Goal: Task Accomplishment & Management: Manage account settings

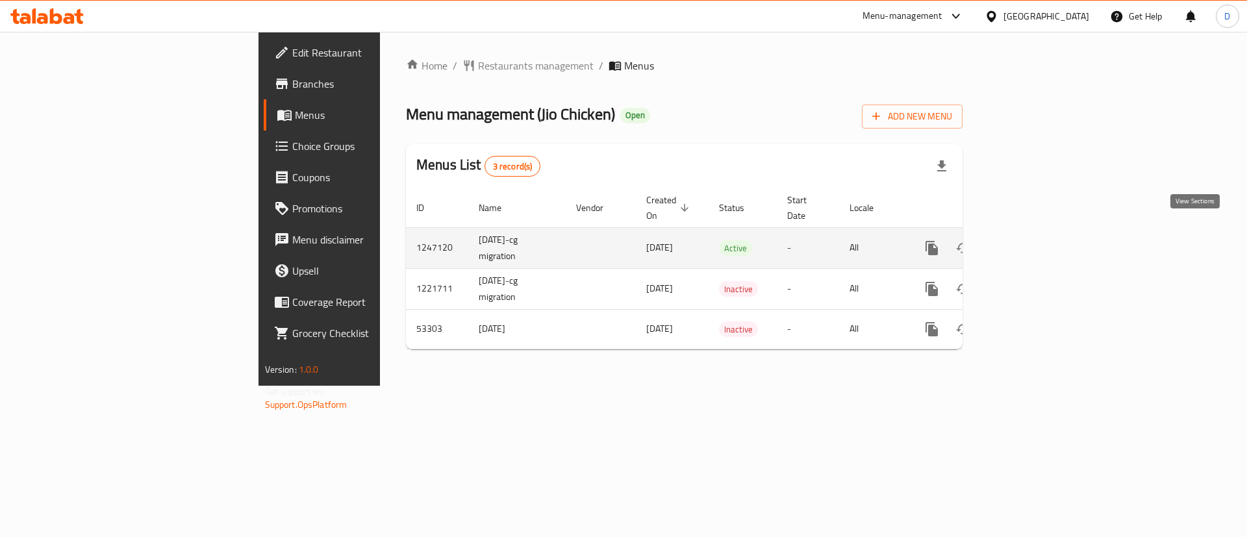
click at [1031, 242] on icon "enhanced table" at bounding box center [1025, 248] width 12 height 12
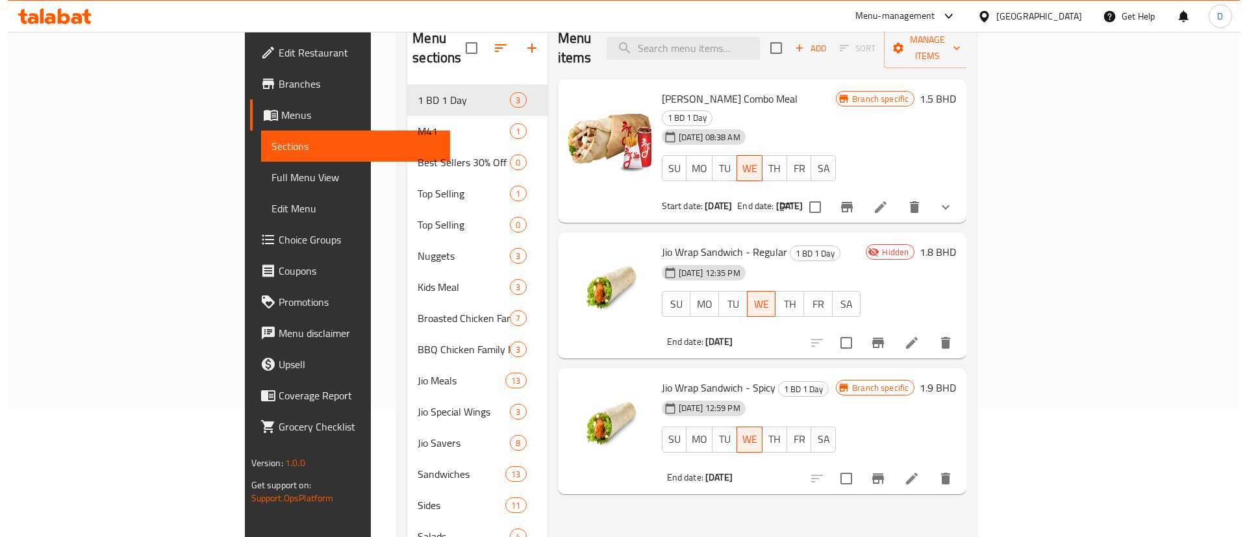
scroll to position [97, 0]
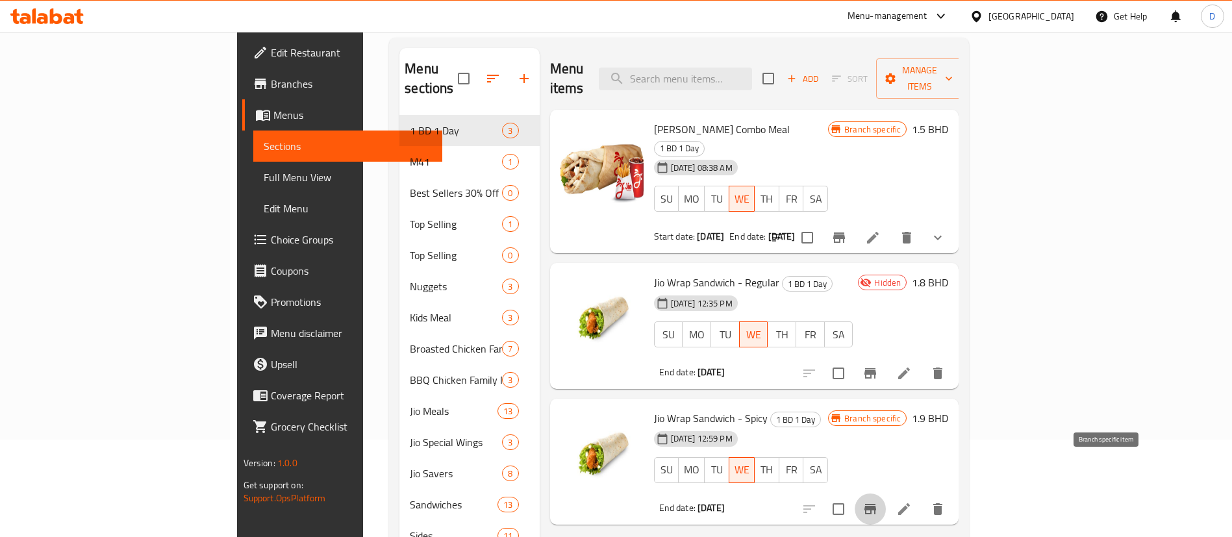
click at [876, 504] on icon "Branch-specific-item" at bounding box center [870, 509] width 12 height 10
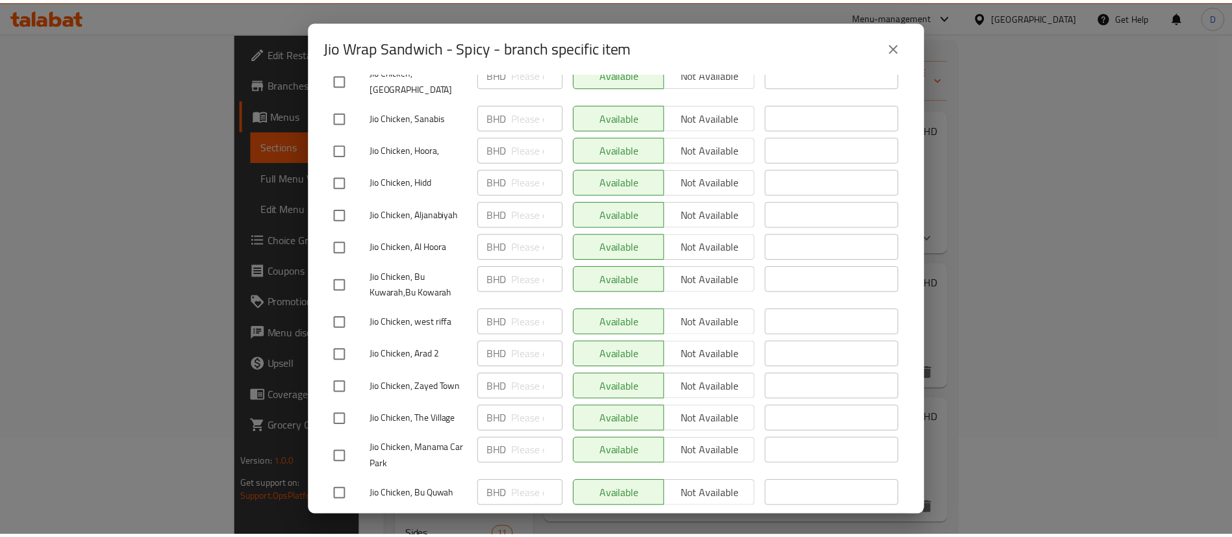
scroll to position [0, 0]
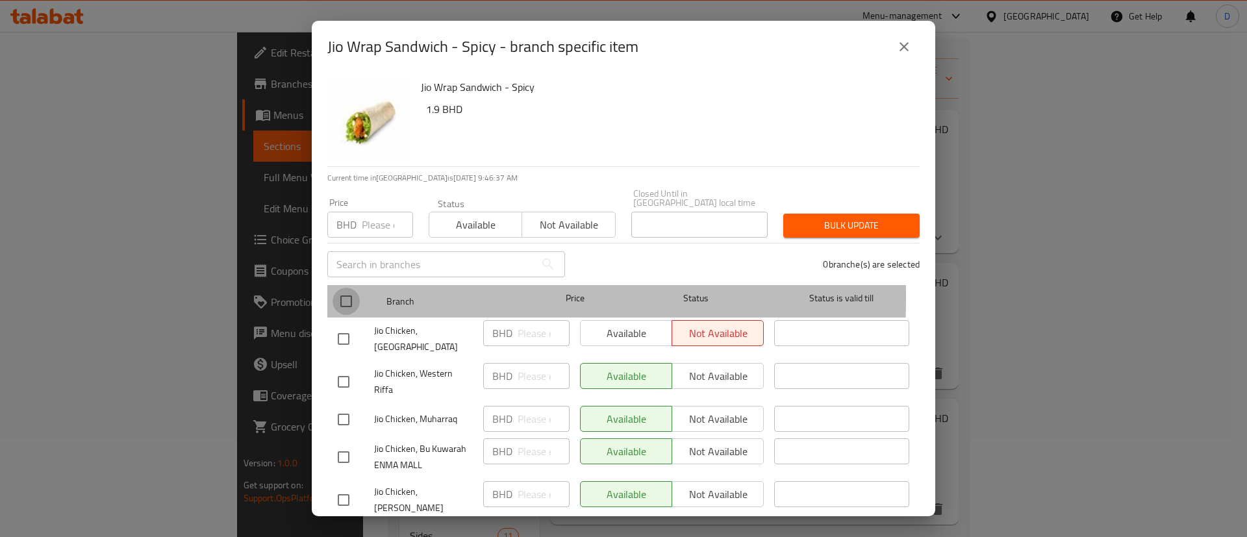
click at [344, 288] on input "checkbox" at bounding box center [345, 301] width 27 height 27
checkbox input "true"
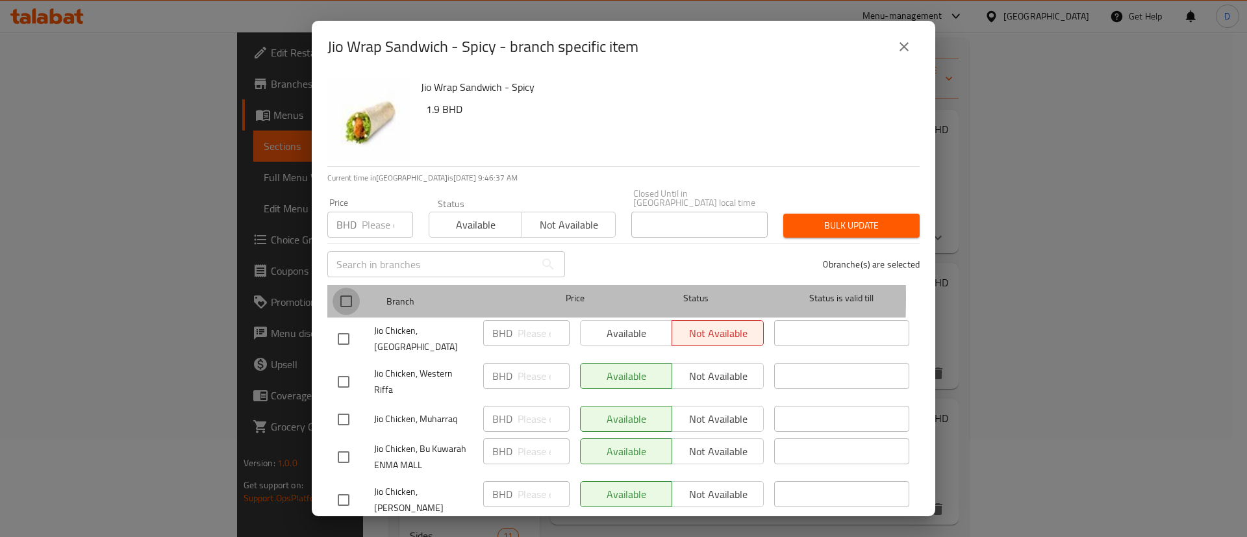
checkbox input "true"
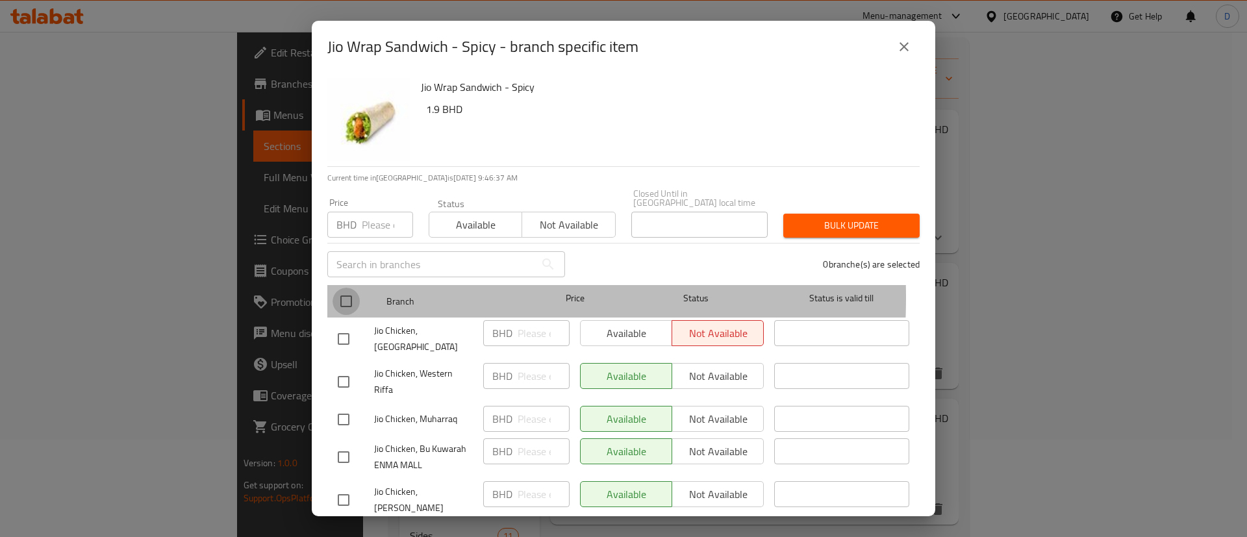
checkbox input "true"
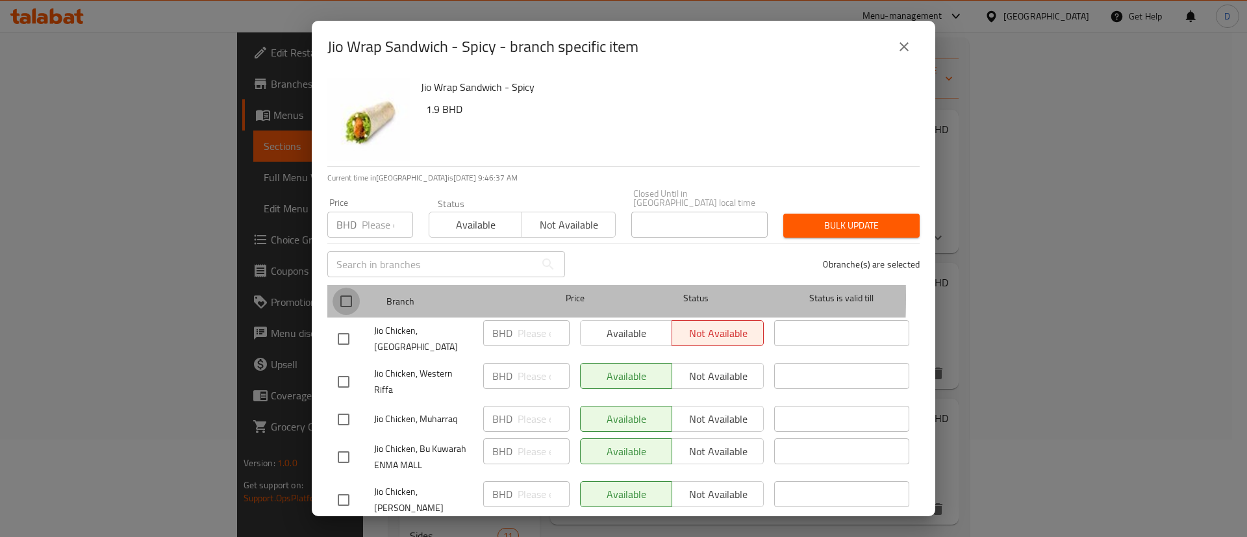
checkbox input "true"
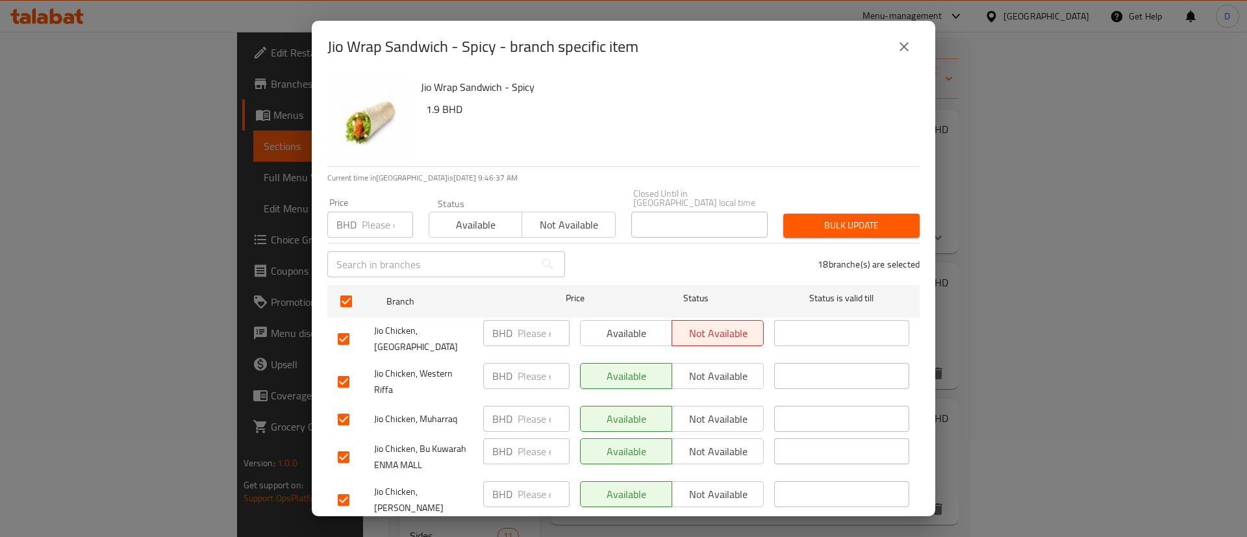
click at [484, 222] on span "Available" at bounding box center [475, 225] width 82 height 19
click at [800, 221] on span "Bulk update" at bounding box center [851, 226] width 116 height 16
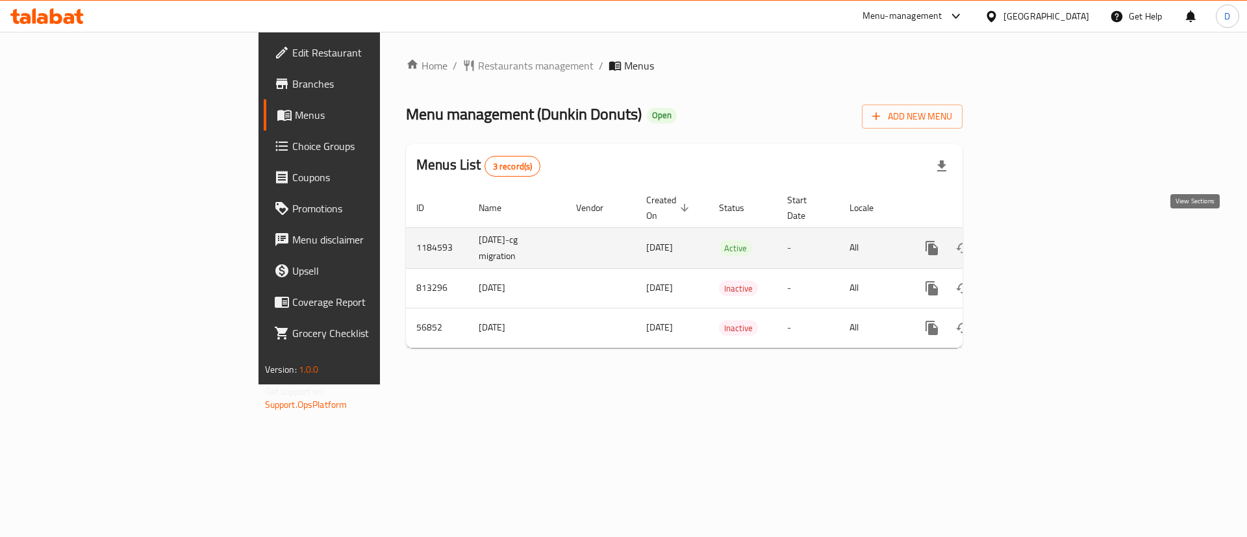
click at [1033, 240] on icon "enhanced table" at bounding box center [1025, 248] width 16 height 16
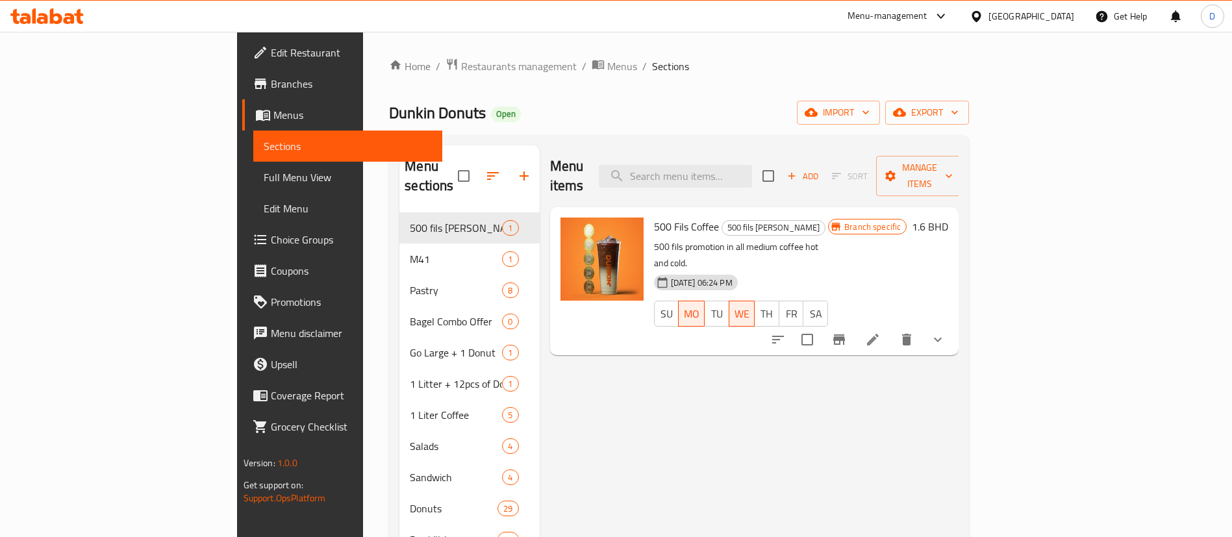
click at [508, 165] on button "button" at bounding box center [523, 175] width 31 height 31
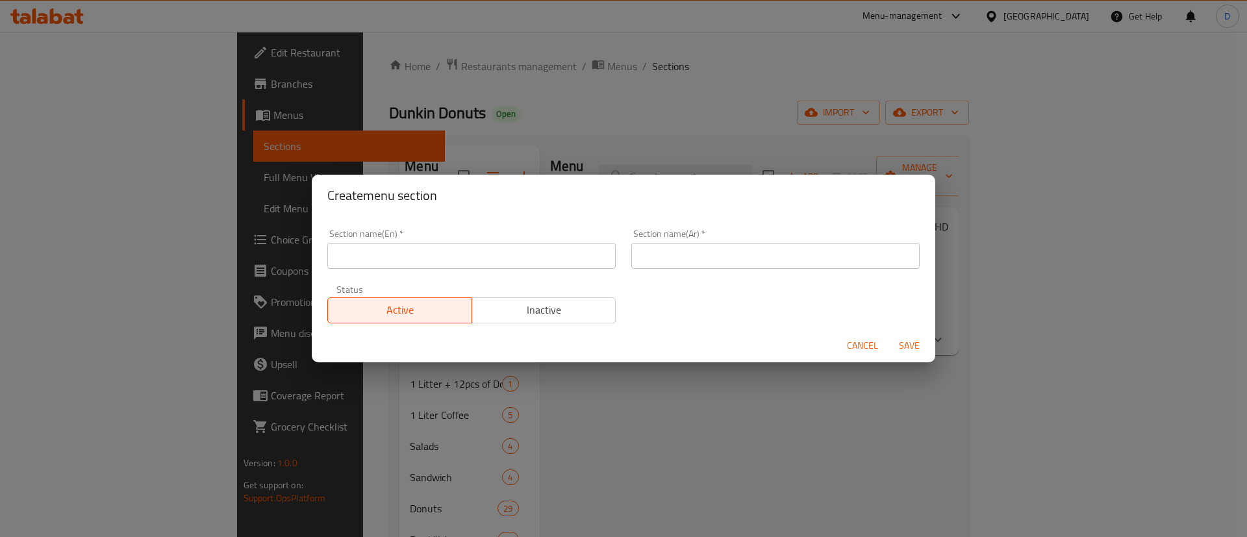
click at [461, 251] on input "text" at bounding box center [471, 256] width 288 height 26
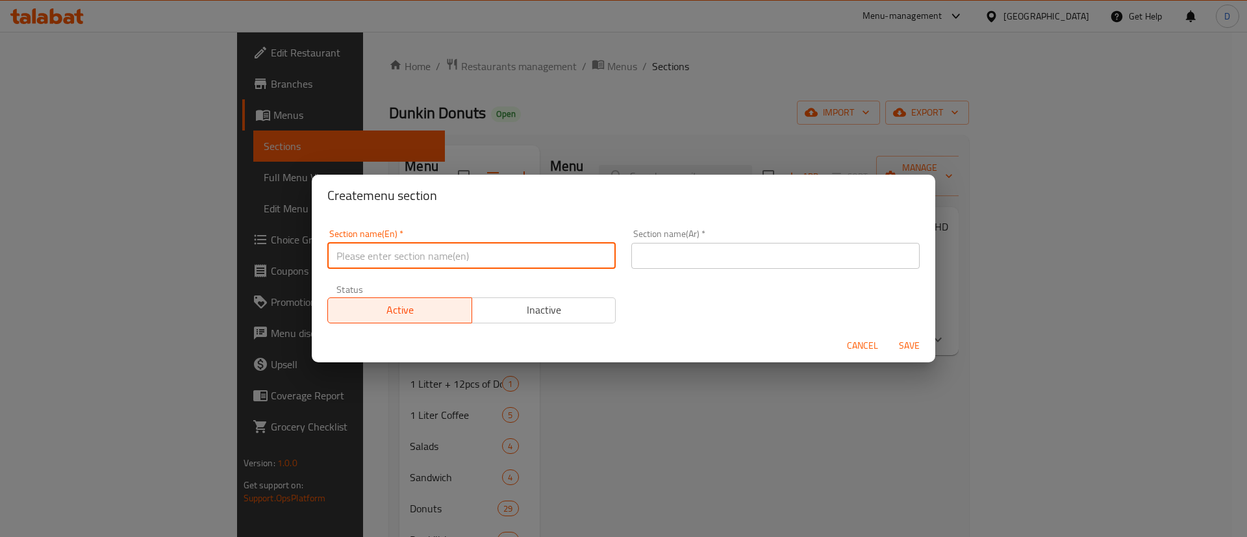
paste input "[DATE] exclusive"
type input "[DATE] exclusive"
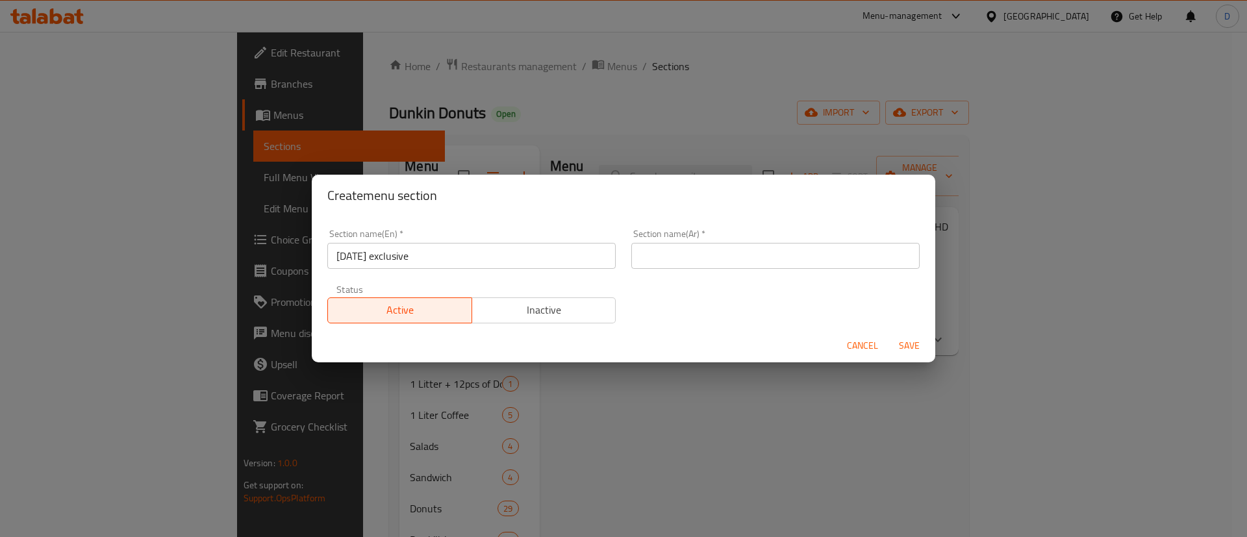
click at [525, 223] on div "Section name(En)   * [DATE] exclusive Section name(En) *" at bounding box center [471, 248] width 304 height 55
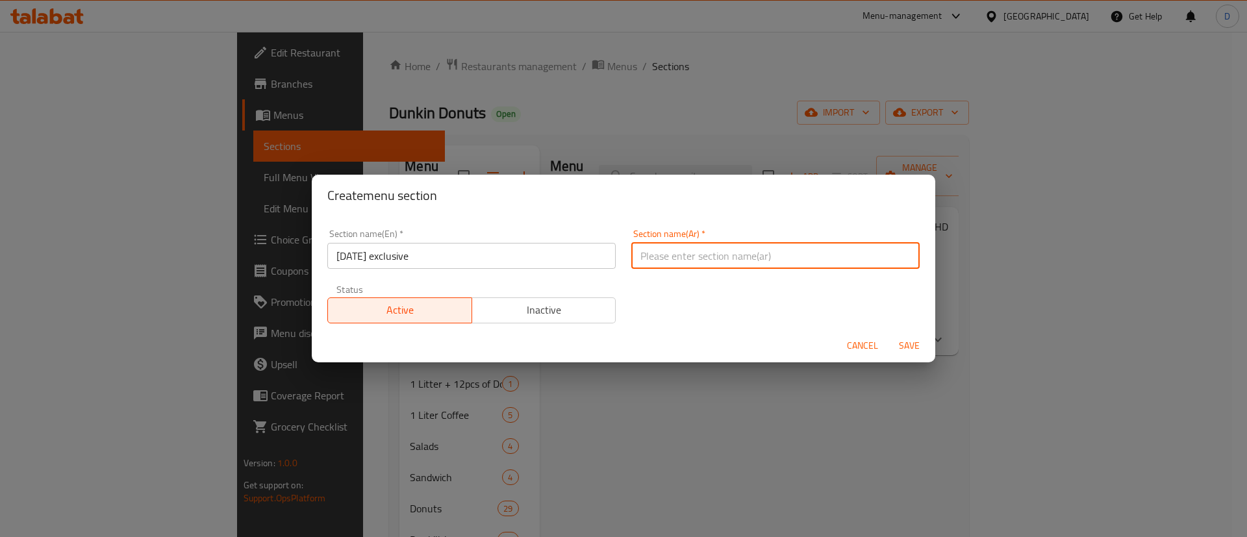
drag, startPoint x: 692, startPoint y: 259, endPoint x: 691, endPoint y: 279, distance: 20.2
click at [692, 260] on input "text" at bounding box center [775, 256] width 288 height 26
paste input "الهالوين"
type input "الهالوين"
click at [690, 286] on div "Section name(En)   * [DATE] exclusive Section name(En) * Section name(Ar)   * ا…" at bounding box center [623, 276] width 608 height 110
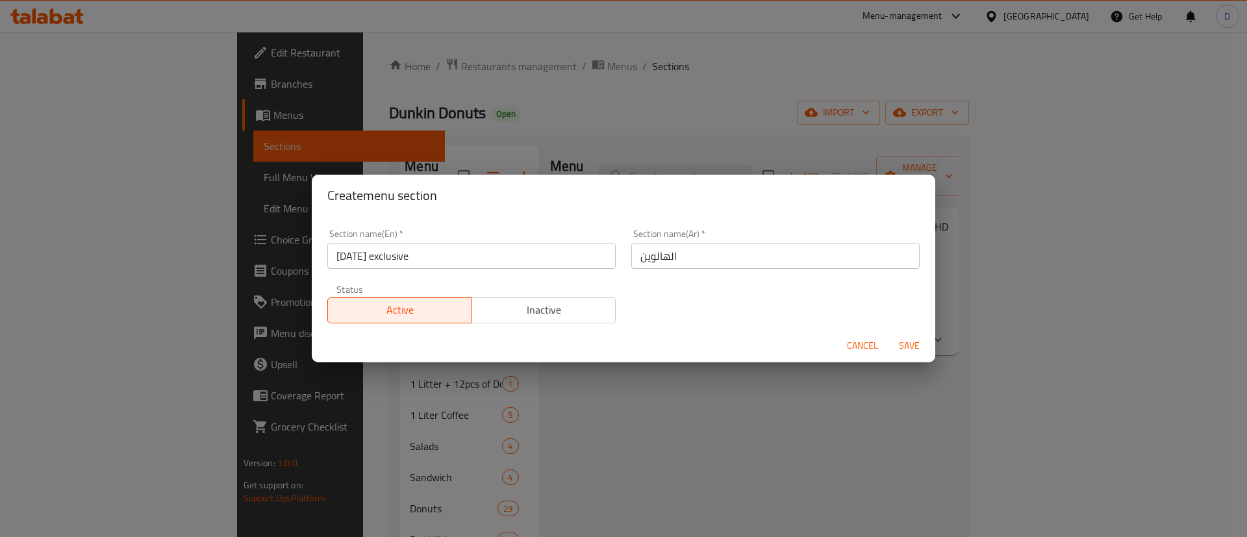
click at [904, 338] on span "Save" at bounding box center [908, 346] width 31 height 16
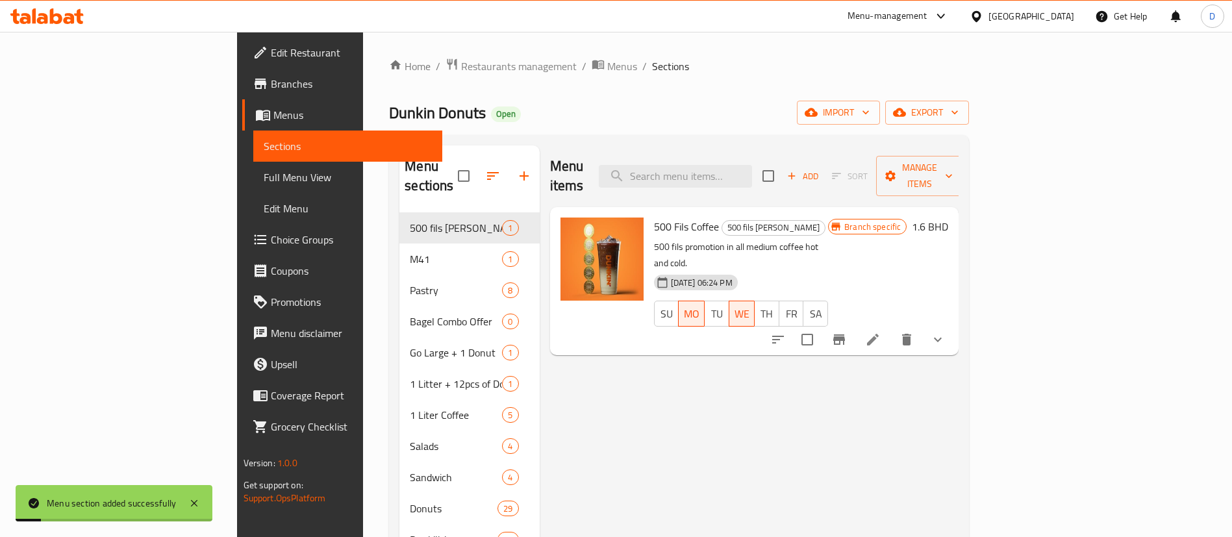
click at [577, 110] on div "Dunkin Donuts Open import export" at bounding box center [679, 113] width 580 height 24
click at [485, 168] on icon "button" at bounding box center [493, 176] width 16 height 16
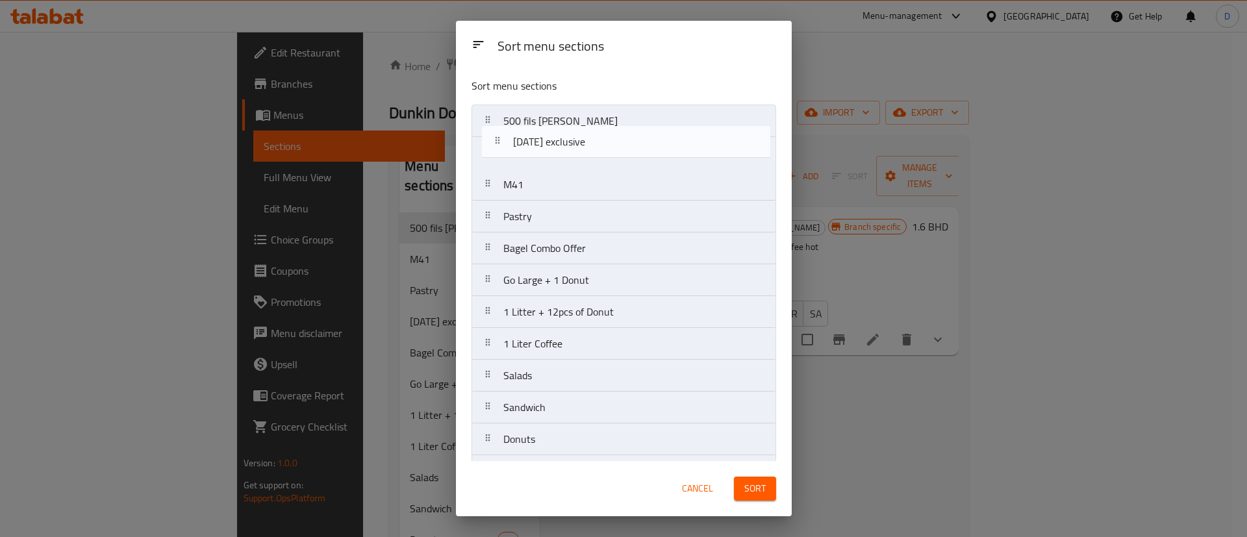
drag, startPoint x: 549, startPoint y: 216, endPoint x: 567, endPoint y: 105, distance: 111.8
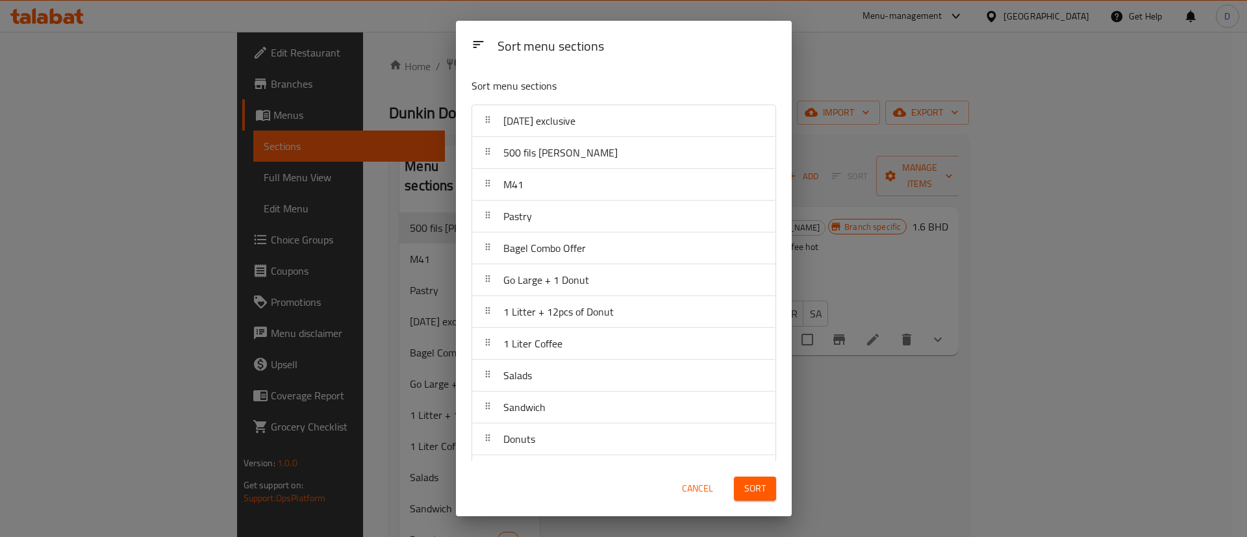
click at [755, 482] on span "Sort" at bounding box center [754, 488] width 21 height 16
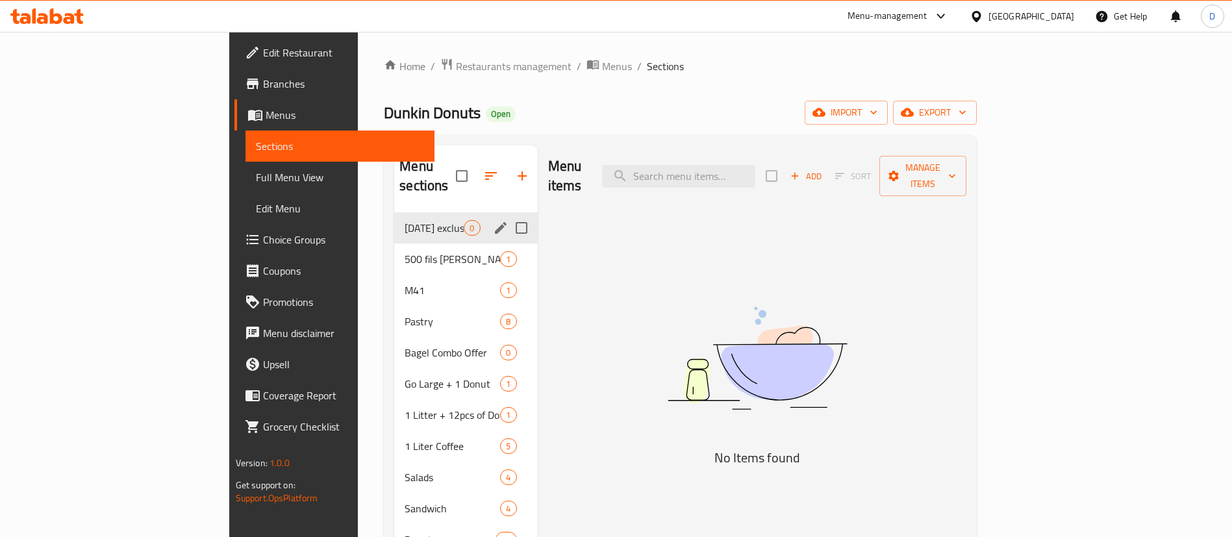
click at [495, 222] on icon "edit" at bounding box center [501, 228] width 12 height 12
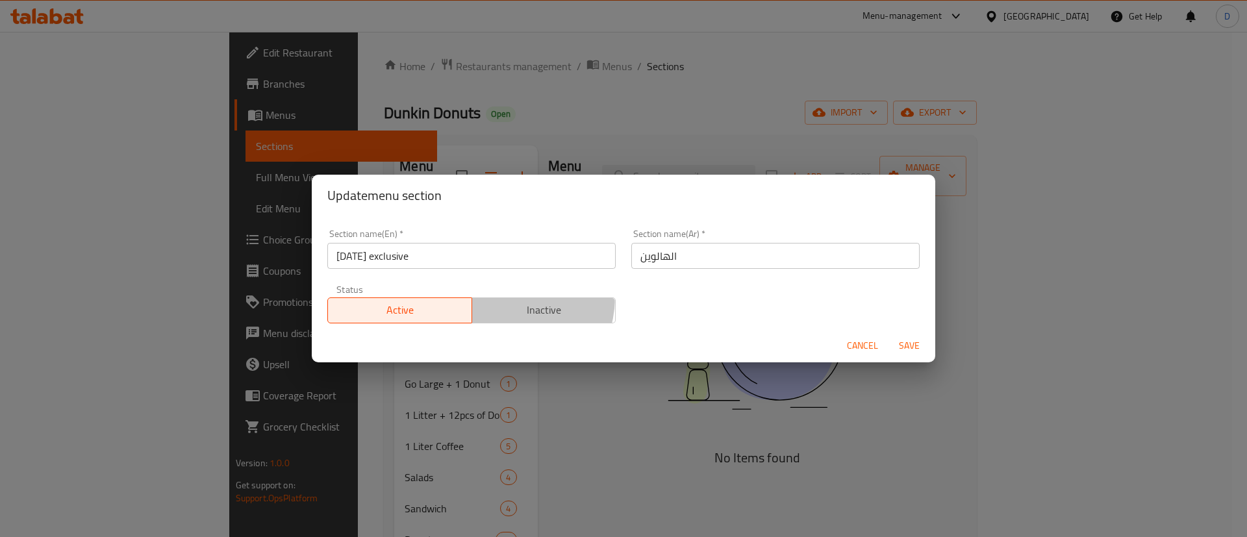
click at [500, 297] on button "Inactive" at bounding box center [543, 310] width 145 height 26
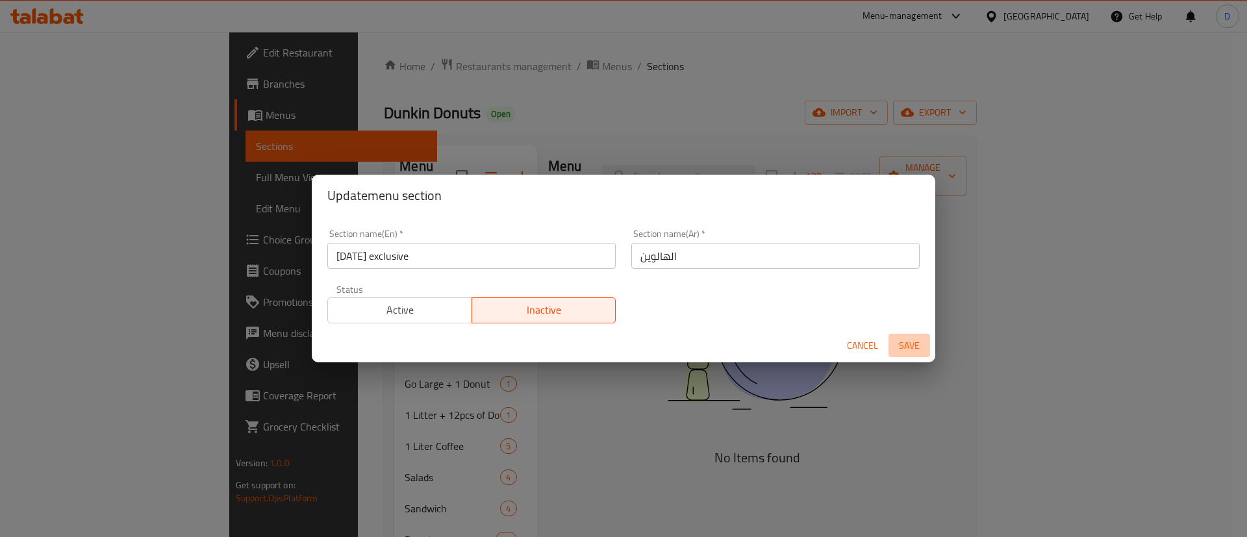
click at [899, 345] on span "Save" at bounding box center [908, 346] width 31 height 16
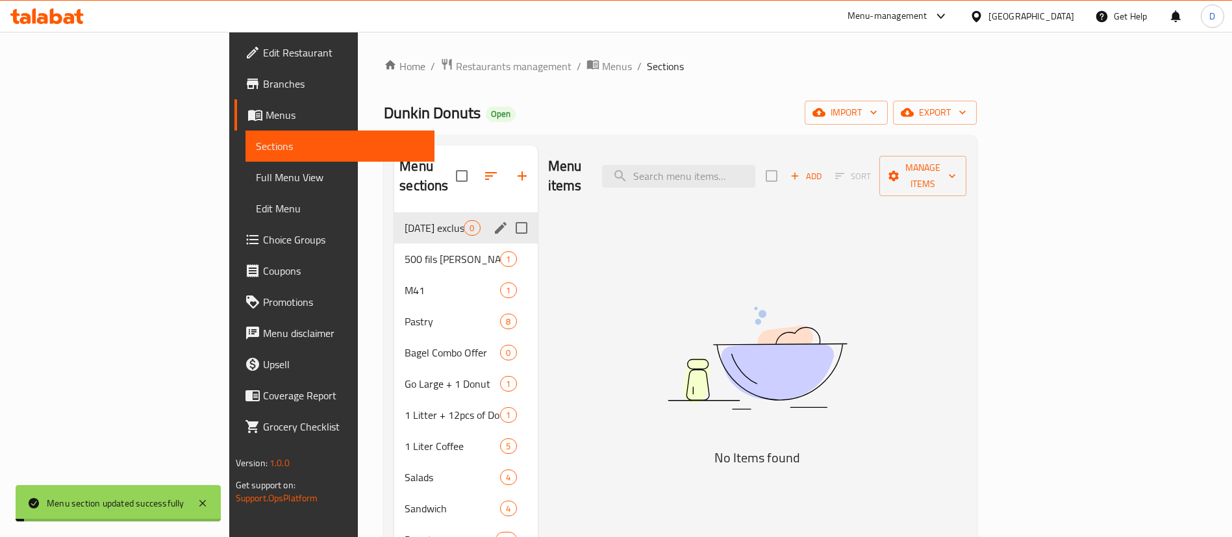
click at [823, 169] on span "Add" at bounding box center [805, 176] width 35 height 15
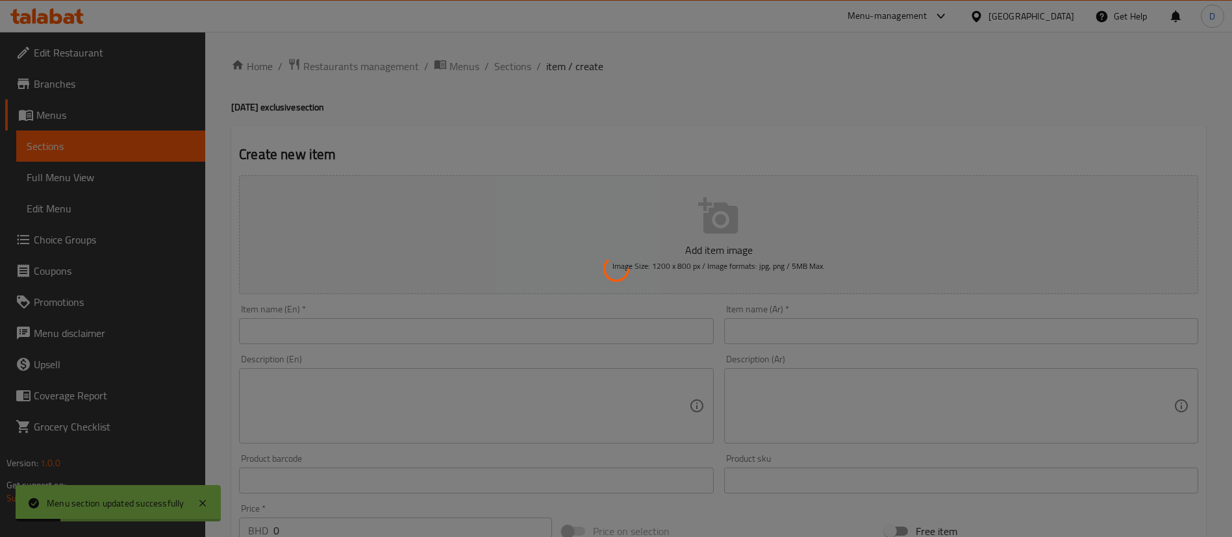
click at [554, 333] on div at bounding box center [616, 268] width 1232 height 537
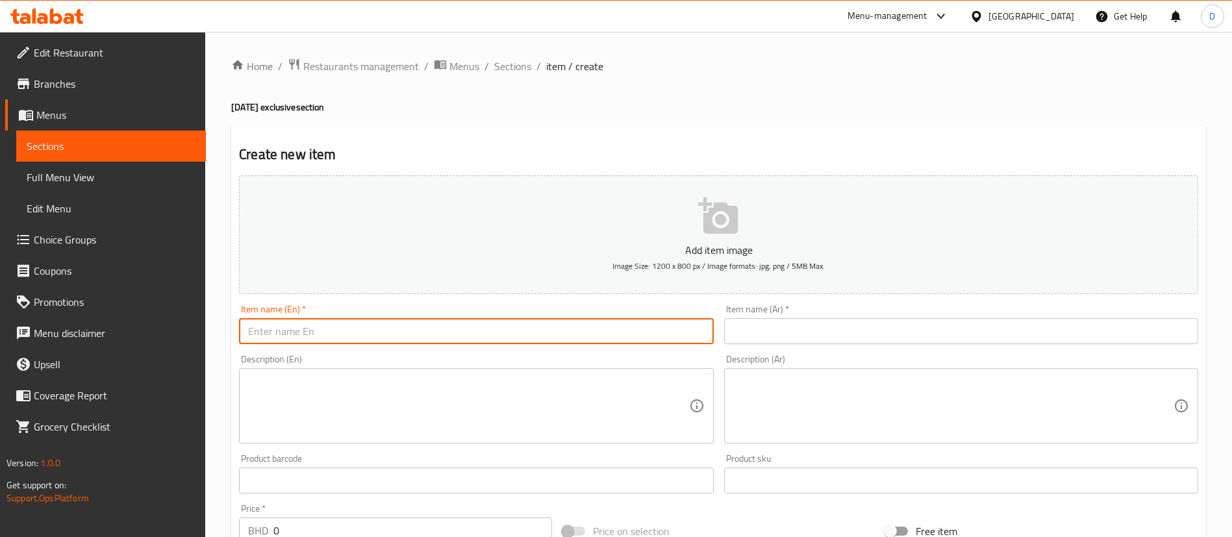
click at [523, 319] on input "text" at bounding box center [476, 331] width 474 height 26
paste input "Pumpkin Latte"
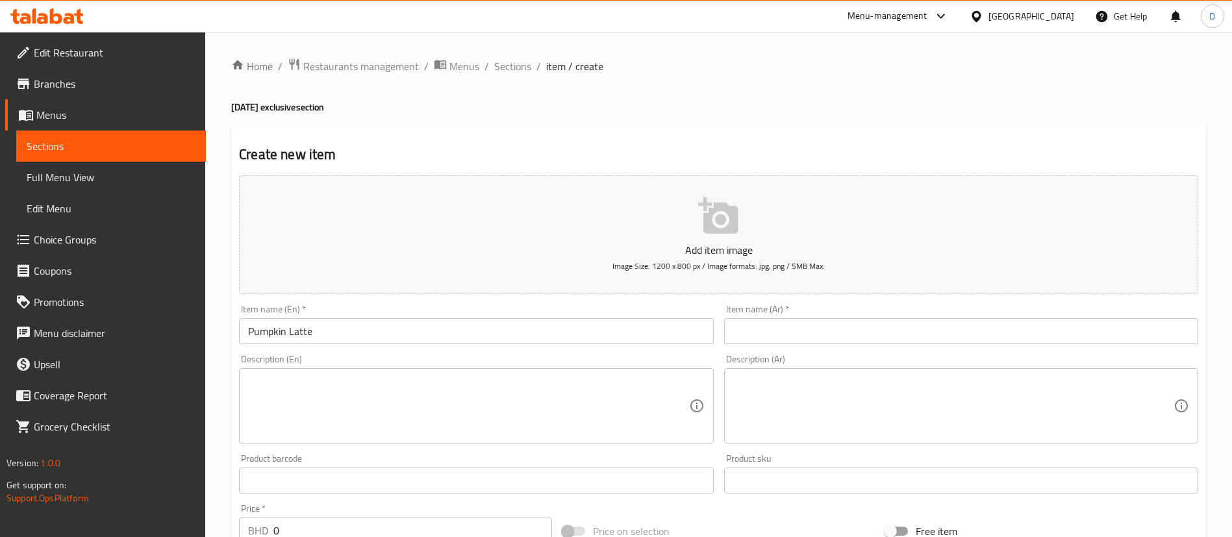
click at [652, 141] on div "Create new item Add item image Image Size: 1200 x 800 px / Image formats: jpg, …" at bounding box center [718, 504] width 975 height 756
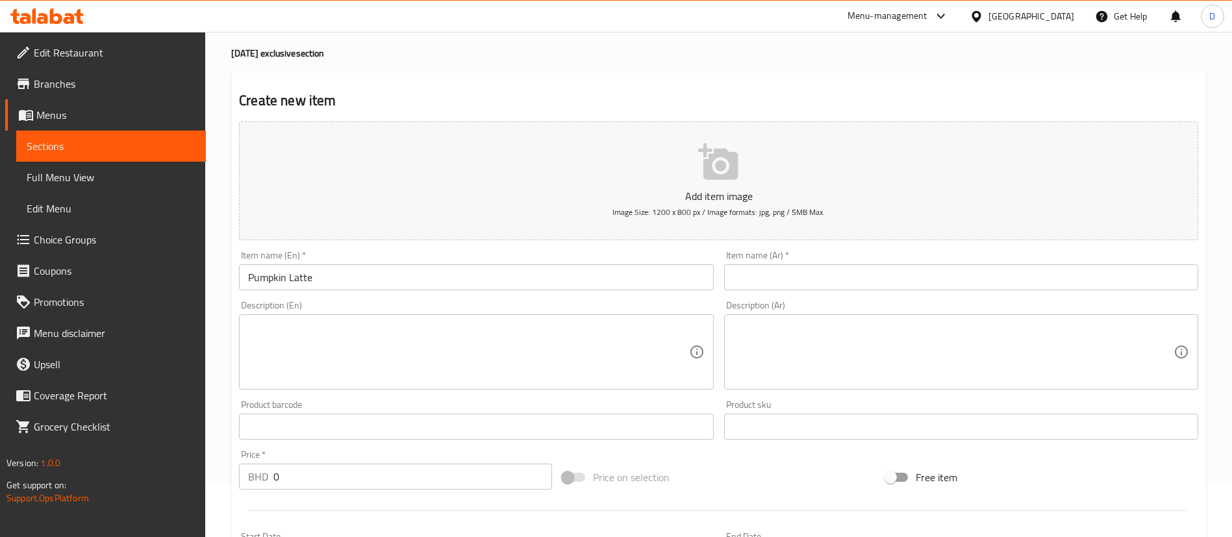
scroll to position [97, 0]
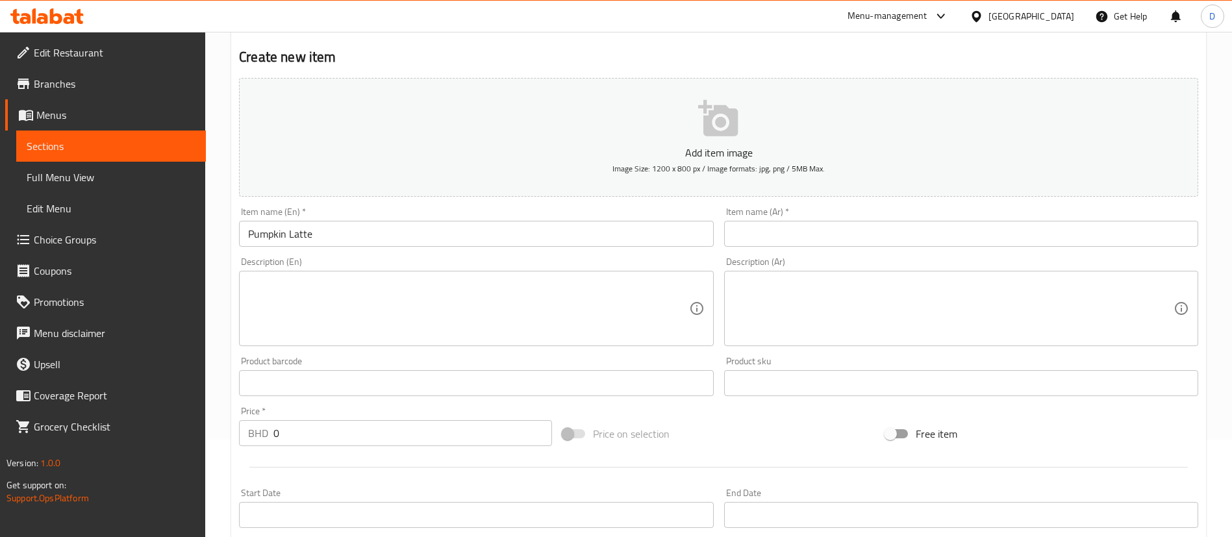
click at [393, 234] on input "Pumpkin Latte" at bounding box center [476, 234] width 474 height 26
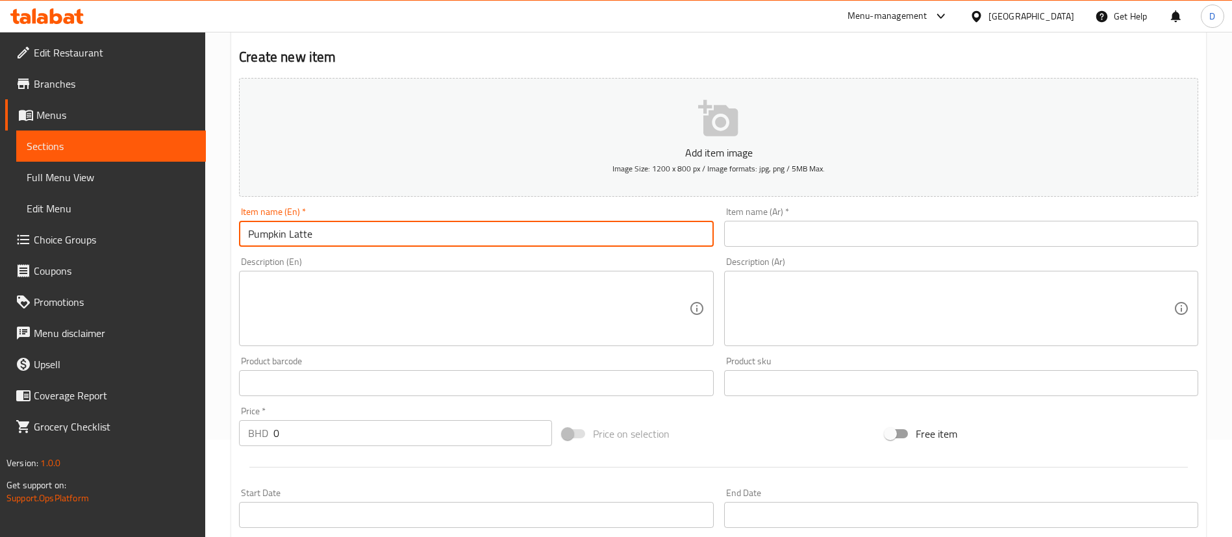
click at [242, 238] on input "Pumpkin Latte" at bounding box center [476, 234] width 474 height 26
click at [256, 238] on input "Medium Pumpkin Latte" at bounding box center [476, 234] width 474 height 26
type input "Medium Pumpkin Latte"
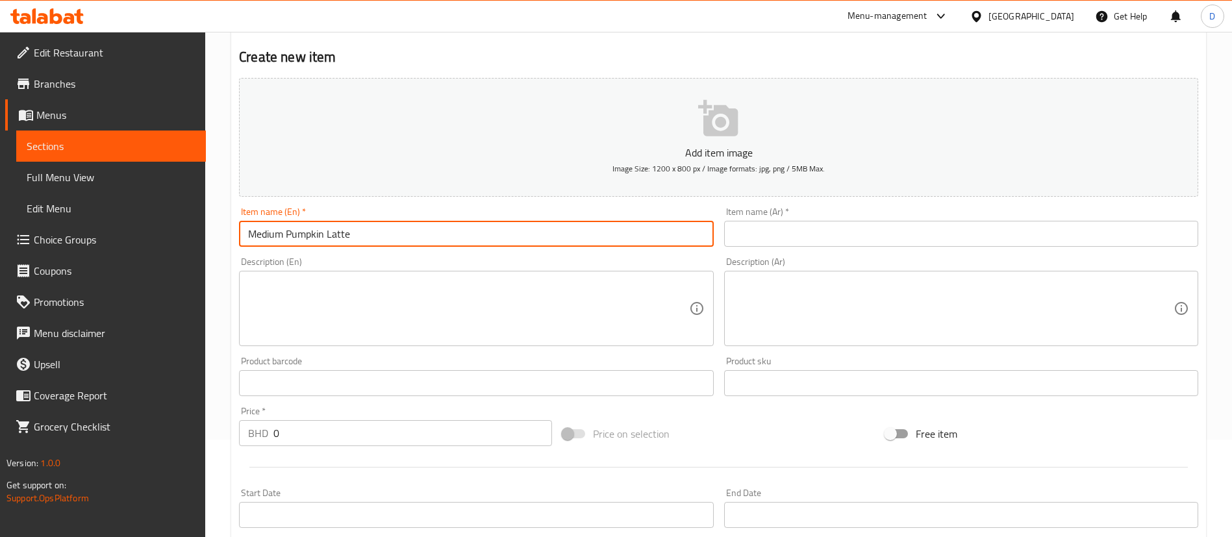
drag, startPoint x: 835, startPoint y: 221, endPoint x: 835, endPoint y: 229, distance: 7.1
click at [835, 221] on input "text" at bounding box center [961, 234] width 474 height 26
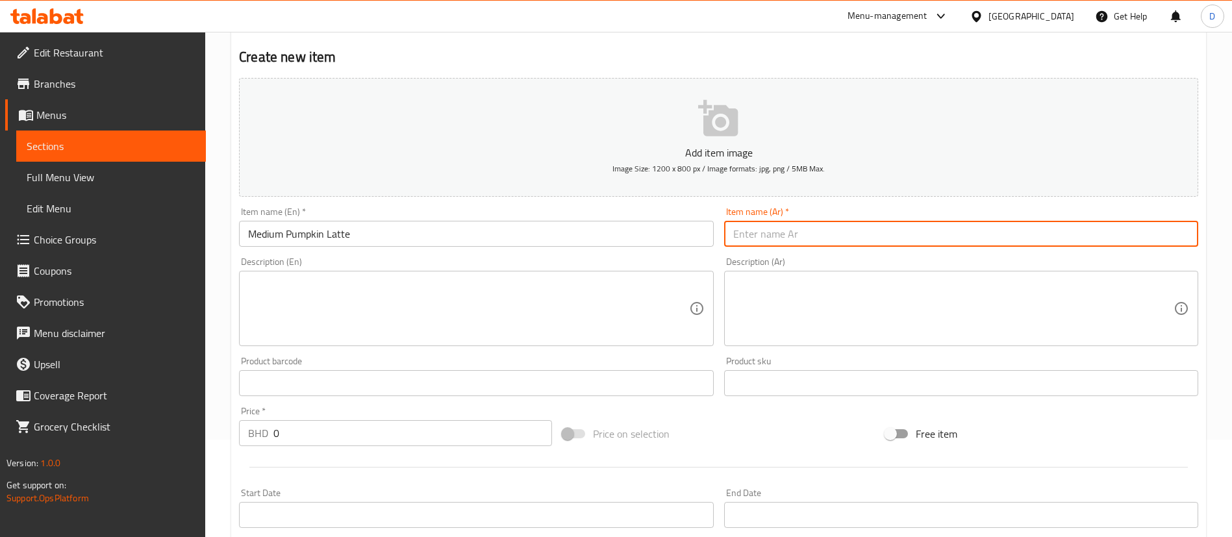
paste input "لاتيه اليقطين متوسط ​​الحجم"
type input "لاتيه اليقطين متوسط ​​الحجم"
click at [721, 253] on div "Add item image Image Size: 1200 x 800 px / Image formats: jpg, png / 5MB Max. I…" at bounding box center [718, 353] width 969 height 560
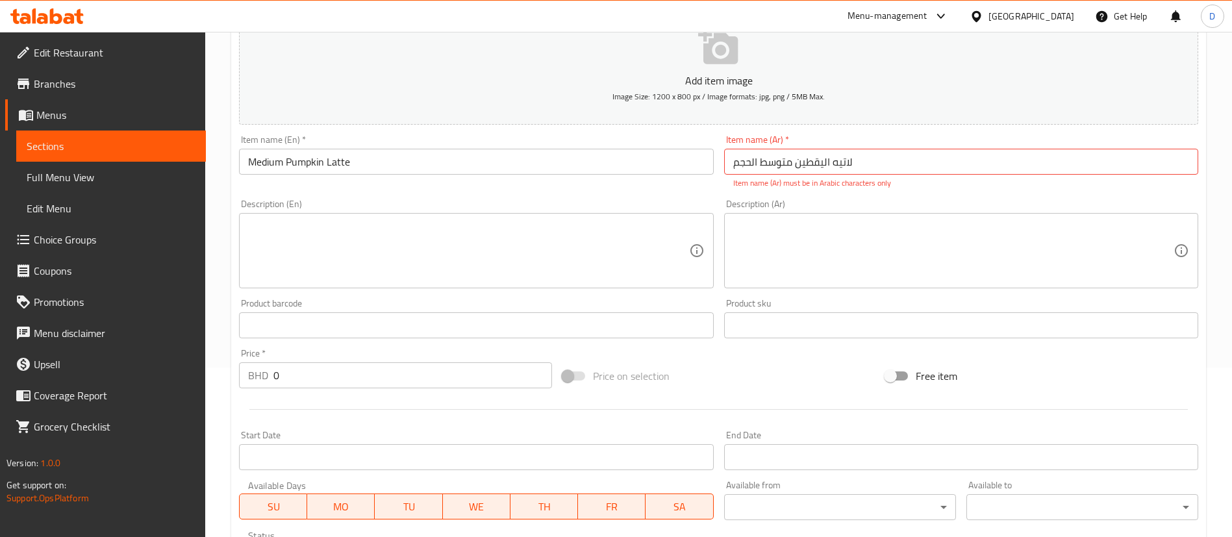
scroll to position [195, 0]
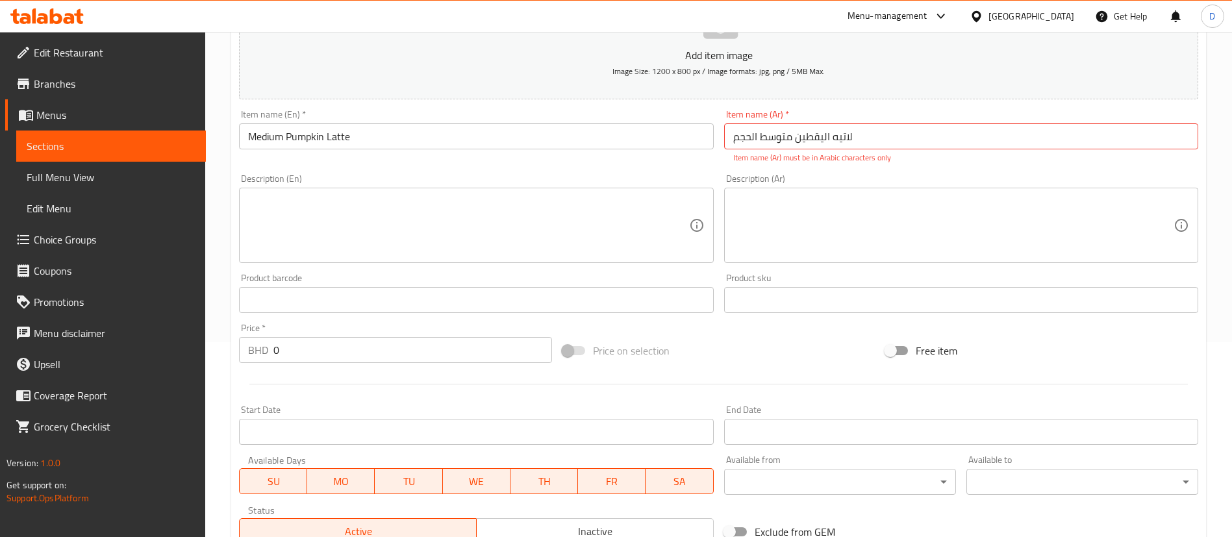
click at [398, 216] on textarea at bounding box center [468, 226] width 440 height 62
click at [395, 184] on div "Description (En) Description (En)" at bounding box center [476, 218] width 474 height 89
click at [670, 162] on div "Item name (En)   * Medium Pumpkin Latte Item name (En) *" at bounding box center [476, 137] width 484 height 64
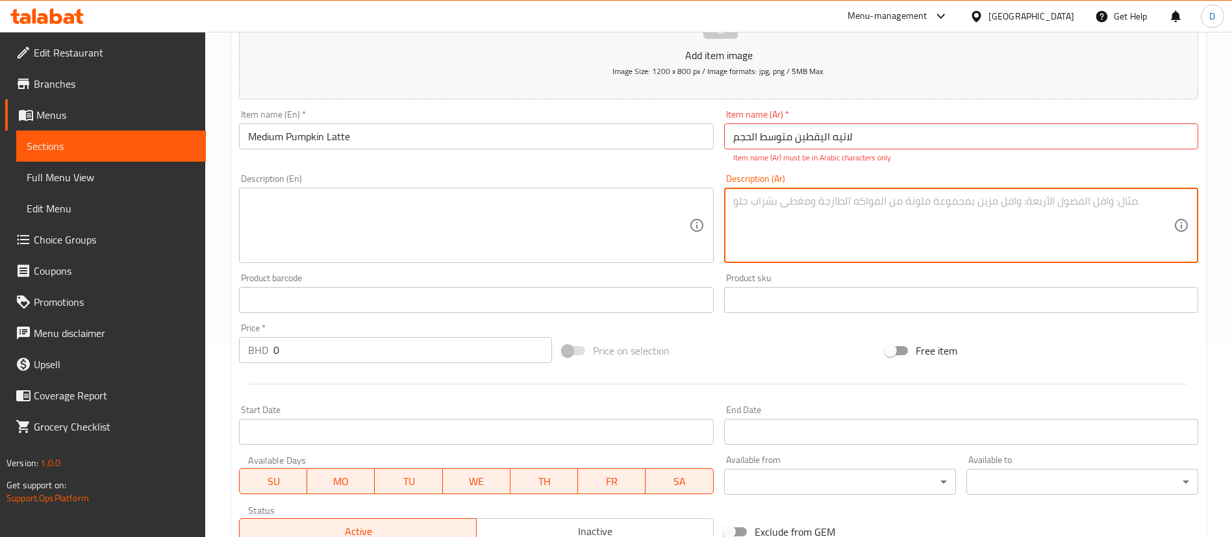
click at [777, 219] on textarea at bounding box center [953, 226] width 440 height 62
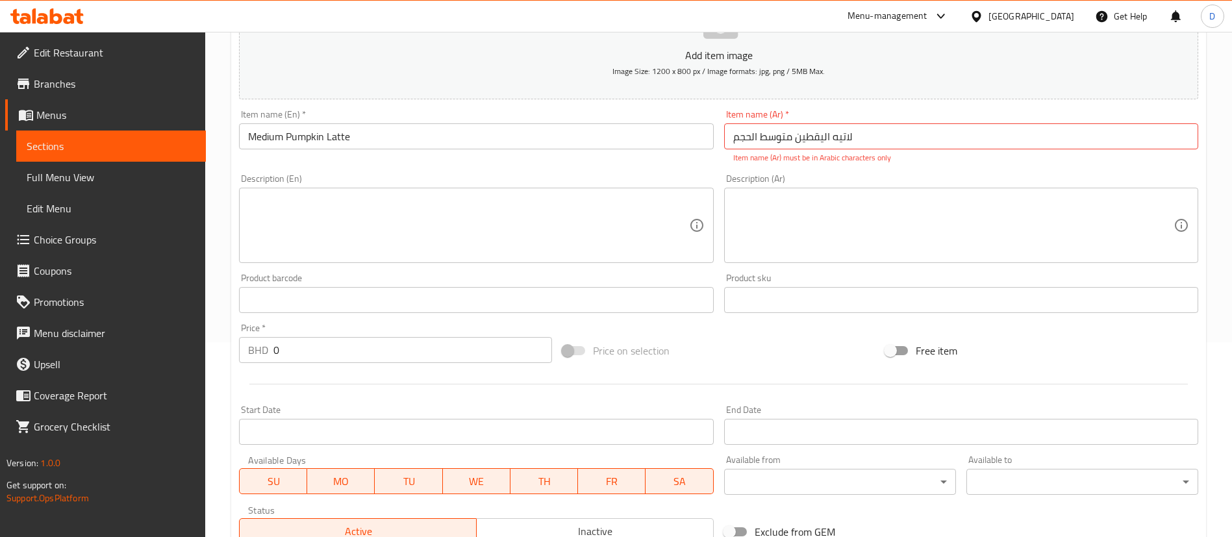
click at [613, 176] on div "Description (En) Description (En)" at bounding box center [476, 218] width 474 height 89
click at [761, 141] on input "لاتيه اليقطين متوسط ​​الحجم" at bounding box center [961, 136] width 474 height 26
click at [738, 138] on input "لاتيه اليقطين متوسط ​​الحجم" at bounding box center [961, 136] width 474 height 26
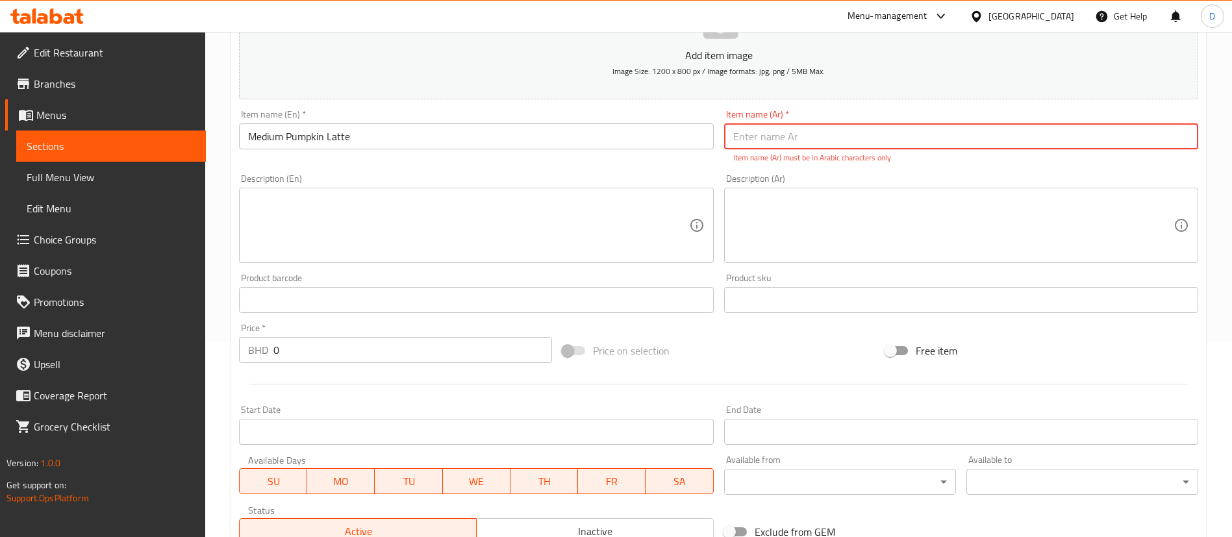
click at [714, 148] on div "Item name (En)   * Medium Pumpkin Latte Item name (En) *" at bounding box center [476, 137] width 484 height 64
click at [758, 134] on input "text" at bounding box center [961, 136] width 474 height 26
paste input "لاتيه بامكن متوسط"
type input "لاتيه بامكن متوسط"
click at [686, 171] on div "Description (En) Description (En)" at bounding box center [476, 218] width 484 height 99
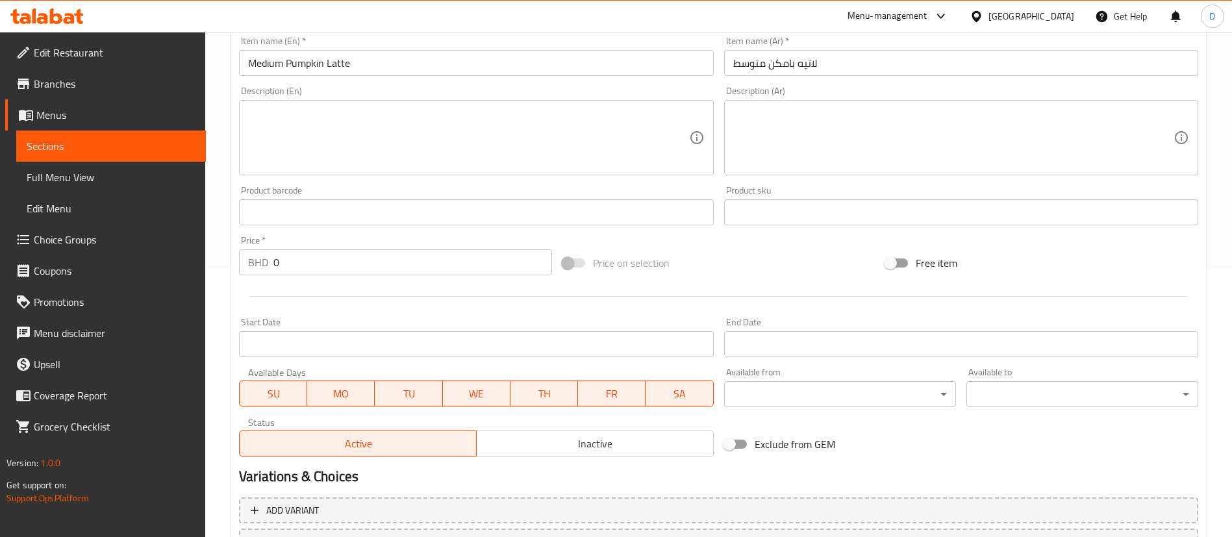
scroll to position [380, 0]
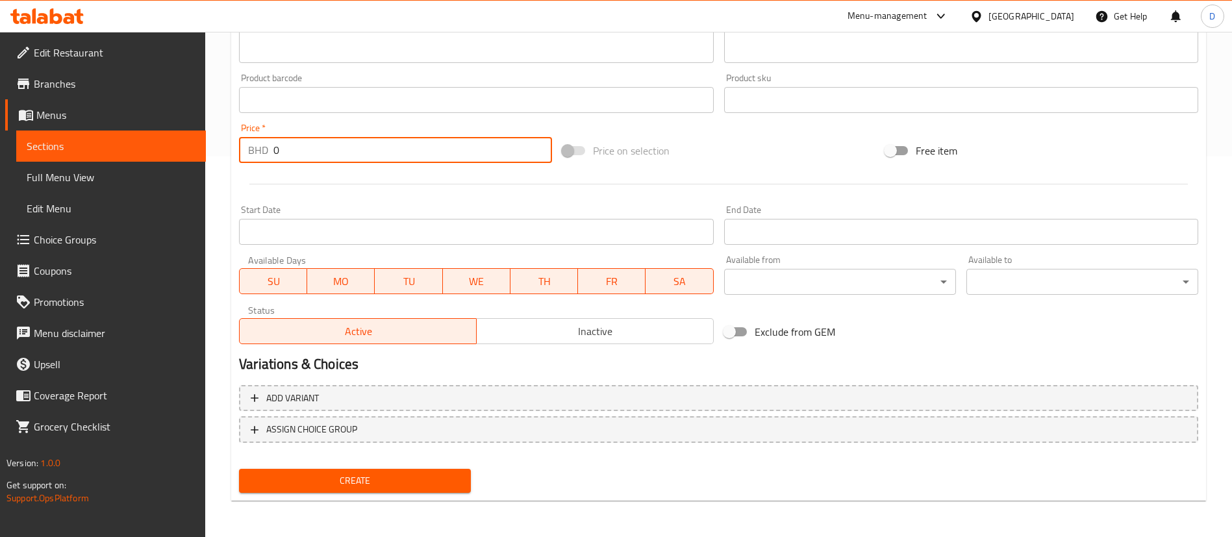
drag, startPoint x: 284, startPoint y: 160, endPoint x: 266, endPoint y: 154, distance: 19.1
click at [266, 154] on div "BHD 0 Price *" at bounding box center [395, 150] width 313 height 26
type input "1.7"
click at [288, 177] on div at bounding box center [718, 184] width 969 height 32
click at [392, 475] on span "Create" at bounding box center [354, 481] width 211 height 16
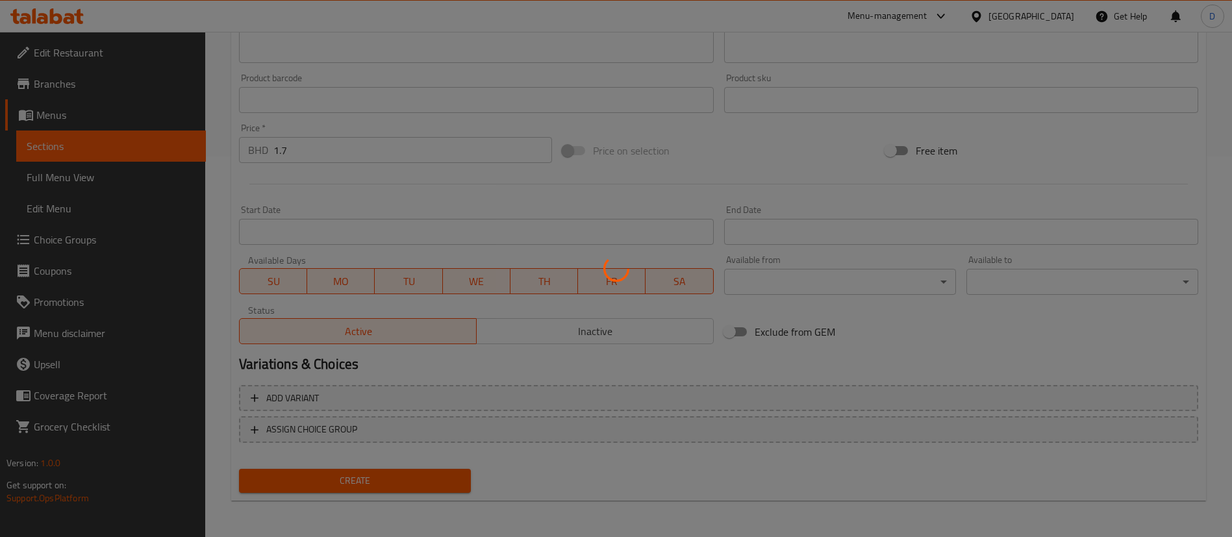
type input "0"
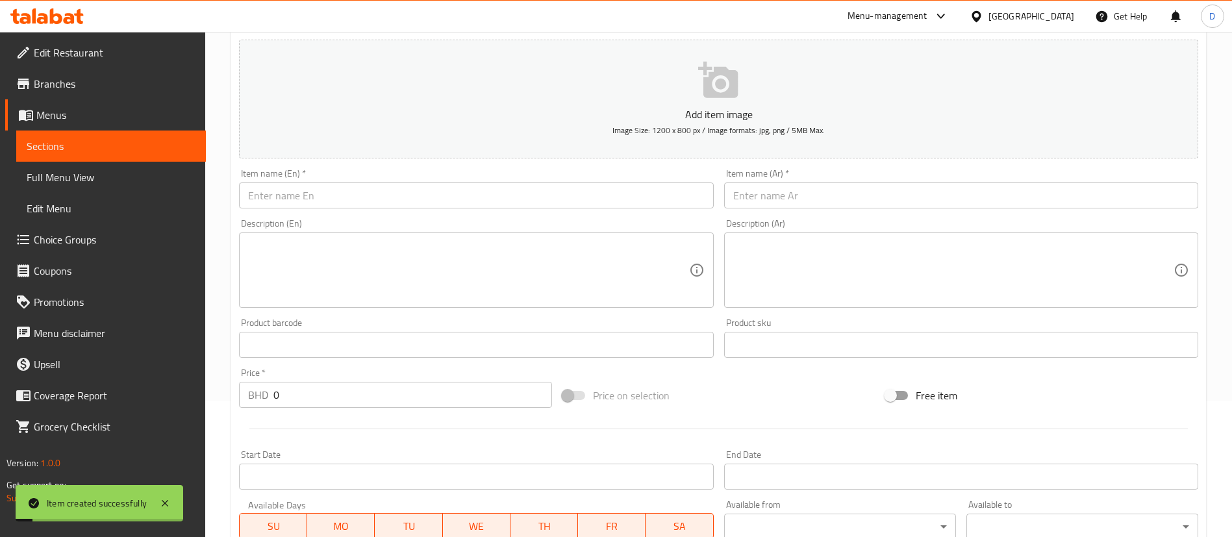
scroll to position [0, 0]
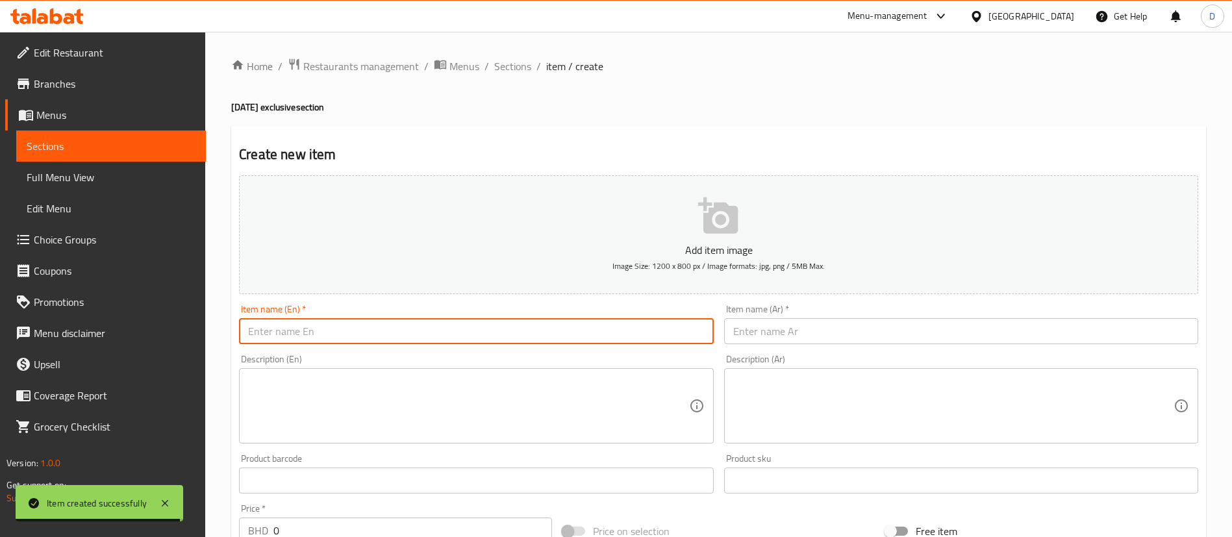
click at [324, 342] on input "text" at bounding box center [476, 331] width 474 height 26
paste input "Pumpkin Latte + Donut Combo"
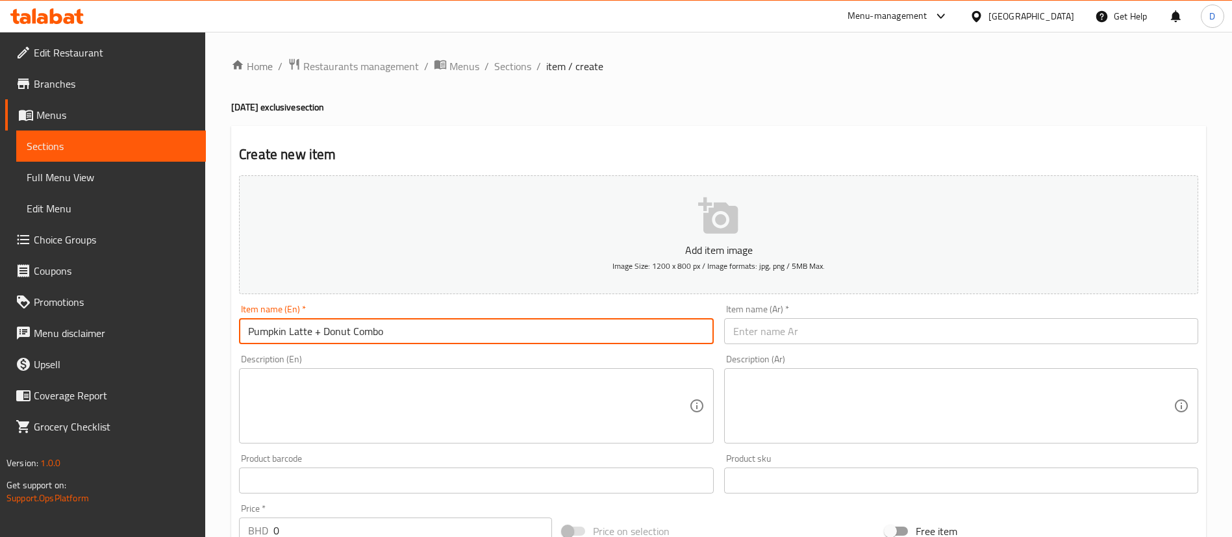
type input "Pumpkin Latte + Donut Combo"
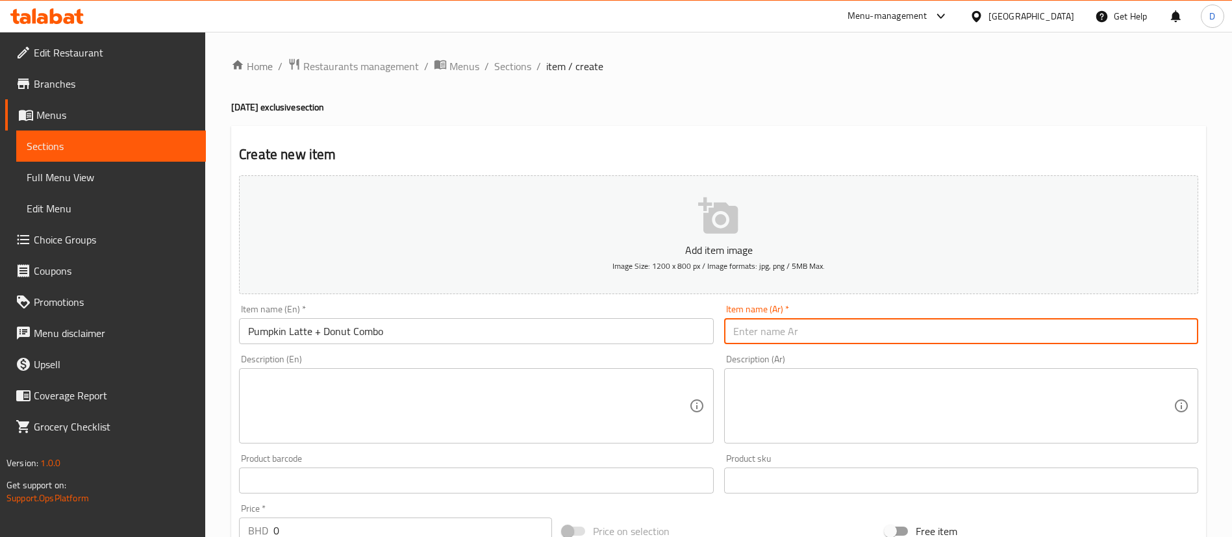
click at [788, 338] on input "text" at bounding box center [961, 331] width 474 height 26
click at [690, 94] on div "Home / Restaurants management / Menus / Sections / item / create [DATE] exclusi…" at bounding box center [718, 482] width 975 height 848
drag, startPoint x: 742, startPoint y: 329, endPoint x: 748, endPoint y: 332, distance: 6.7
click at [748, 332] on input "text" at bounding box center [961, 331] width 474 height 26
click at [767, 327] on input "text" at bounding box center [961, 331] width 474 height 26
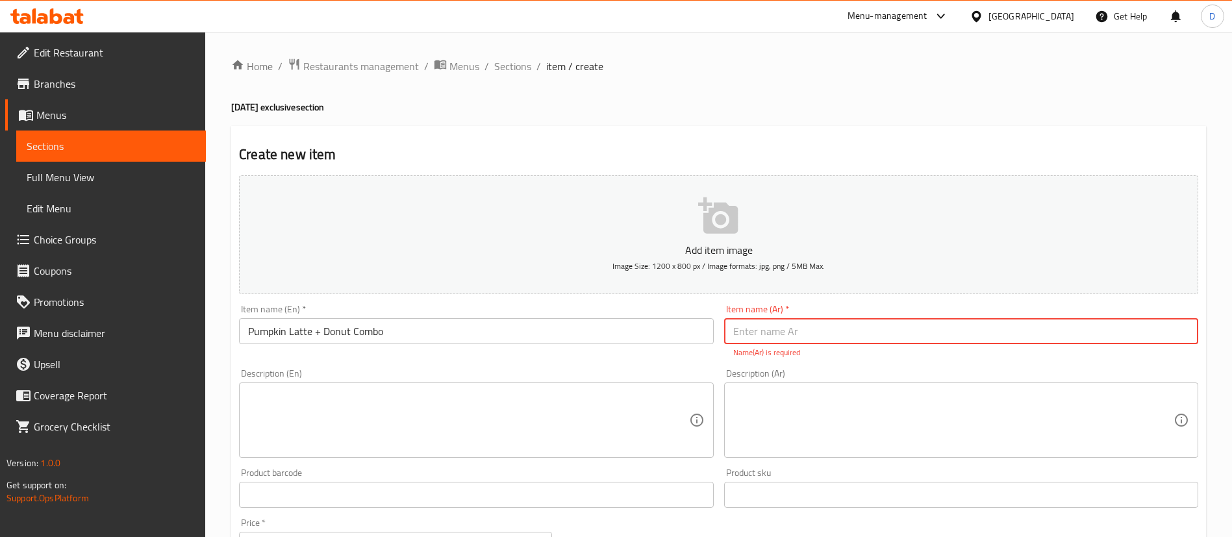
click at [767, 327] on input "text" at bounding box center [961, 331] width 474 height 26
click at [795, 332] on input "text" at bounding box center [961, 331] width 474 height 26
click at [767, 141] on div "Create new item Add item image Image Size: 1200 x 800 px / Image formats: jpg, …" at bounding box center [718, 511] width 975 height 770
click at [746, 327] on input "text" at bounding box center [961, 331] width 474 height 26
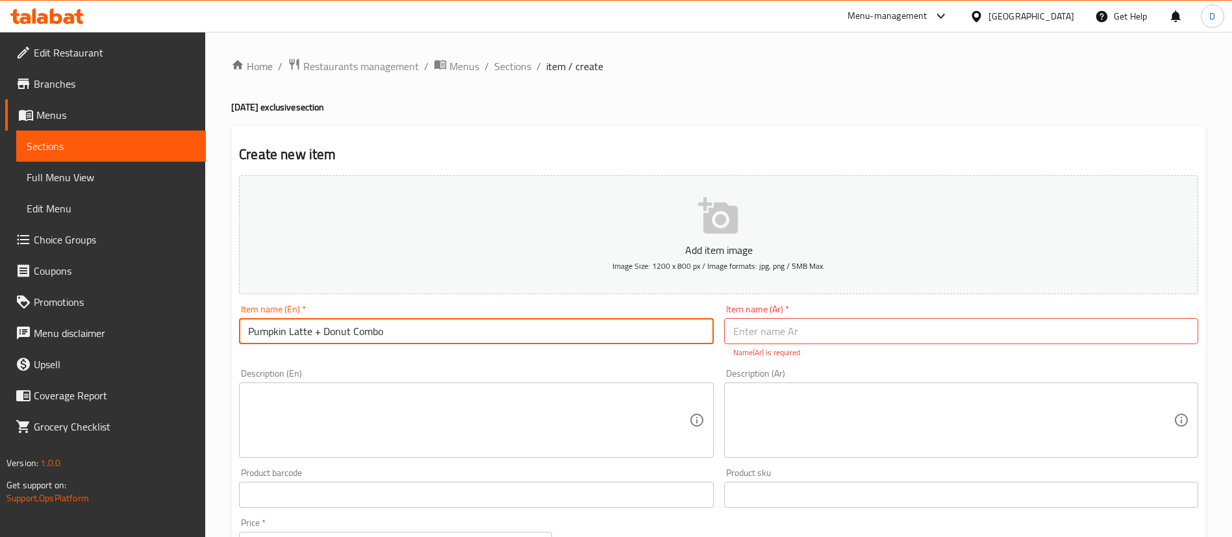
click at [627, 334] on input "Pumpkin Latte + Donut Combo" at bounding box center [476, 331] width 474 height 26
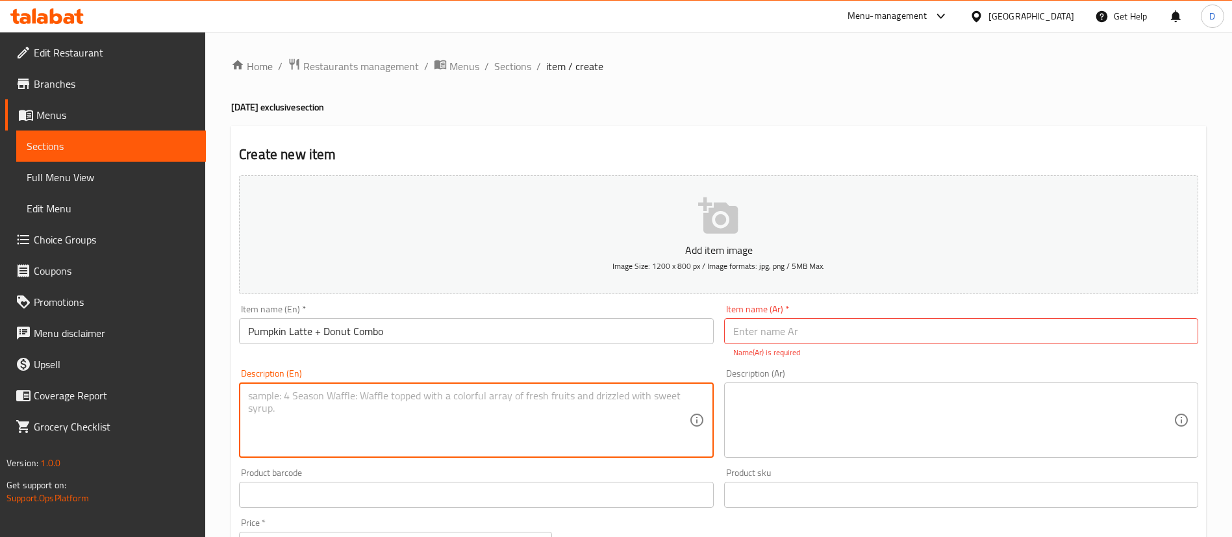
click at [584, 403] on textarea at bounding box center [468, 421] width 440 height 62
click at [828, 334] on input "text" at bounding box center [961, 331] width 474 height 26
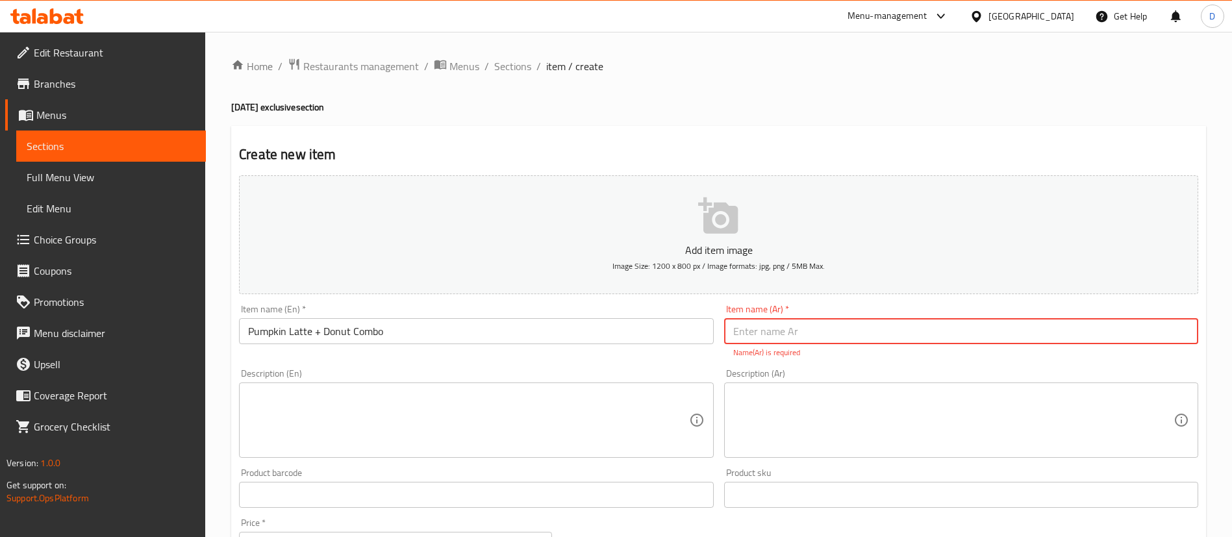
paste input "كومبو بامكن لاتيه + دونت"
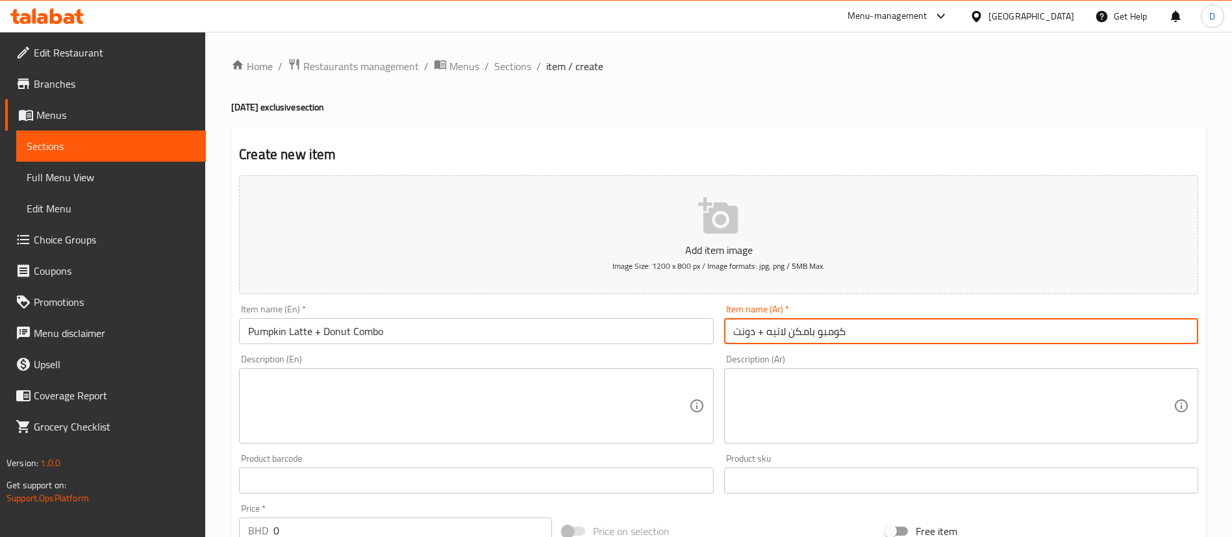
type input "كومبو بامكن لاتيه + دونت"
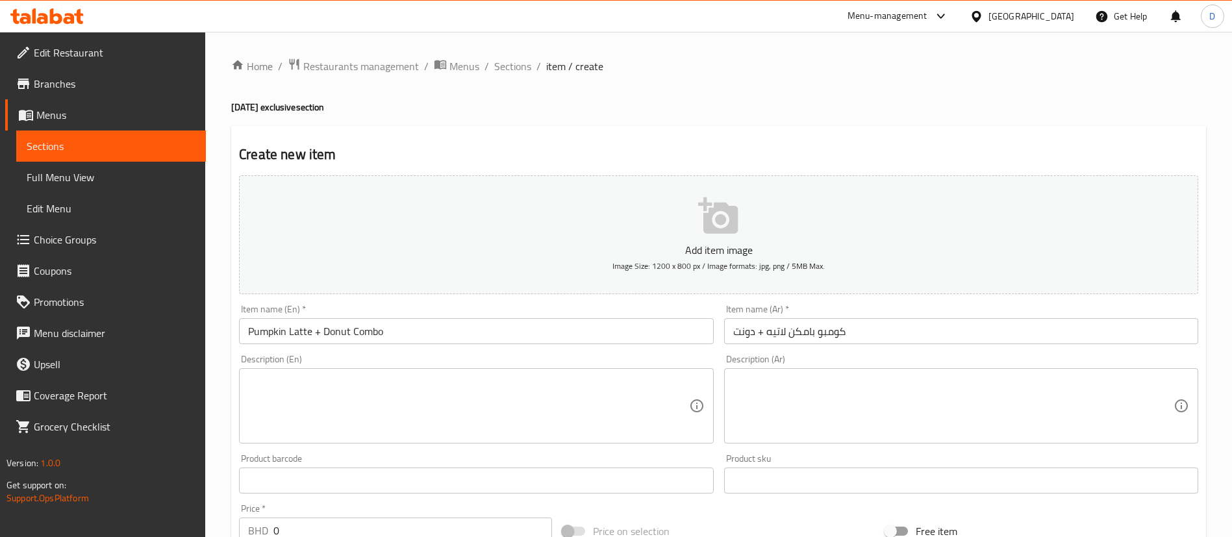
click at [807, 358] on div "Description (Ar) Description (Ar)" at bounding box center [961, 398] width 474 height 89
click at [660, 140] on div "Create new item Add item image Image Size: 1200 x 800 px / Image formats: jpg, …" at bounding box center [718, 504] width 975 height 756
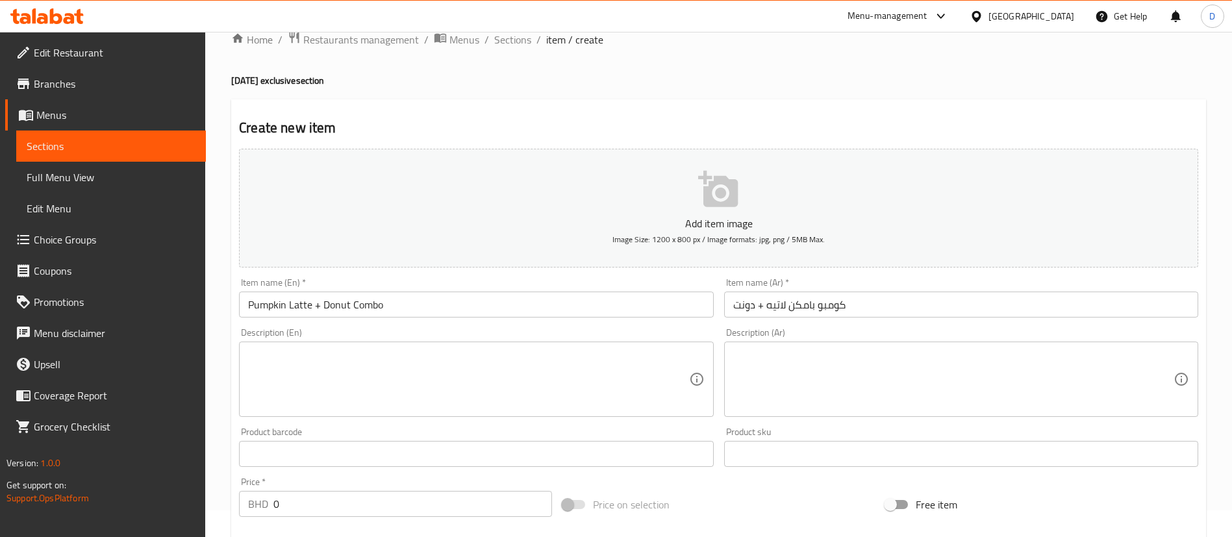
scroll to position [97, 0]
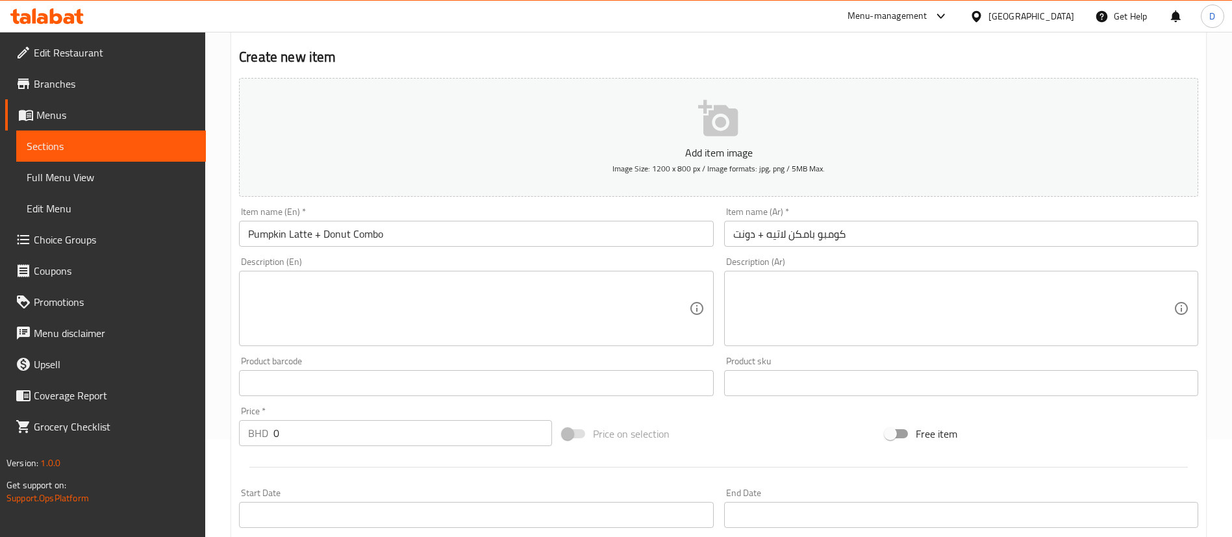
drag, startPoint x: 279, startPoint y: 436, endPoint x: 250, endPoint y: 434, distance: 29.3
click at [250, 434] on div "BHD 0 Price *" at bounding box center [395, 433] width 313 height 26
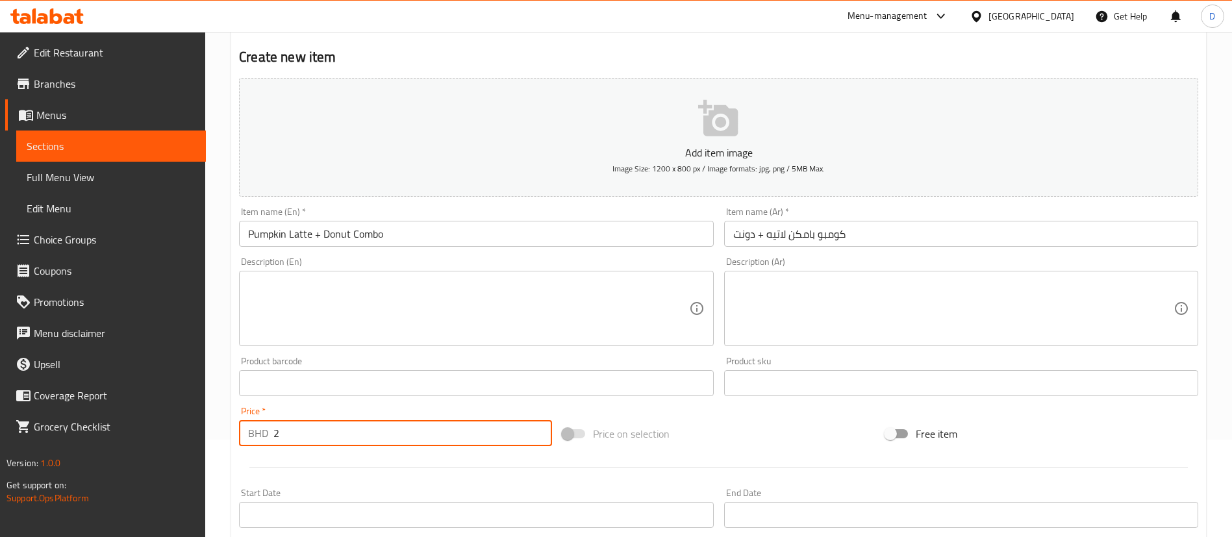
type input "2"
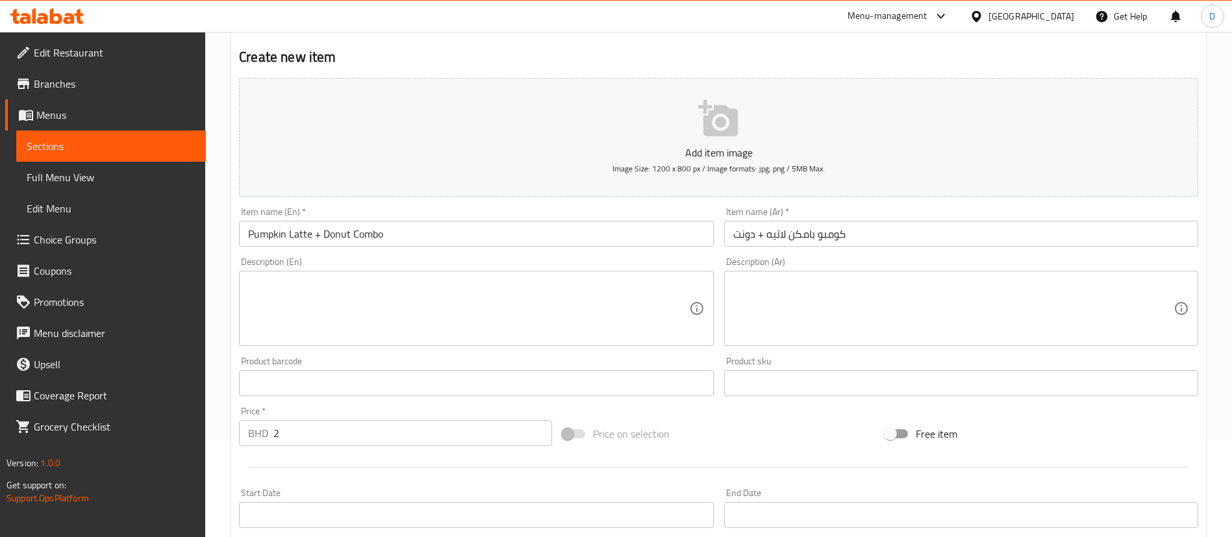
click at [316, 400] on div "Product barcode Product barcode" at bounding box center [476, 376] width 484 height 50
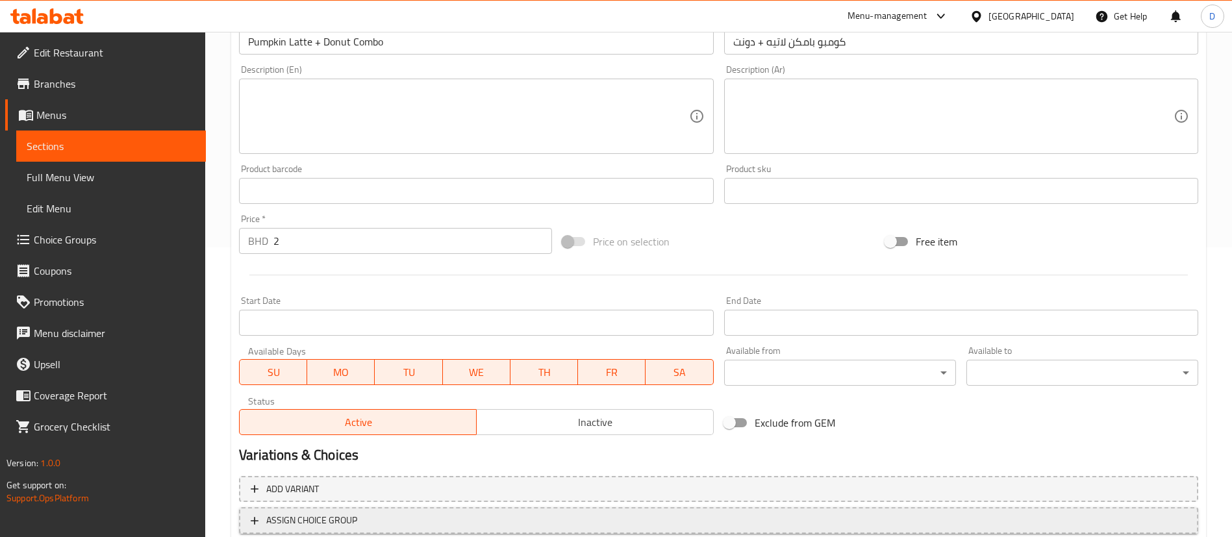
scroll to position [380, 0]
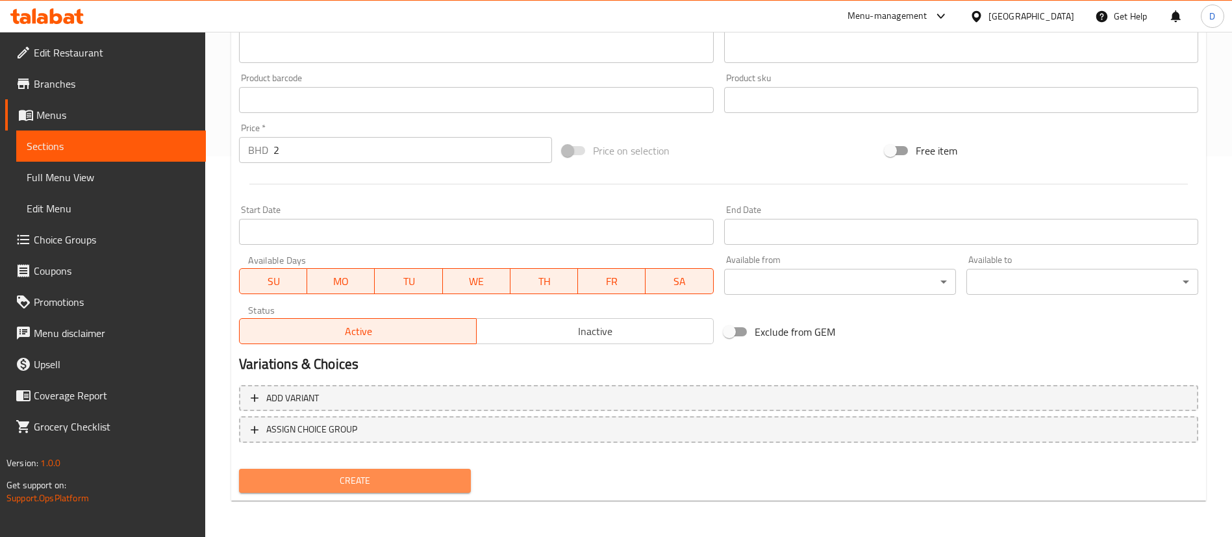
click at [434, 471] on button "Create" at bounding box center [355, 481] width 232 height 24
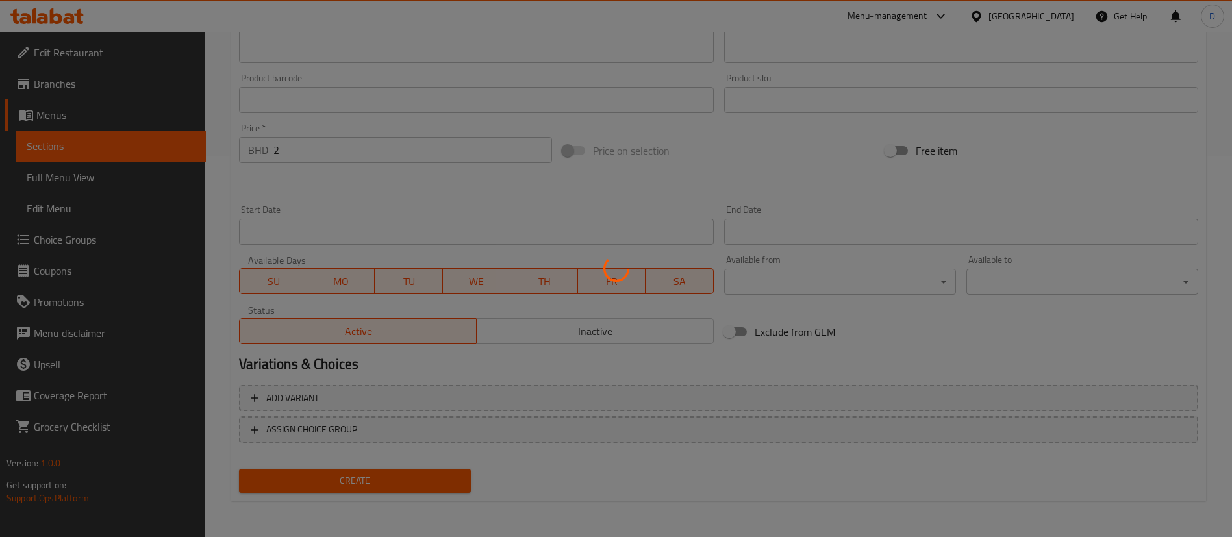
type input "0"
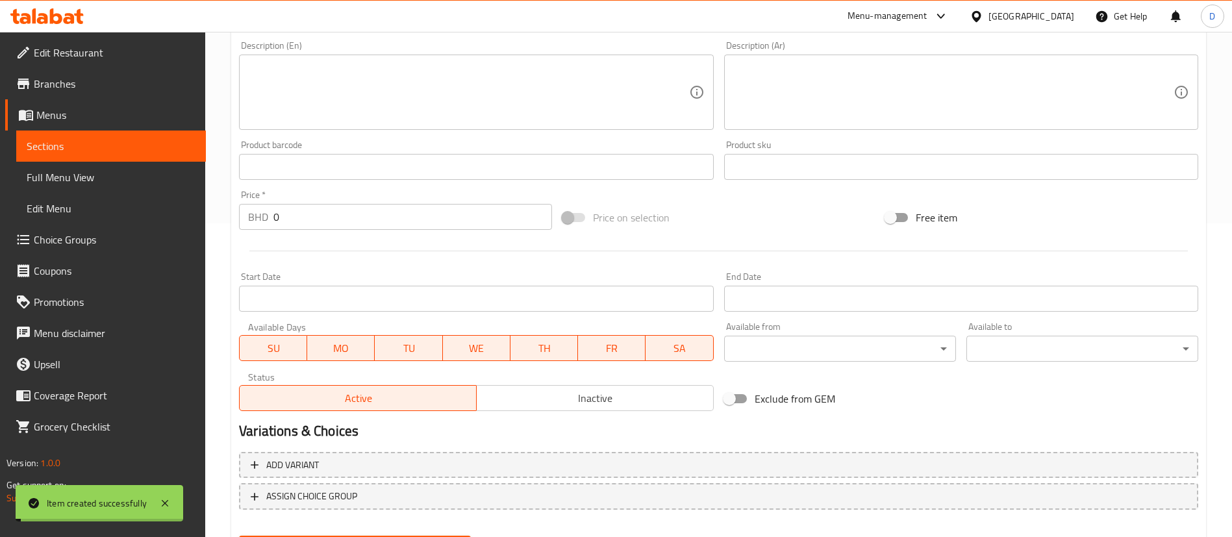
scroll to position [283, 0]
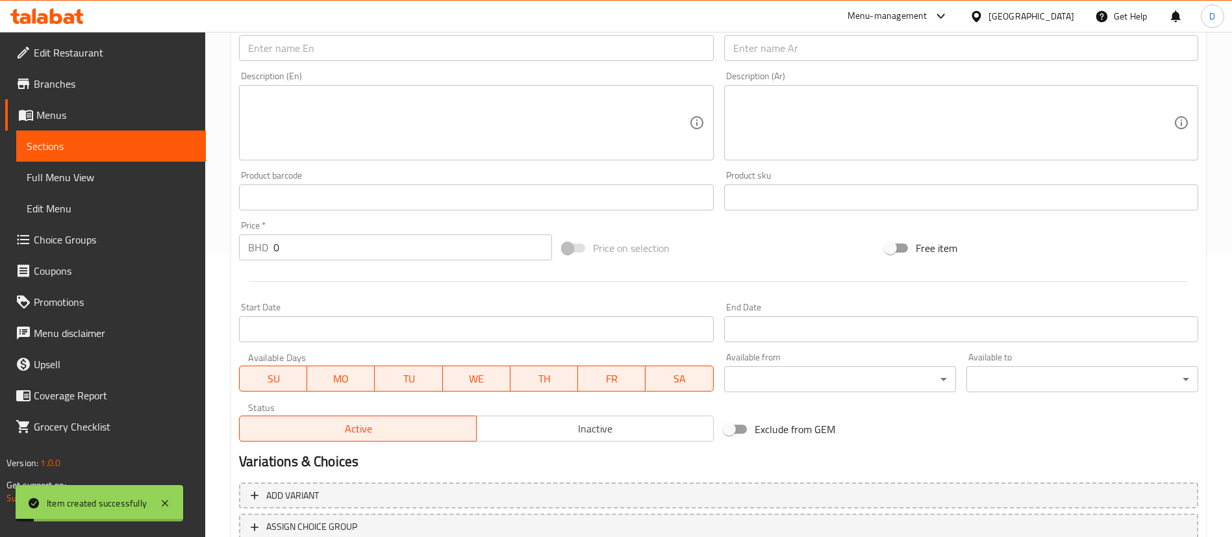
click at [316, 47] on input "text" at bounding box center [476, 48] width 474 height 26
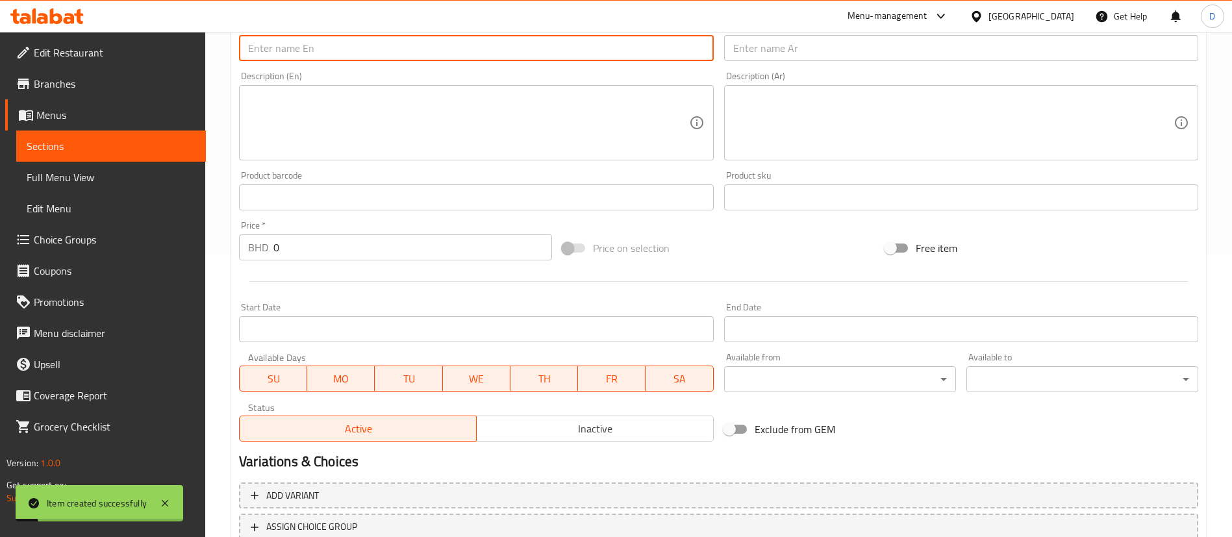
paste input "2 Pumpkin Lattes + 6 Donuts Combo"
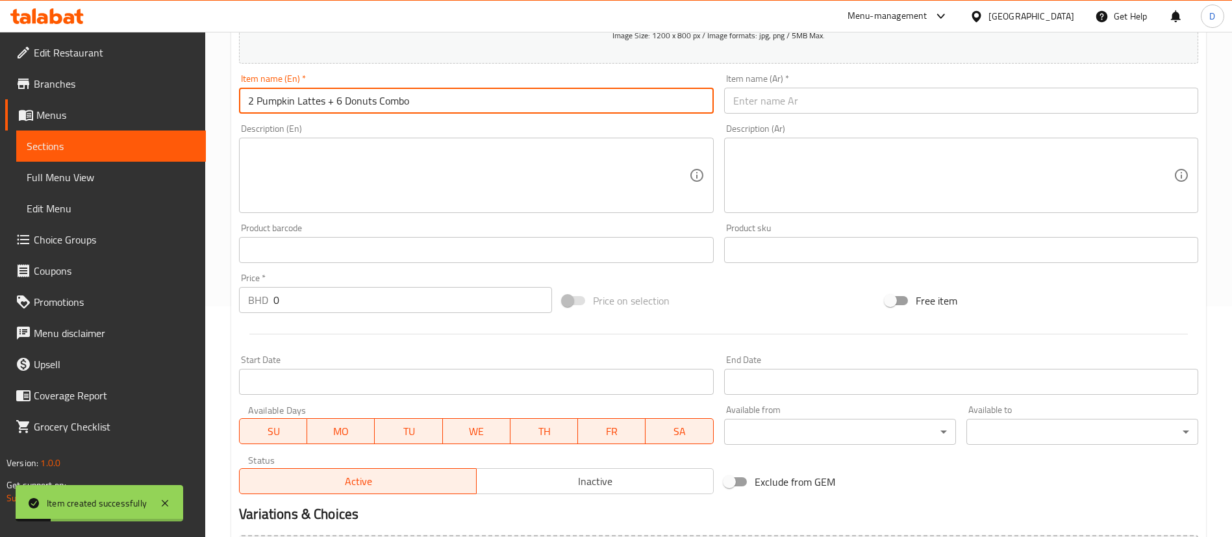
scroll to position [186, 0]
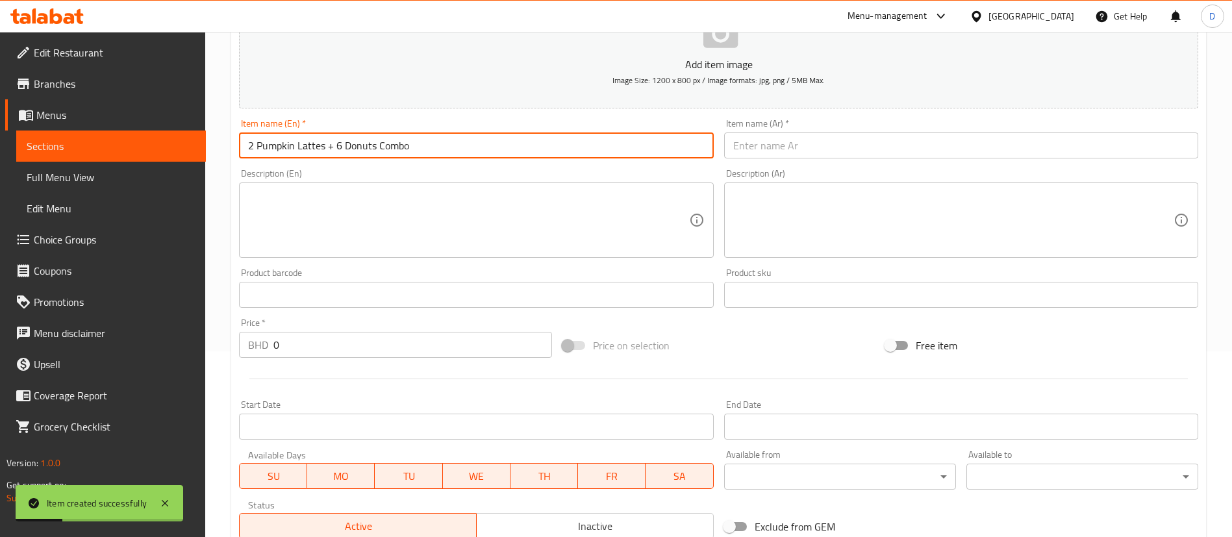
type input "2 Pumpkin Lattes + 6 Donuts Combo"
click at [771, 153] on input "text" at bounding box center [961, 145] width 474 height 26
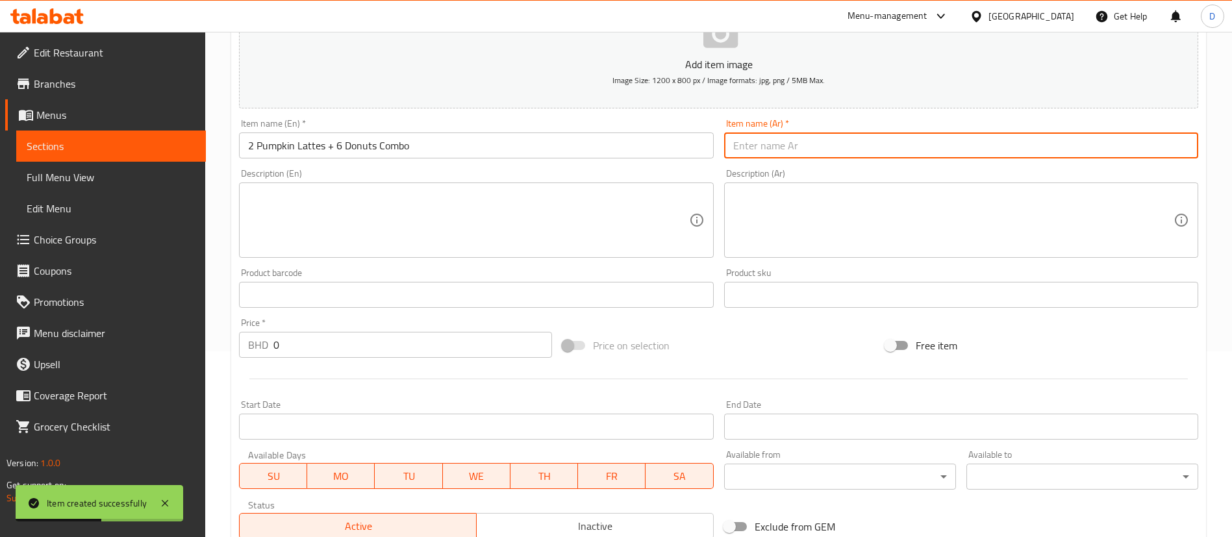
paste input "كومبو ٢ بامكن لاتيه + ٦ دونت"
type input "كومبو ٢ بامكن لاتيه + ٦ دونت"
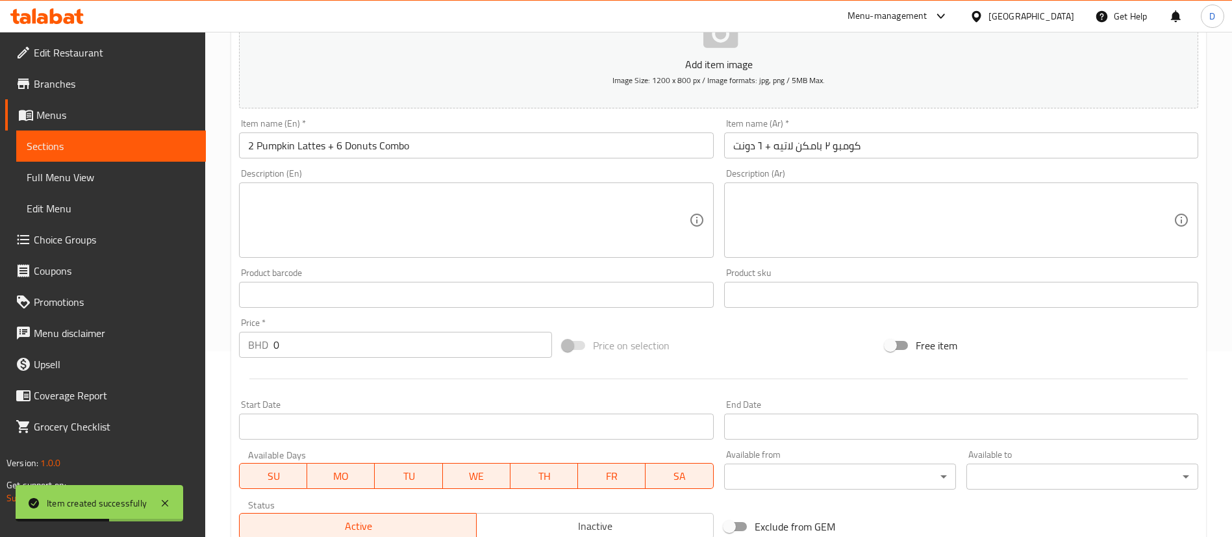
click at [717, 166] on div "Description (En) Description (En)" at bounding box center [476, 213] width 484 height 99
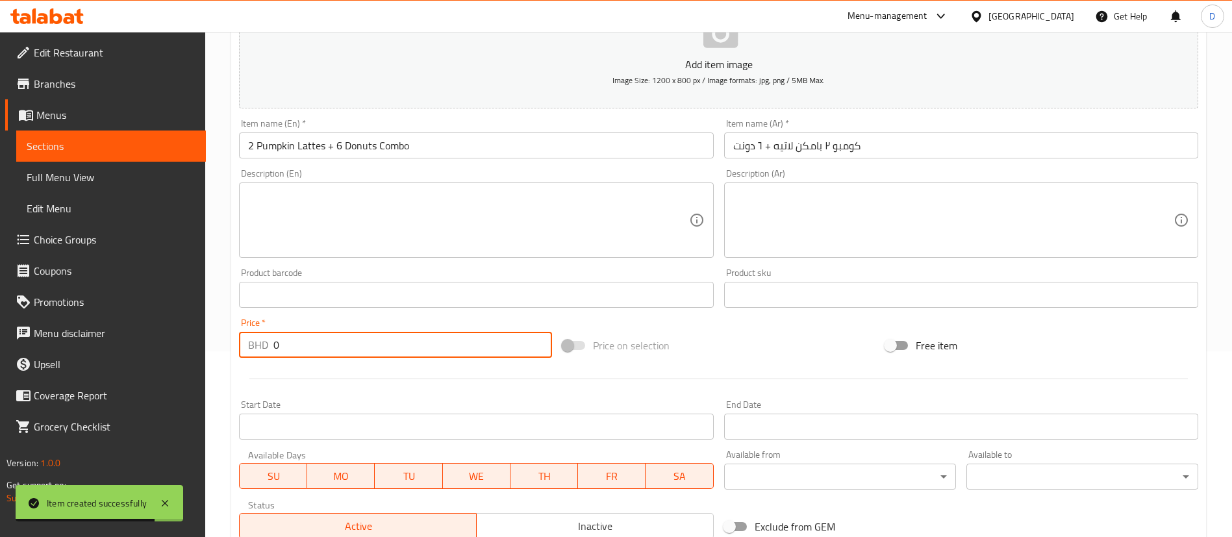
drag, startPoint x: 312, startPoint y: 345, endPoint x: 193, endPoint y: 362, distance: 119.3
click at [193, 362] on div "Edit Restaurant Branches Menus Sections Full Menu View Edit Menu Choice Groups …" at bounding box center [616, 289] width 1232 height 886
type input "5"
click at [297, 329] on div "Price   * BHD 5 Price *" at bounding box center [395, 338] width 313 height 40
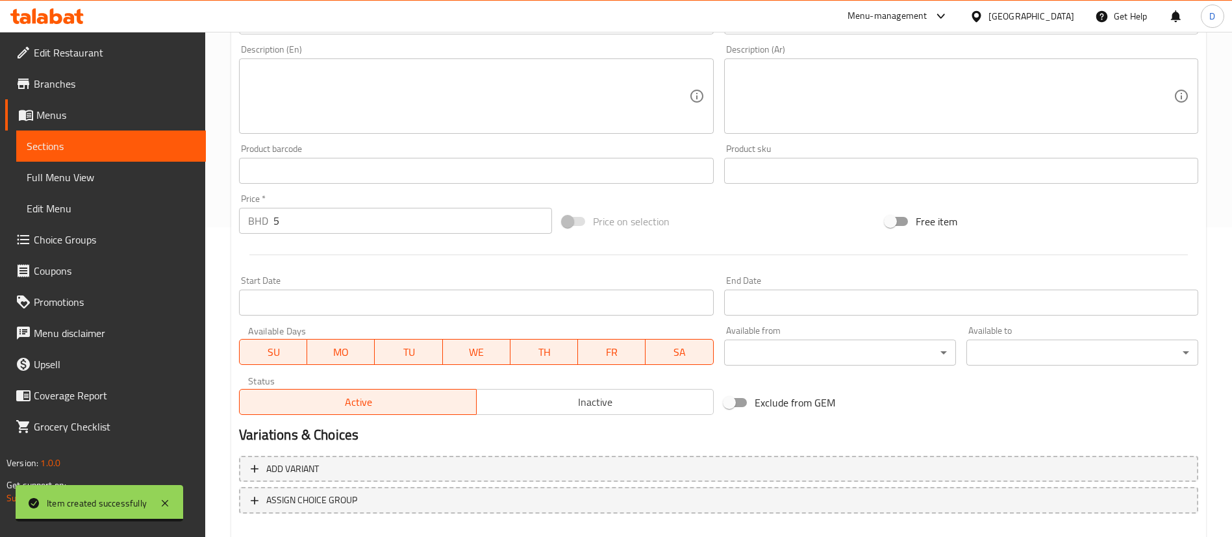
scroll to position [380, 0]
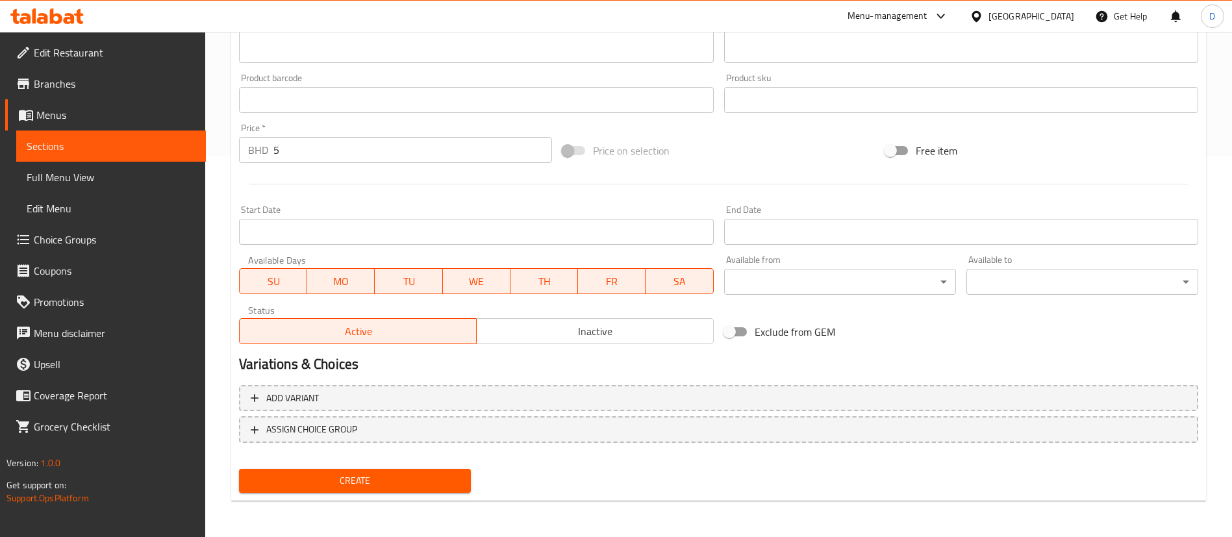
click at [425, 475] on span "Create" at bounding box center [354, 481] width 211 height 16
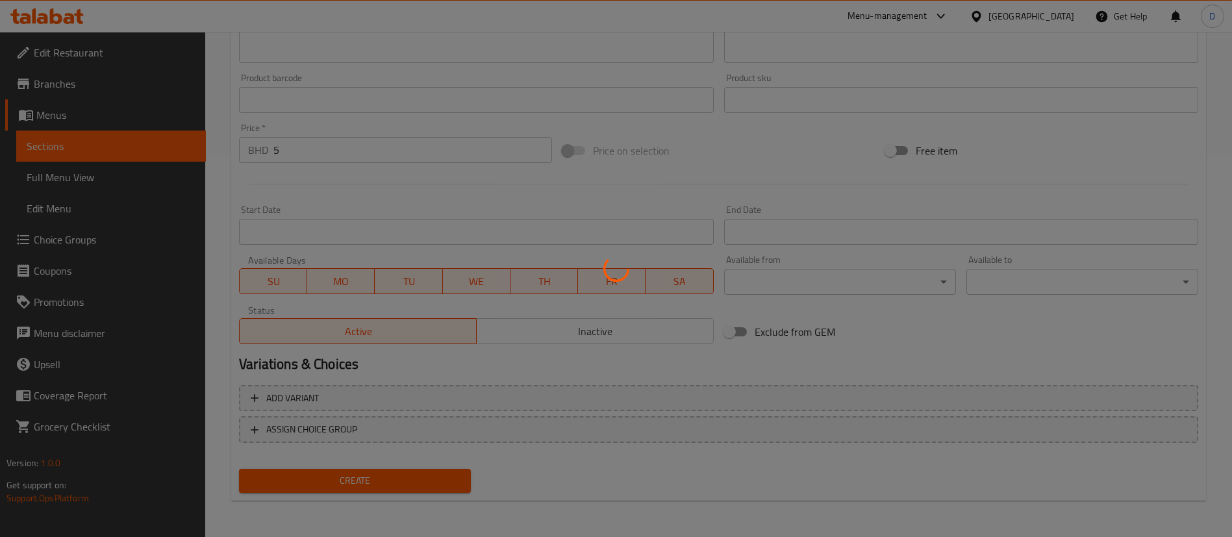
type input "0"
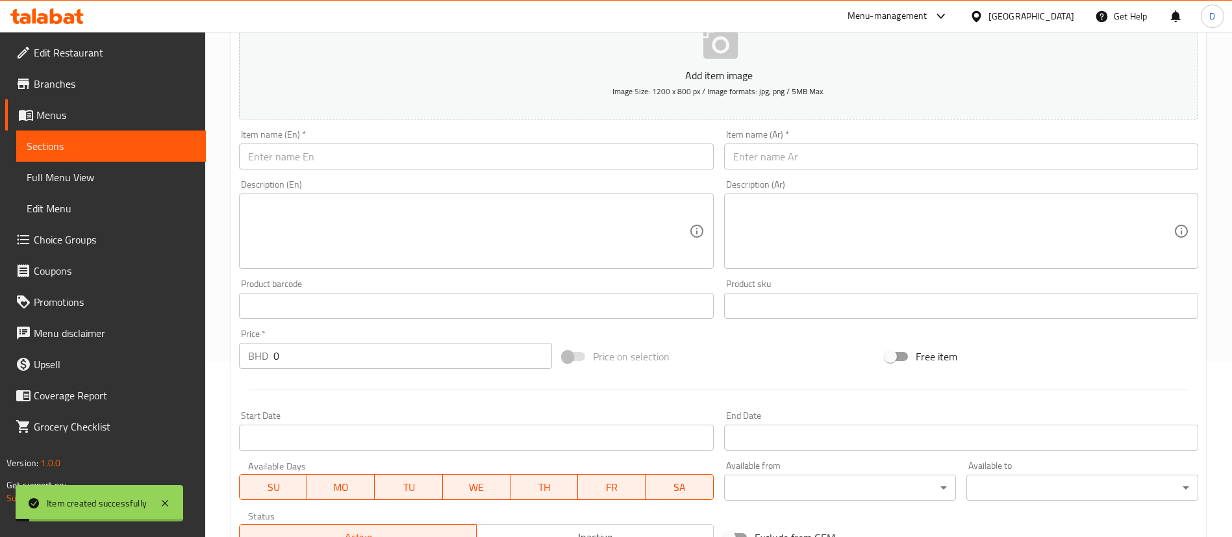
scroll to position [0, 0]
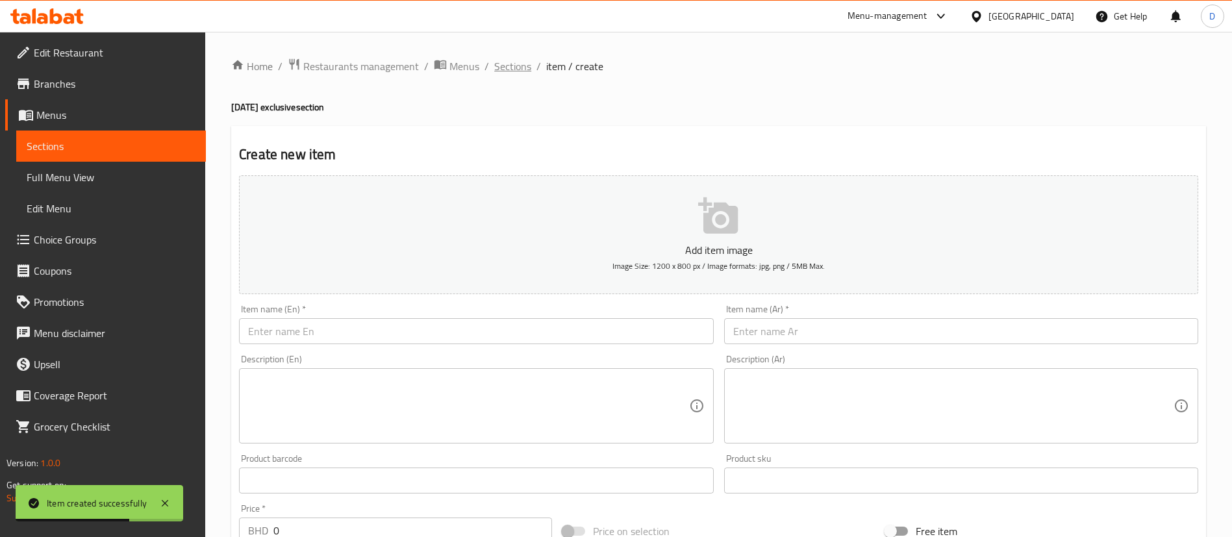
click at [525, 58] on span "Sections" at bounding box center [512, 66] width 37 height 16
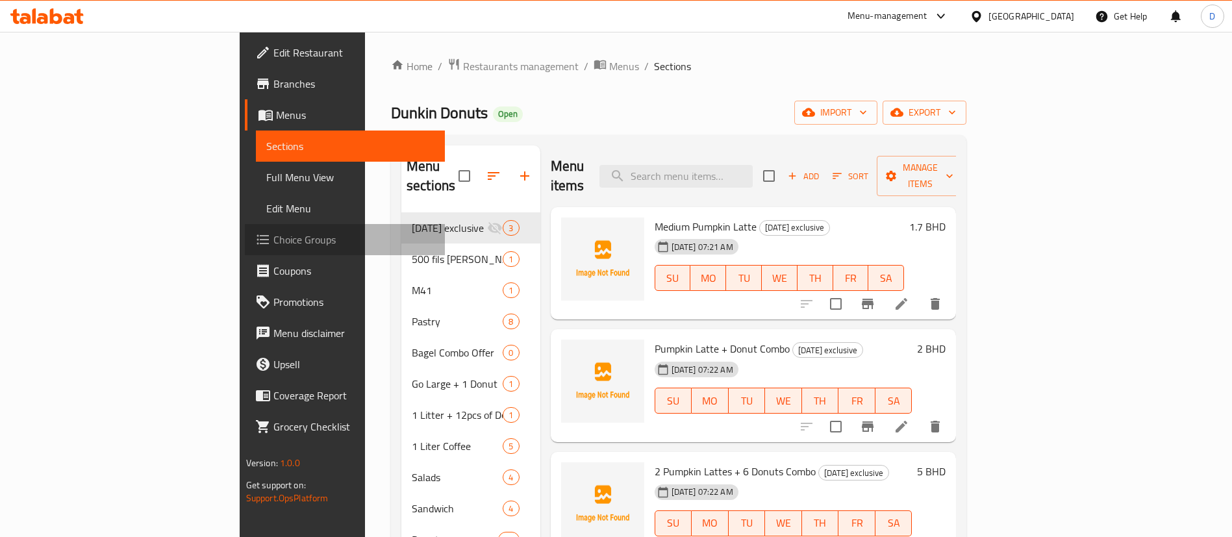
click at [273, 239] on span "Choice Groups" at bounding box center [354, 240] width 162 height 16
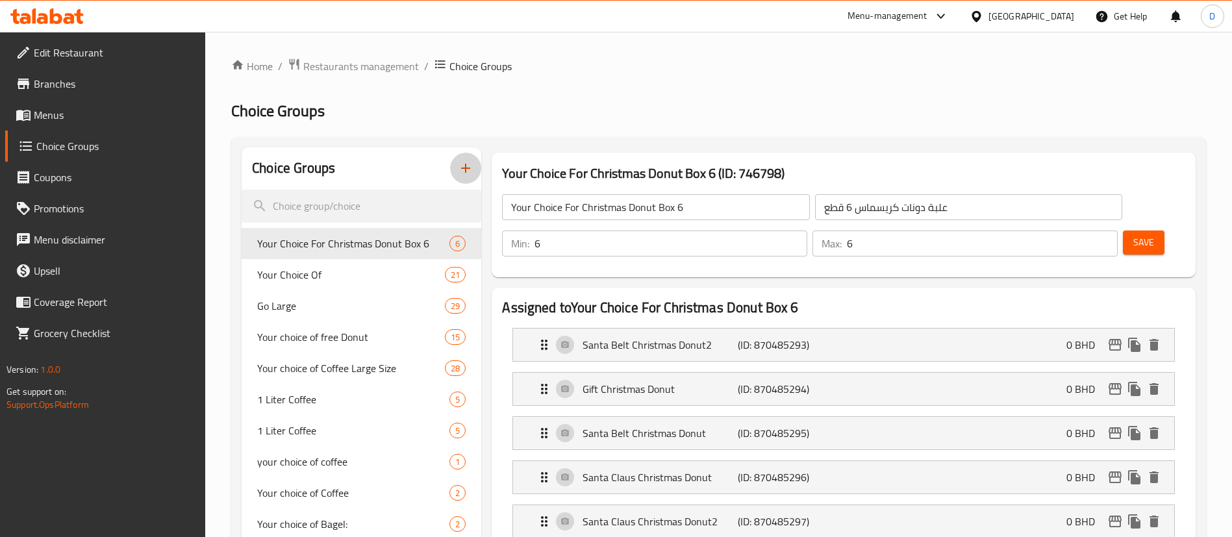
click at [466, 175] on icon "button" at bounding box center [466, 168] width 16 height 16
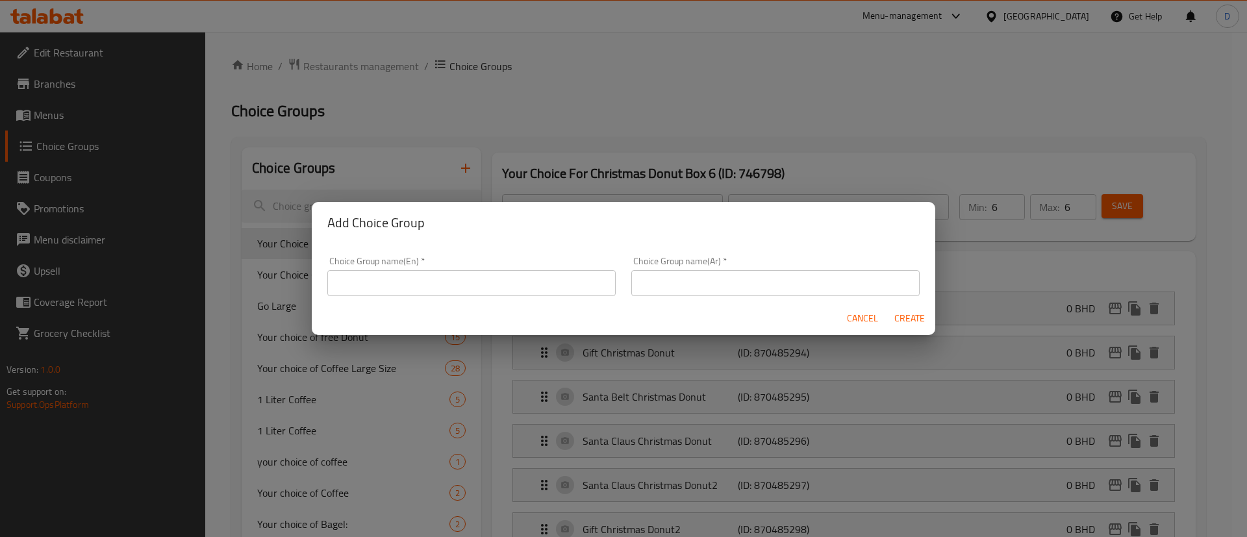
click at [404, 286] on input "text" at bounding box center [471, 283] width 288 height 26
type input "t"
click at [370, 256] on div "Choice Group name(En)   * your choice of coffee Choice Group name(En) *" at bounding box center [471, 276] width 288 height 40
click at [347, 285] on input "your choice of coffee" at bounding box center [471, 283] width 288 height 26
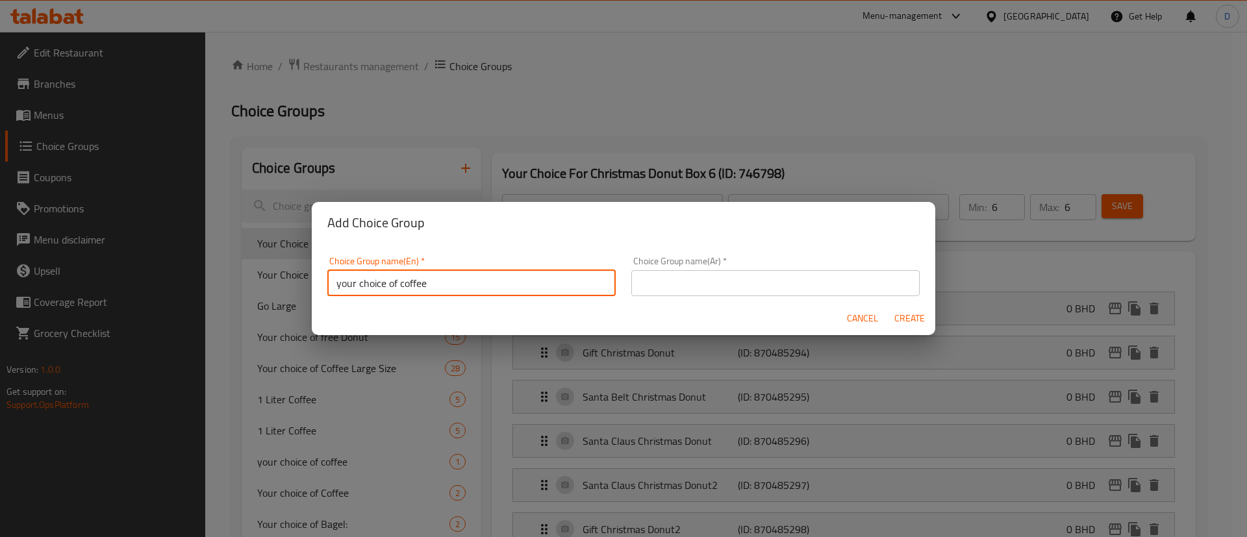
click at [347, 285] on input "your choice of coffee" at bounding box center [471, 283] width 288 height 26
type input "your choice of coffee"
click at [721, 266] on div "Choice Group name(Ar)   * Choice Group name(Ar) *" at bounding box center [775, 276] width 288 height 40
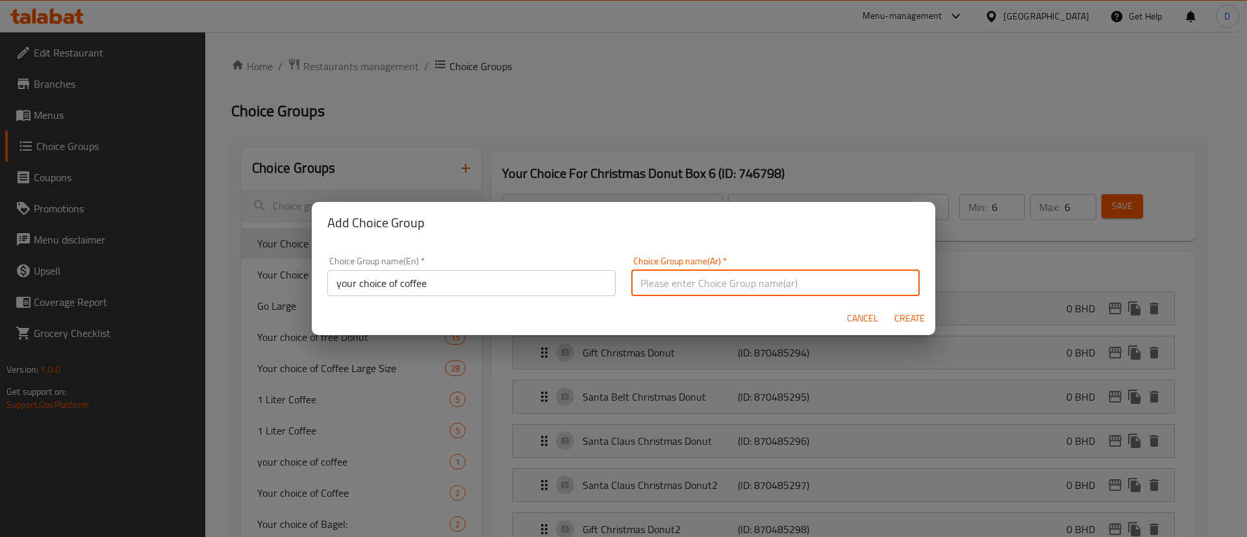
click at [732, 283] on input "text" at bounding box center [775, 283] width 288 height 26
paste input "ChatGPT said: اختيارك من القهوة"
click at [697, 245] on div "Choice Group name(En)   * your choice of coffee Choice Group name(En) * Choice …" at bounding box center [623, 272] width 623 height 58
drag, startPoint x: 695, startPoint y: 282, endPoint x: 597, endPoint y: 286, distance: 97.5
click at [597, 286] on div "Choice Group name(En)   * your choice of coffee Choice Group name(En) * Choice …" at bounding box center [623, 276] width 608 height 55
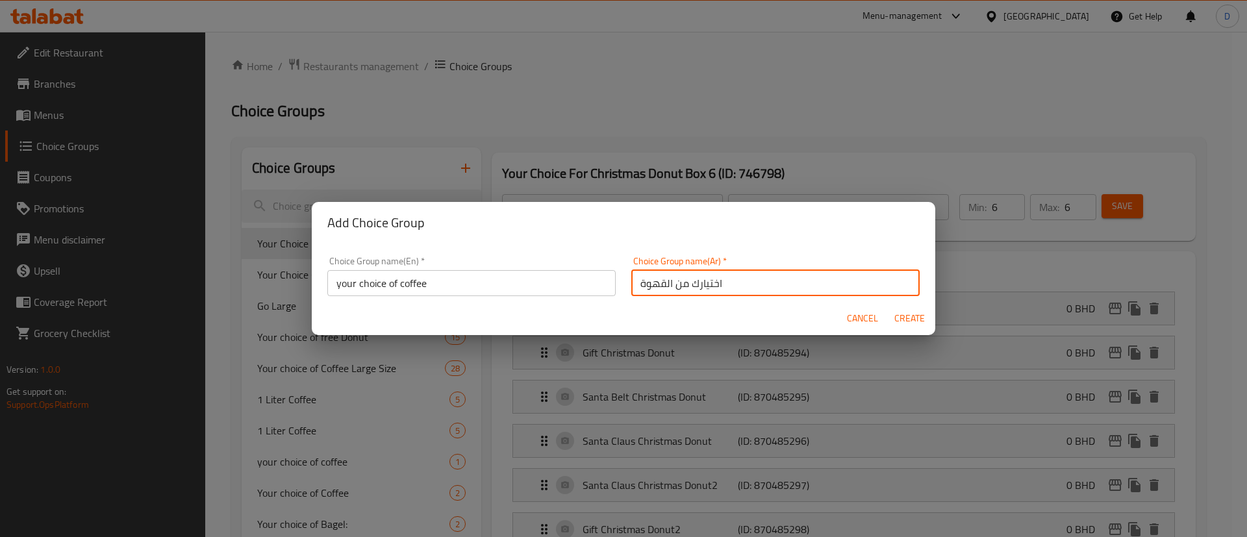
type input "اختيارك من القهوة"
click at [869, 247] on div "Choice Group name(En)   * your choice of coffee Choice Group name(En) * Choice …" at bounding box center [623, 272] width 623 height 58
click at [921, 328] on button "Create" at bounding box center [909, 318] width 42 height 24
type input "your choice of coffee"
type input "اختيارك من القهوة"
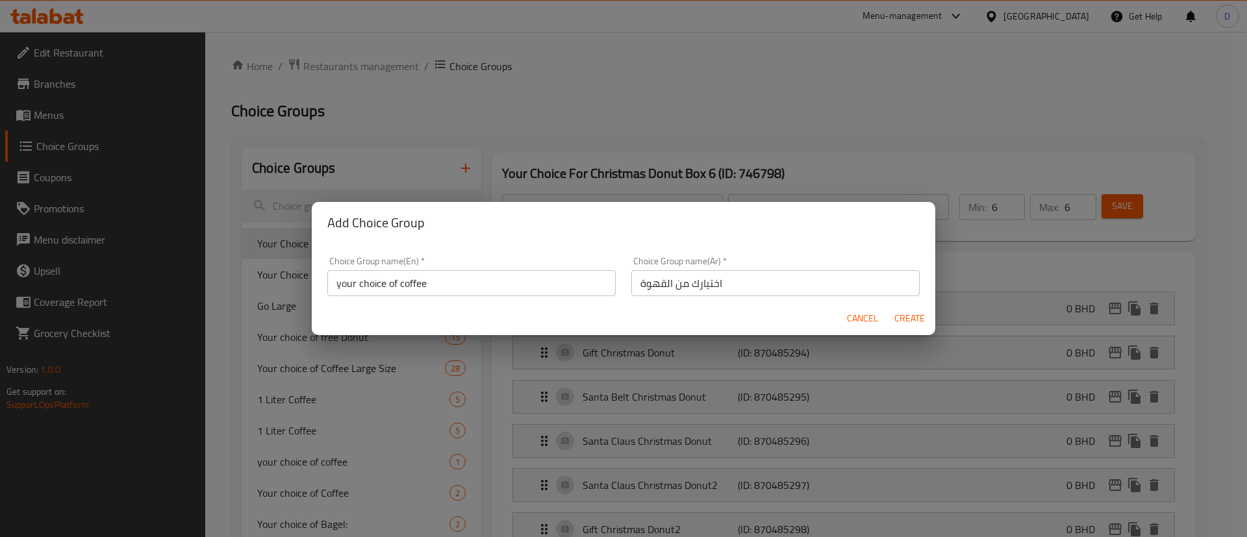
type input "0"
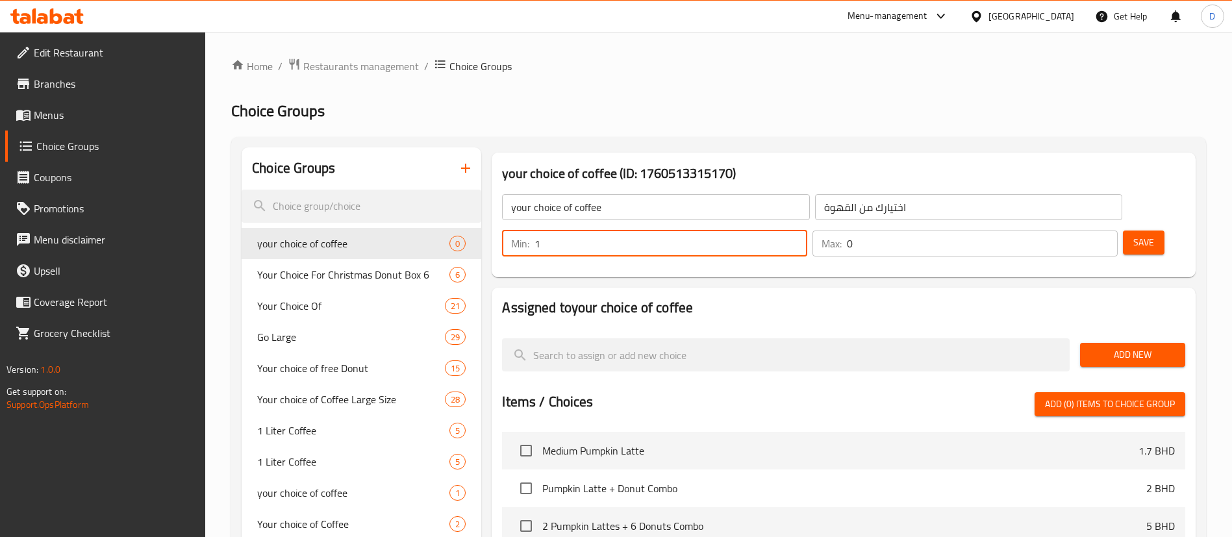
type input "1"
click at [807, 230] on input "1" at bounding box center [670, 243] width 273 height 26
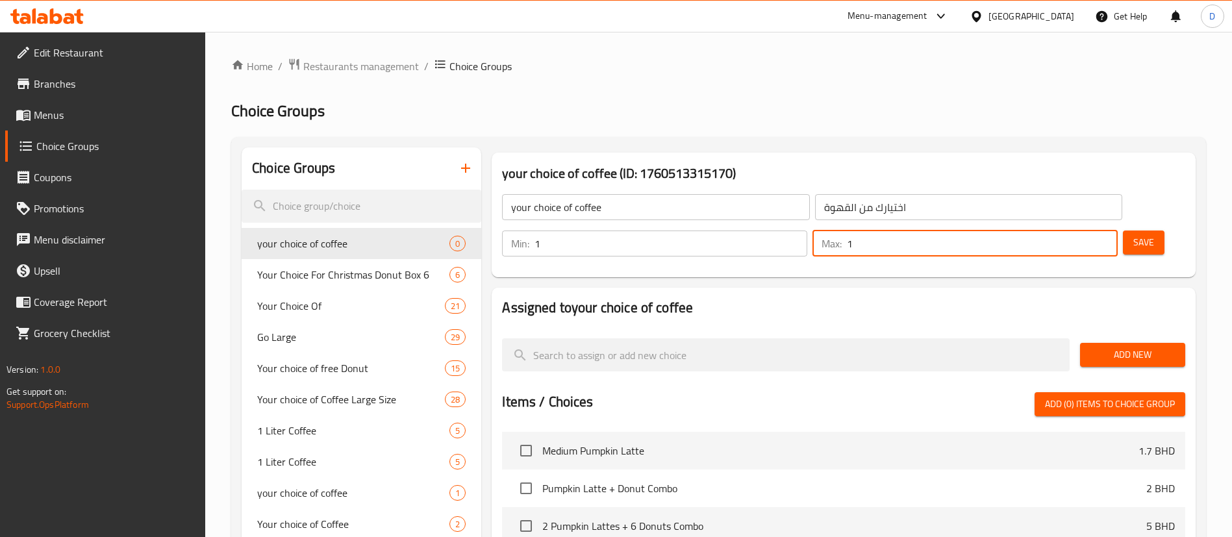
type input "1"
click at [1080, 230] on input "1" at bounding box center [982, 243] width 271 height 26
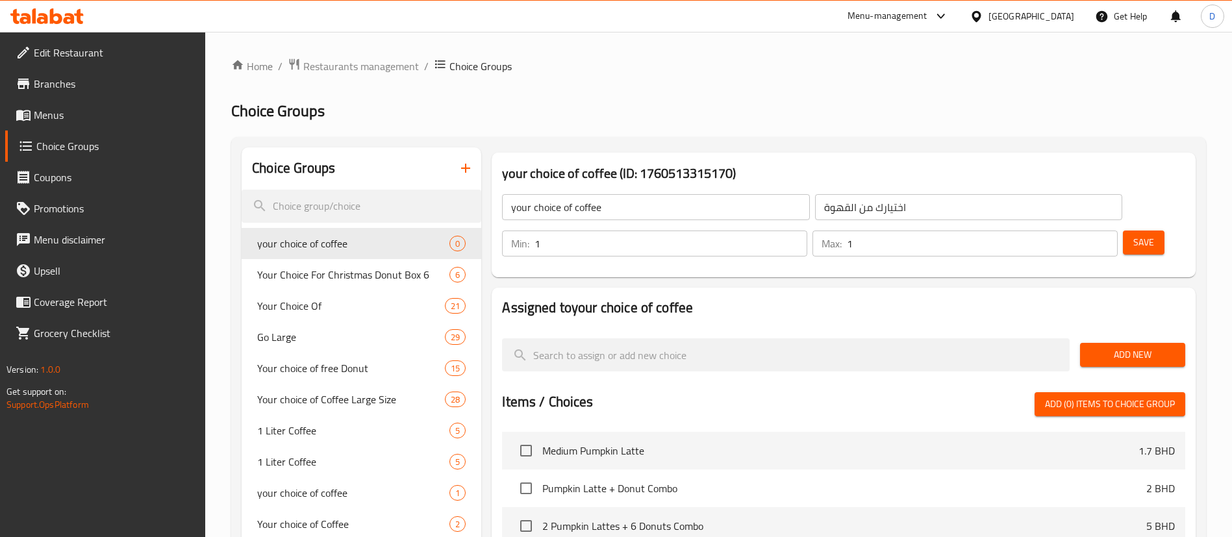
click at [1103, 164] on h3 "your choice of coffee (ID: 1760513315170)" at bounding box center [843, 173] width 683 height 21
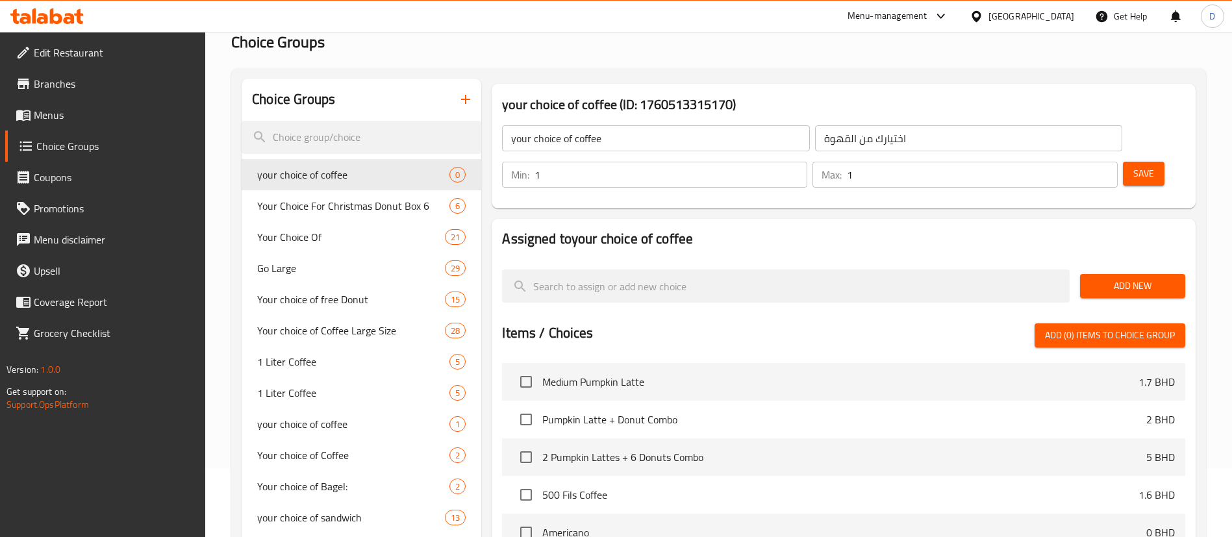
scroll to position [97, 0]
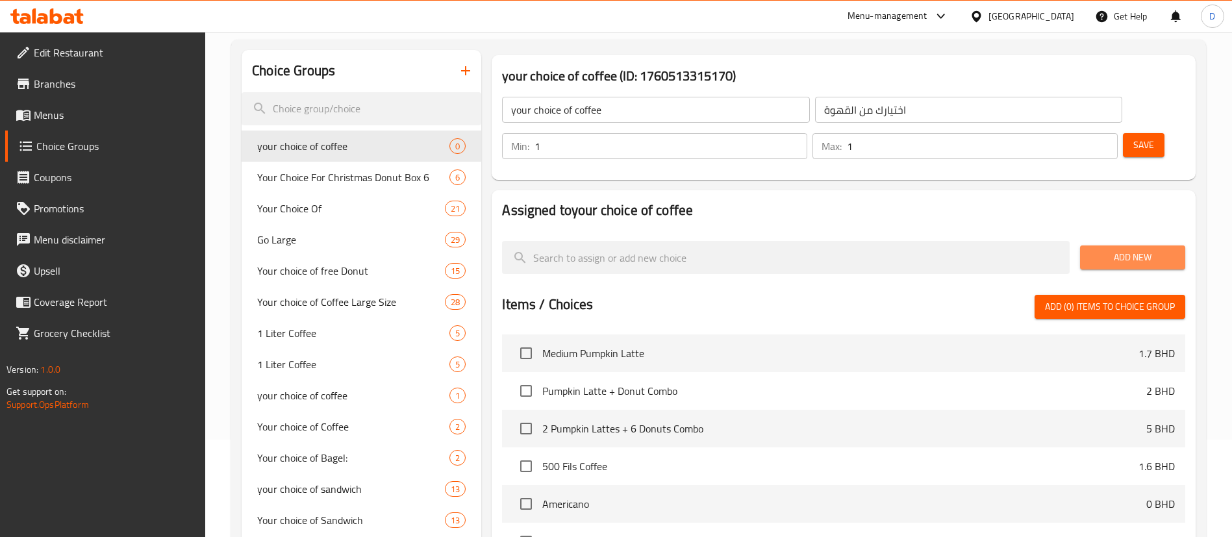
click at [1119, 249] on span "Add New" at bounding box center [1132, 257] width 84 height 16
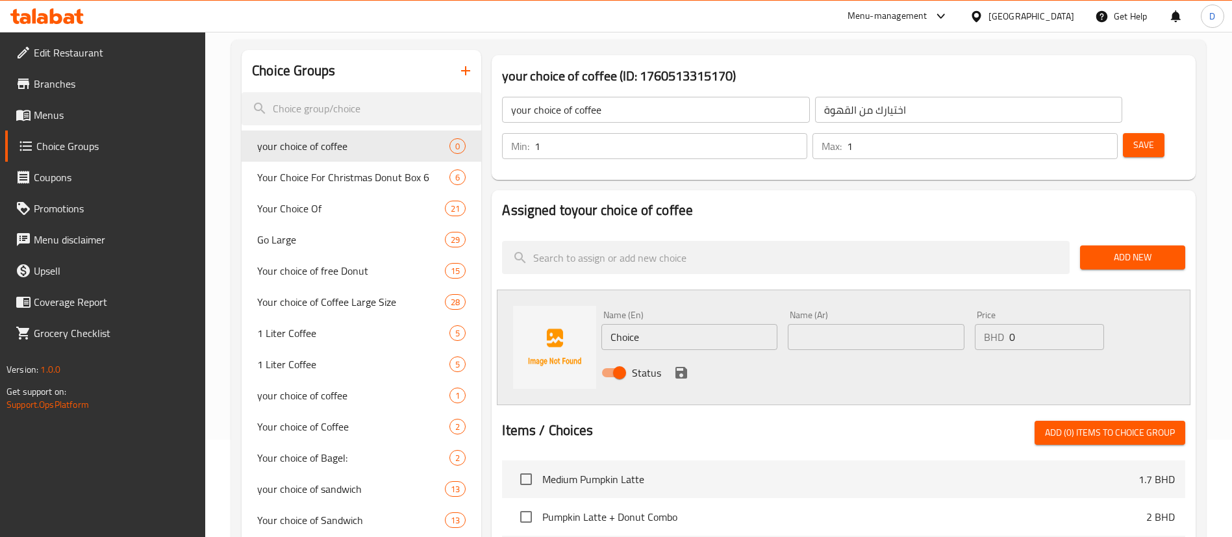
drag, startPoint x: 578, startPoint y: 305, endPoint x: 534, endPoint y: 309, distance: 44.4
click at [534, 306] on div "Name (En) Choice Name (En) Name (Ar) Name (Ar) Price BHD 0 Price Status" at bounding box center [843, 348] width 693 height 116
drag, startPoint x: 671, startPoint y: 294, endPoint x: 552, endPoint y: 303, distance: 119.2
click at [549, 306] on div "Name (En) Cold Name (En) Name (Ar) Name (Ar) Price BHD 0 Price Status" at bounding box center [843, 348] width 693 height 116
type input "Cold"
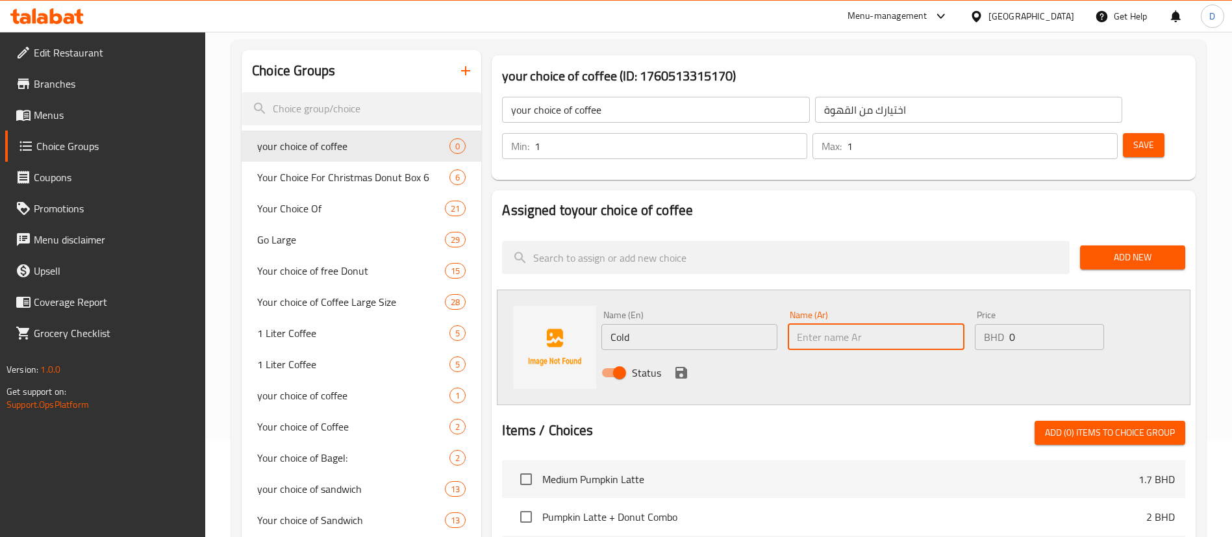
click at [883, 324] on input "text" at bounding box center [876, 337] width 176 height 26
paste input "بارد"
type input "بارد"
click at [858, 355] on div "Status" at bounding box center [875, 372] width 559 height 35
click at [678, 367] on icon "save" at bounding box center [681, 373] width 12 height 12
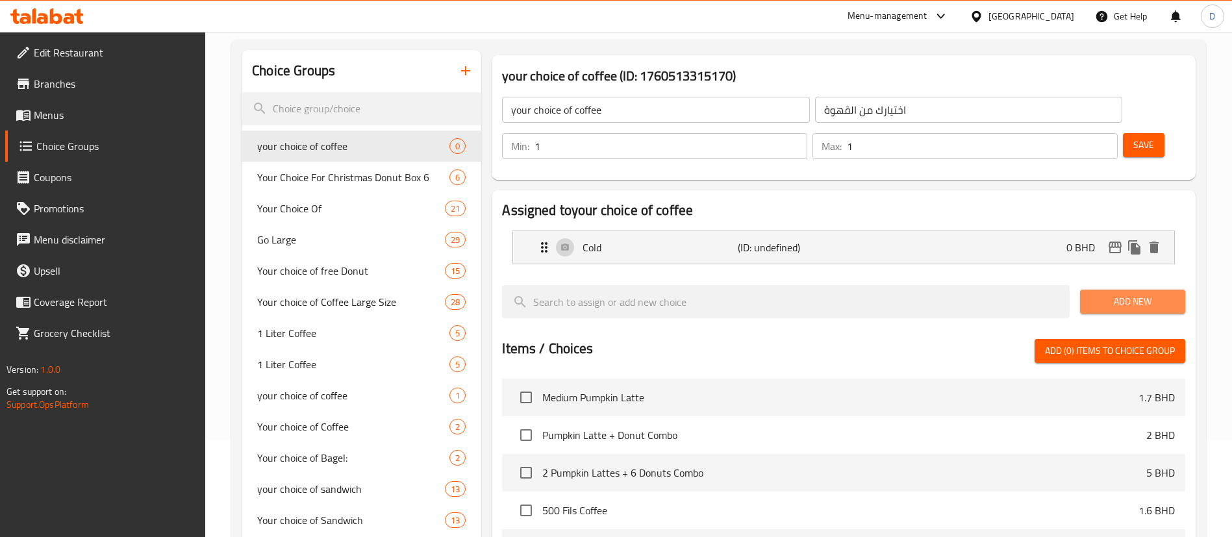
click at [1102, 293] on span "Add New" at bounding box center [1132, 301] width 84 height 16
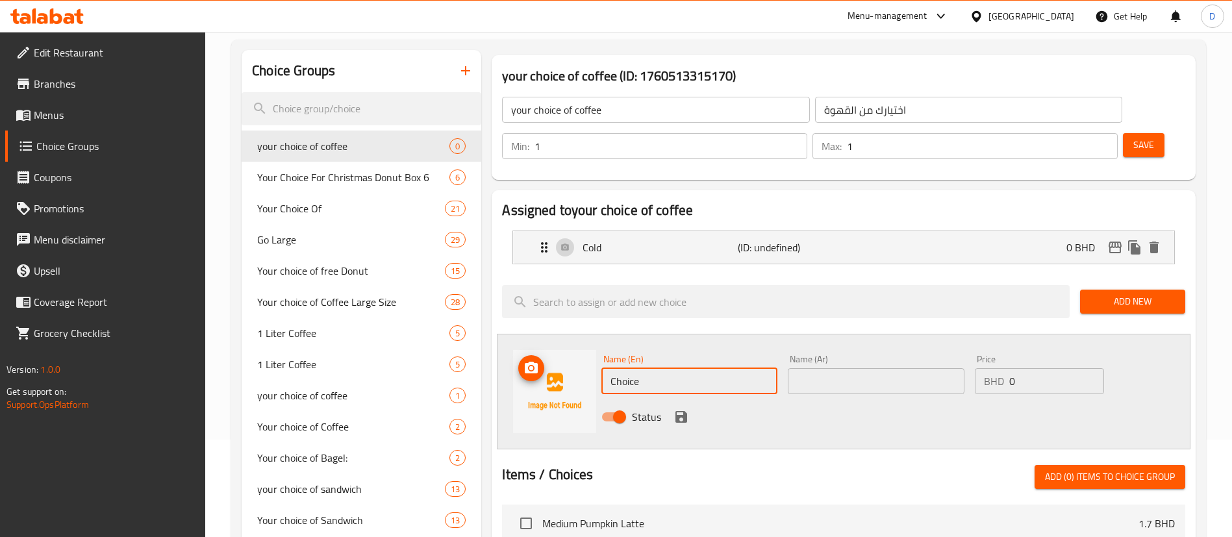
drag, startPoint x: 664, startPoint y: 337, endPoint x: 551, endPoint y: 340, distance: 113.7
click at [551, 339] on div "Name (En) Choice Name (En) Name (Ar) Name (Ar) Price BHD 0 Price Status" at bounding box center [843, 392] width 693 height 116
drag, startPoint x: 644, startPoint y: 353, endPoint x: 577, endPoint y: 301, distance: 84.3
click at [556, 338] on div "Name (En) Hot Name (En) Name (Ar) Name (Ar) Price BHD 0 Price Status" at bounding box center [843, 392] width 693 height 116
type input "Hot"
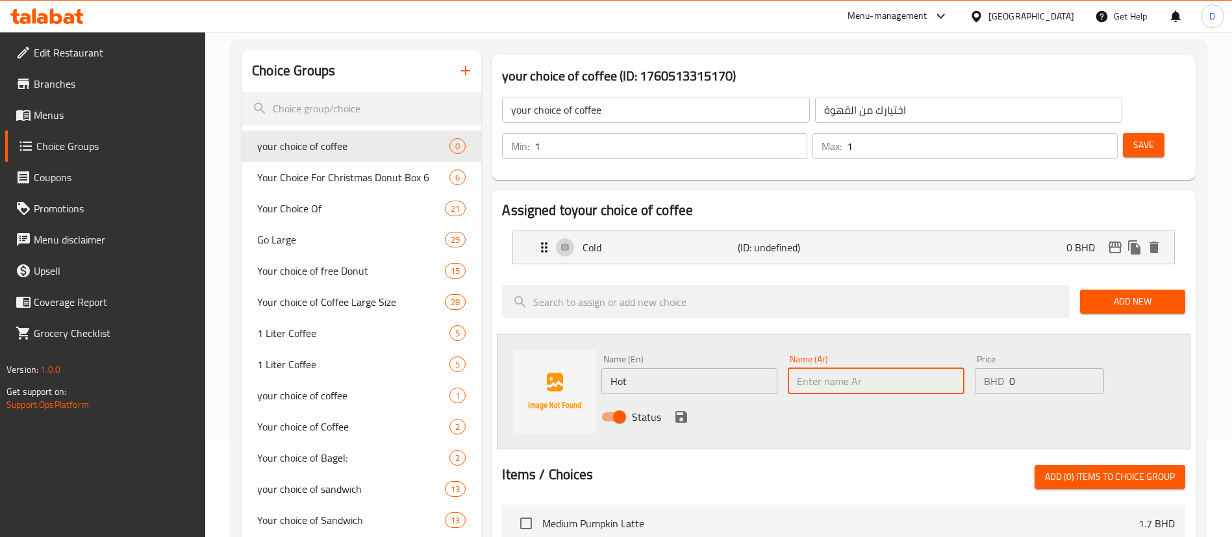
click at [869, 368] on input "text" at bounding box center [876, 381] width 176 height 26
paste input "ساخن"
type input "ساخن"
click at [817, 399] on div "Status" at bounding box center [875, 416] width 559 height 35
click at [683, 411] on icon "save" at bounding box center [681, 417] width 12 height 12
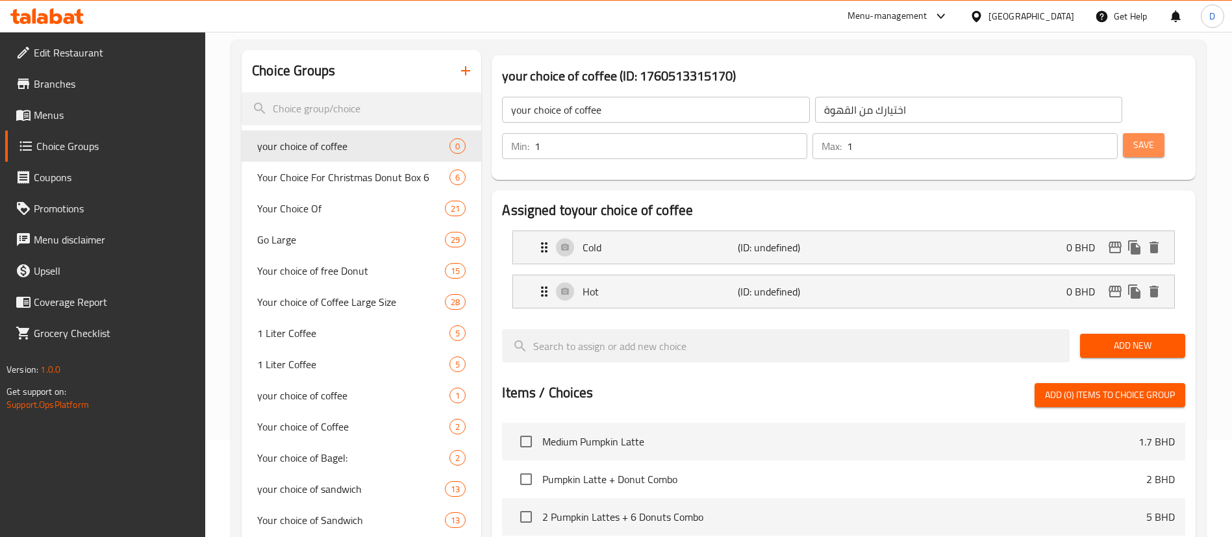
click at [1133, 137] on span "Save" at bounding box center [1143, 145] width 21 height 16
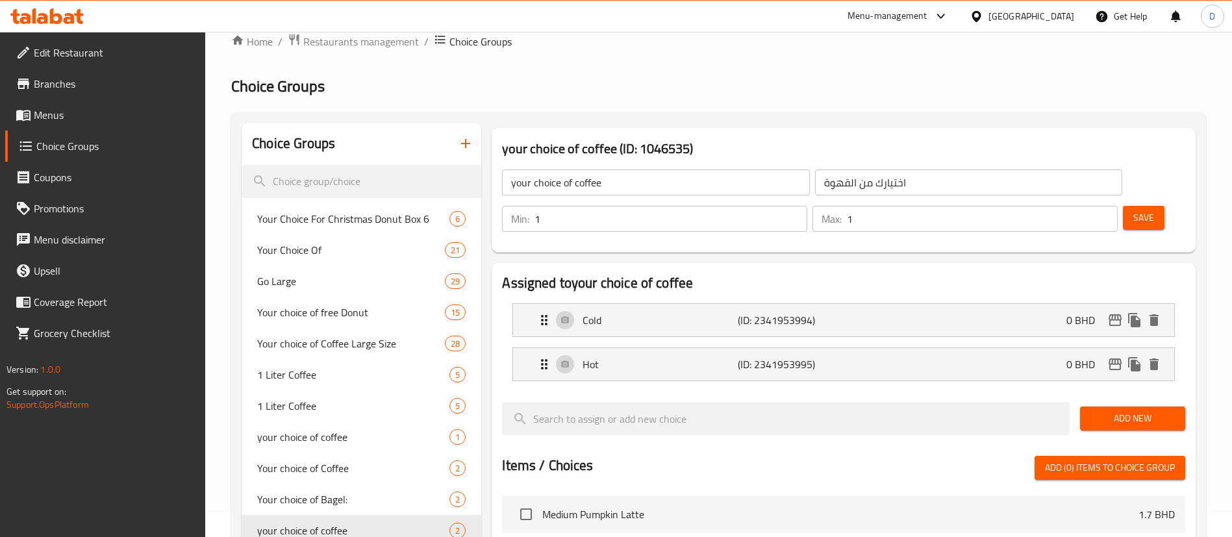
scroll to position [0, 0]
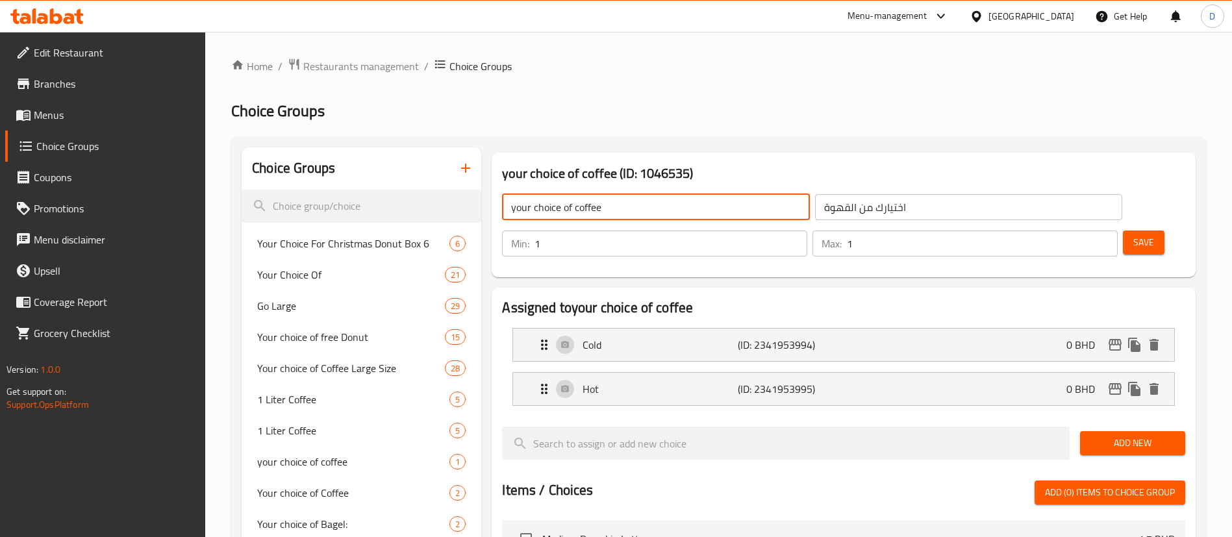
click at [591, 199] on input "your choice of coffee" at bounding box center [655, 207] width 307 height 26
click at [578, 112] on h2 "Choice Groups" at bounding box center [718, 111] width 975 height 21
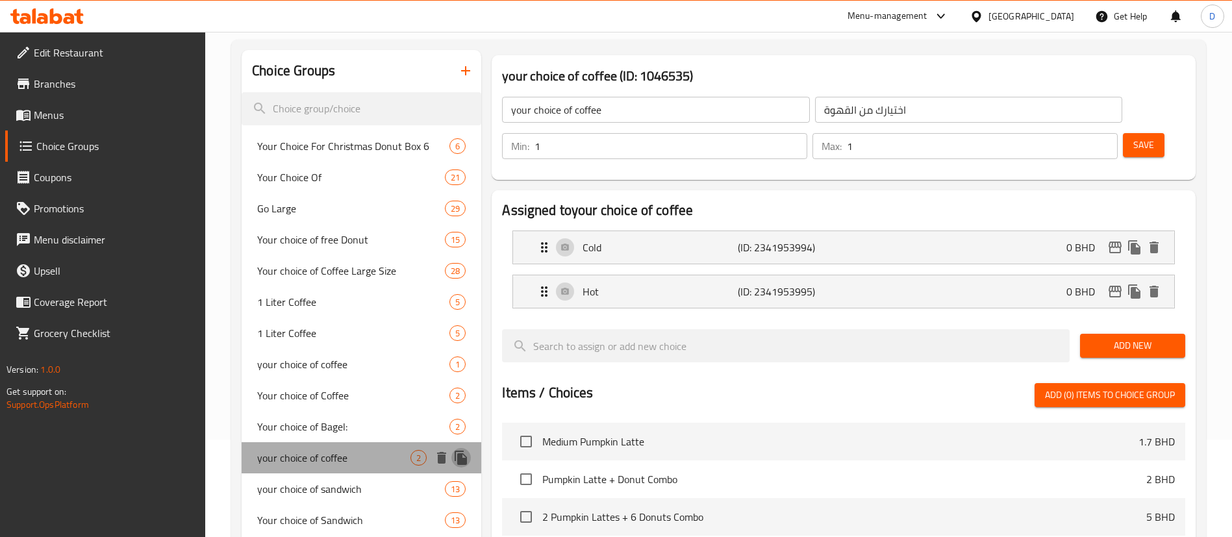
click at [463, 456] on icon "duplicate" at bounding box center [461, 458] width 16 height 16
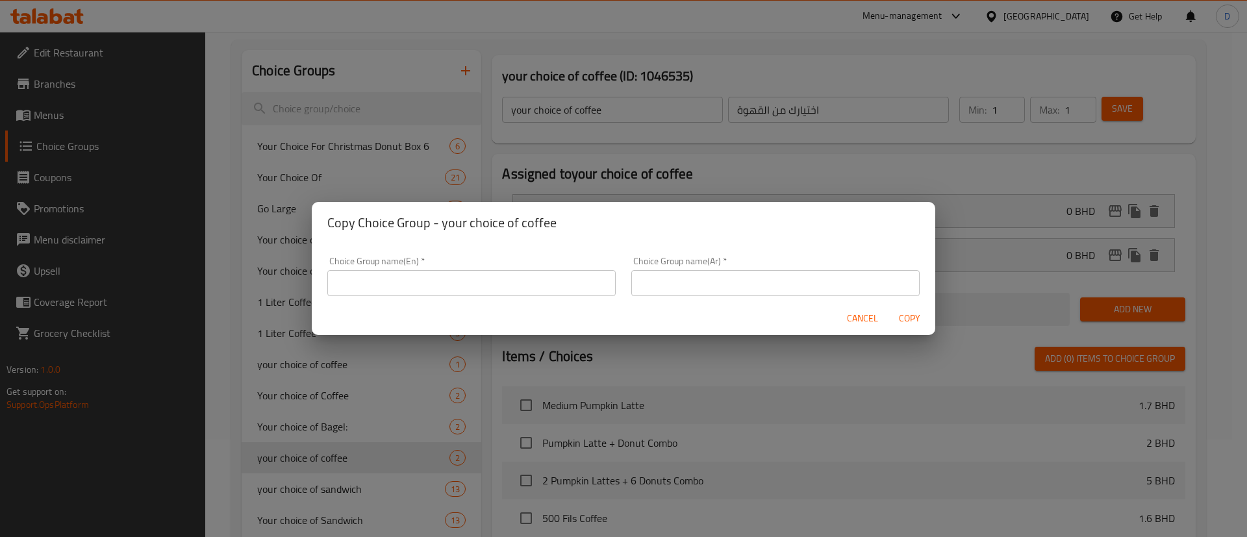
click at [542, 295] on div "Choice Group name(En)   * Choice Group name(En) *" at bounding box center [471, 276] width 304 height 55
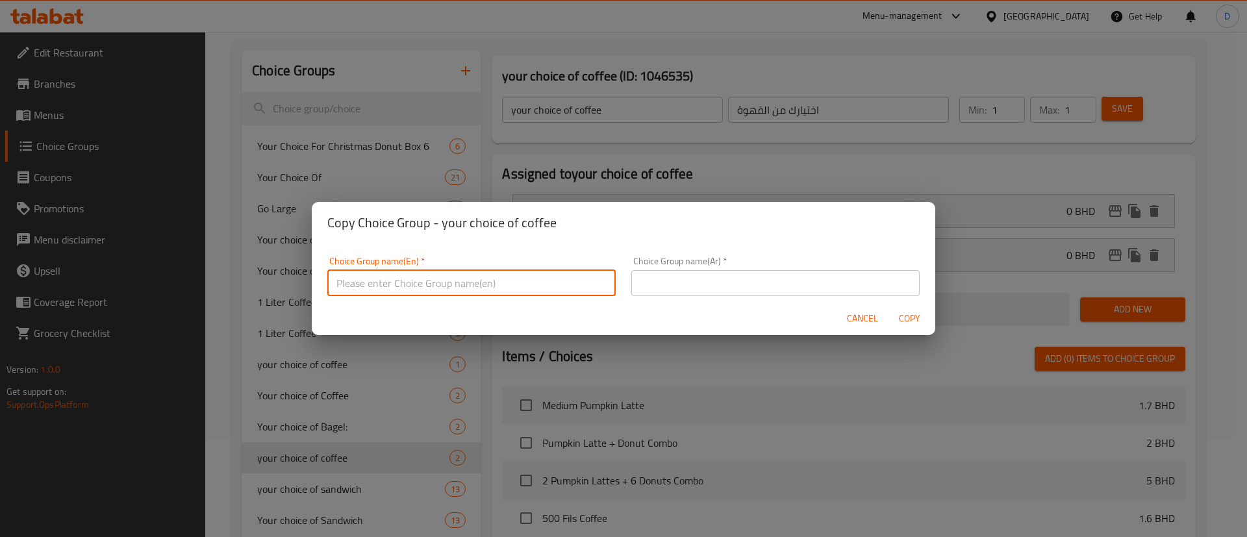
click at [539, 290] on input "text" at bounding box center [471, 283] width 288 height 26
click at [522, 283] on input "your choice of 1st coffe" at bounding box center [471, 283] width 288 height 26
click at [493, 281] on input "your choice of 1st coffe" at bounding box center [471, 283] width 288 height 26
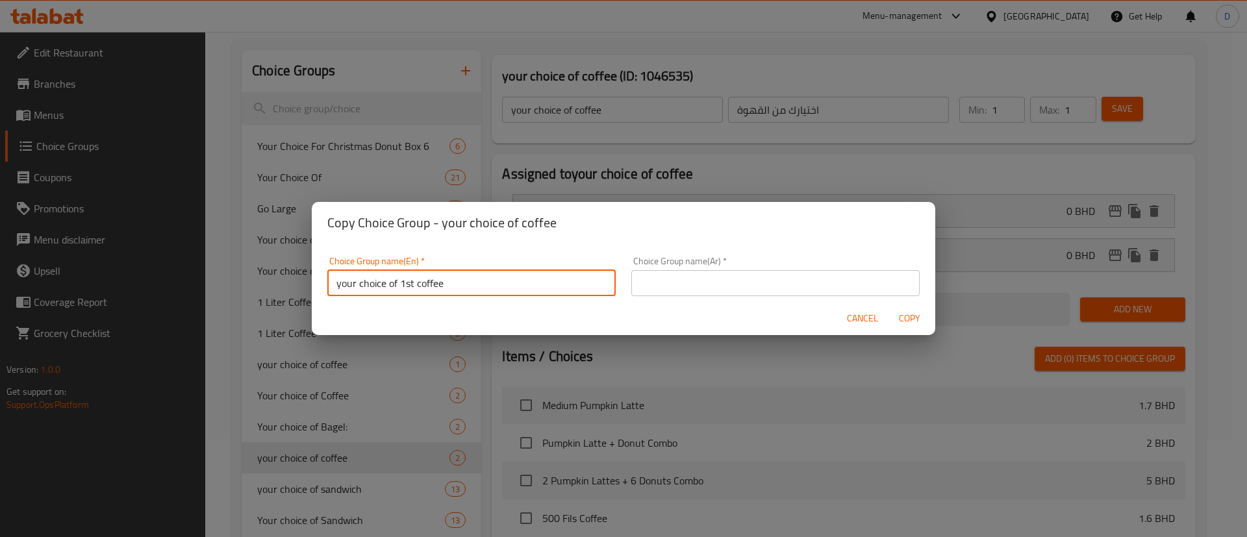
drag, startPoint x: 456, startPoint y: 275, endPoint x: 155, endPoint y: 269, distance: 301.3
click at [156, 269] on div "Copy Choice Group - your choice of coffee Choice Group name(En)   * your choice…" at bounding box center [623, 268] width 1247 height 537
type input "your choice of 1st coffee"
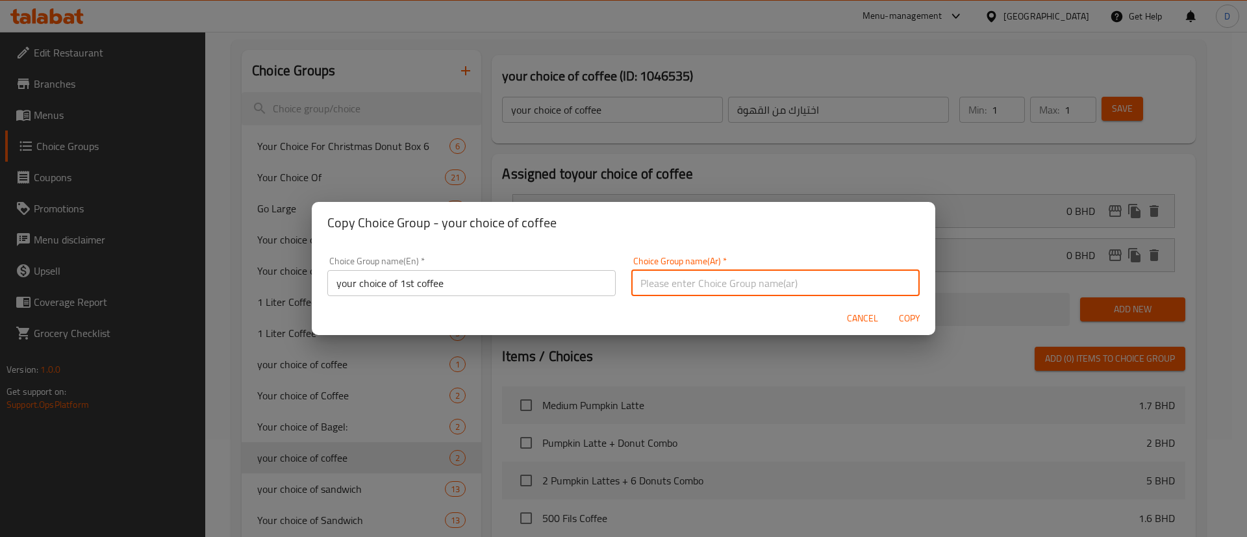
click at [654, 291] on input "text" at bounding box center [775, 283] width 288 height 26
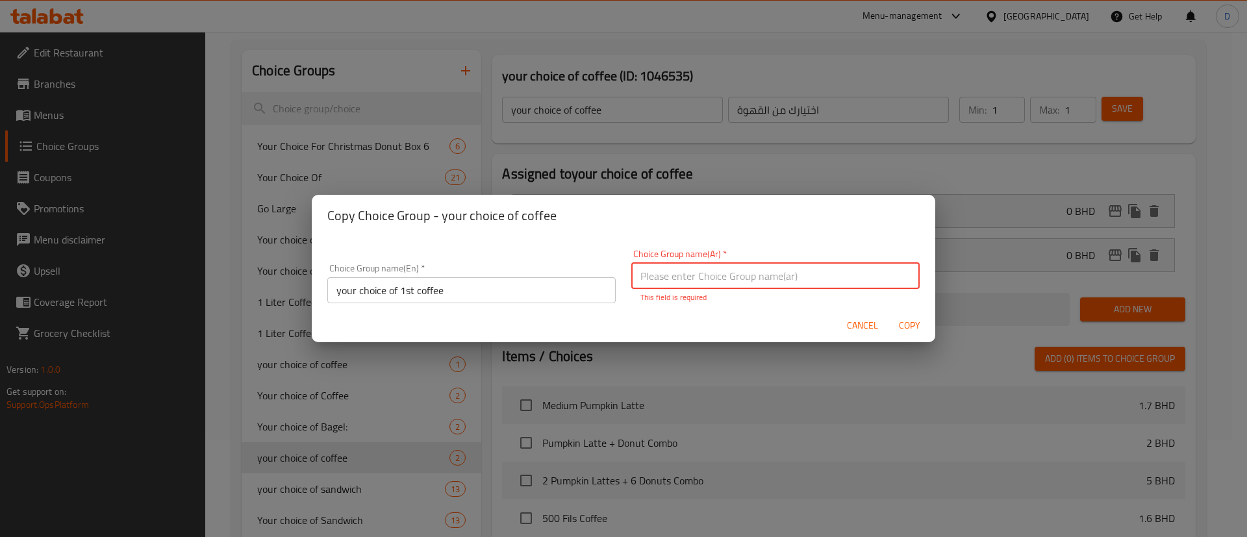
click at [643, 225] on div "Copy Choice Group - your choice of coffee" at bounding box center [623, 216] width 623 height 42
click at [670, 270] on input "text" at bounding box center [775, 276] width 288 height 26
click at [682, 284] on input "text" at bounding box center [775, 276] width 288 height 26
click at [703, 282] on input "text" at bounding box center [775, 276] width 288 height 26
paste input "اختيارك من القهوة الأولى"
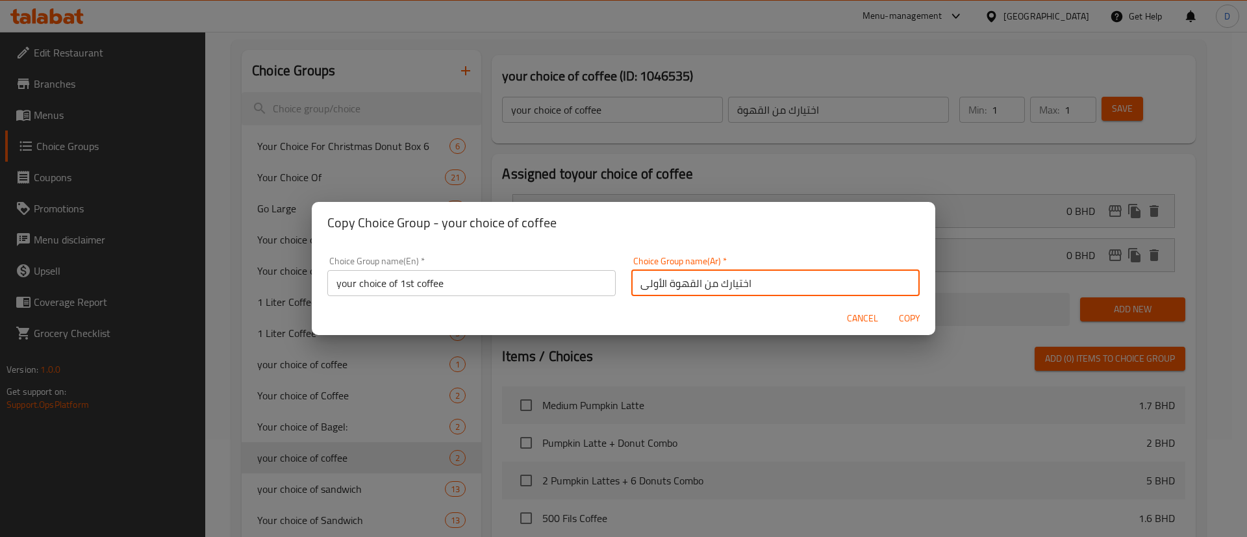
type input "اختيارك من القهوة الأولى"
drag, startPoint x: 777, startPoint y: 229, endPoint x: 801, endPoint y: 233, distance: 25.1
click at [777, 229] on h2 "Copy Choice Group - your choice of coffee" at bounding box center [623, 222] width 592 height 21
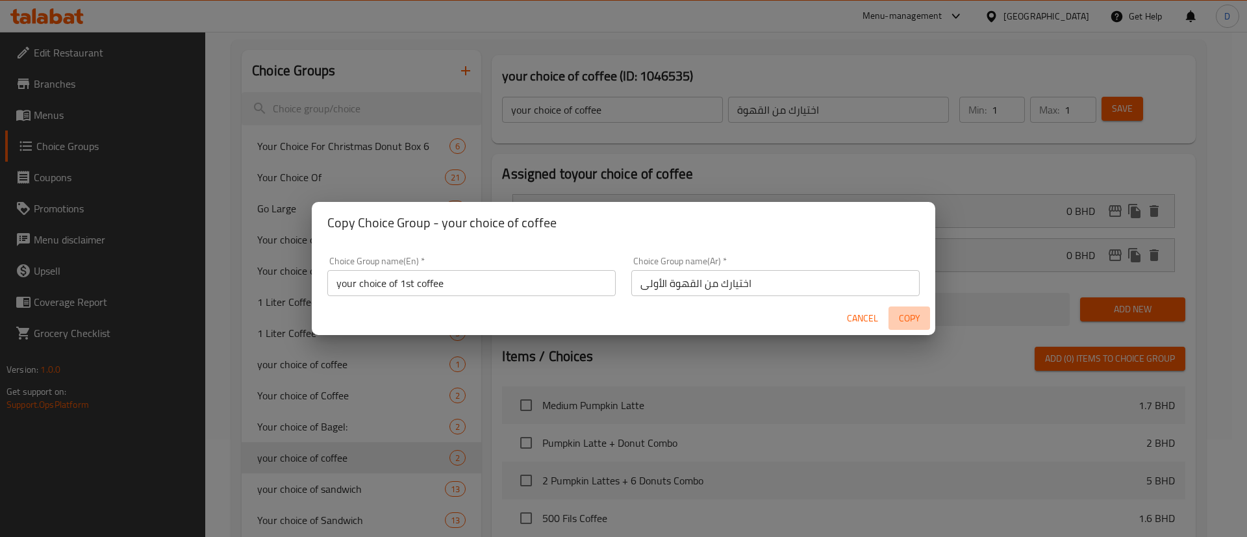
click at [913, 311] on span "Copy" at bounding box center [908, 318] width 31 height 16
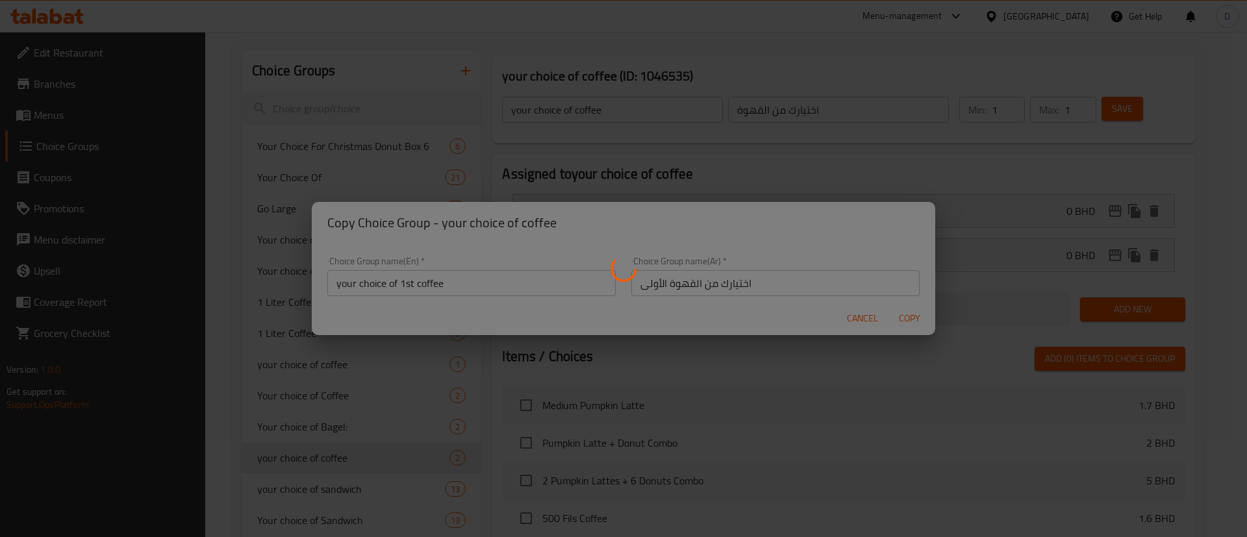
type input "your choice of 1st coffee"
type input "اختيارك من القهوة الأولى"
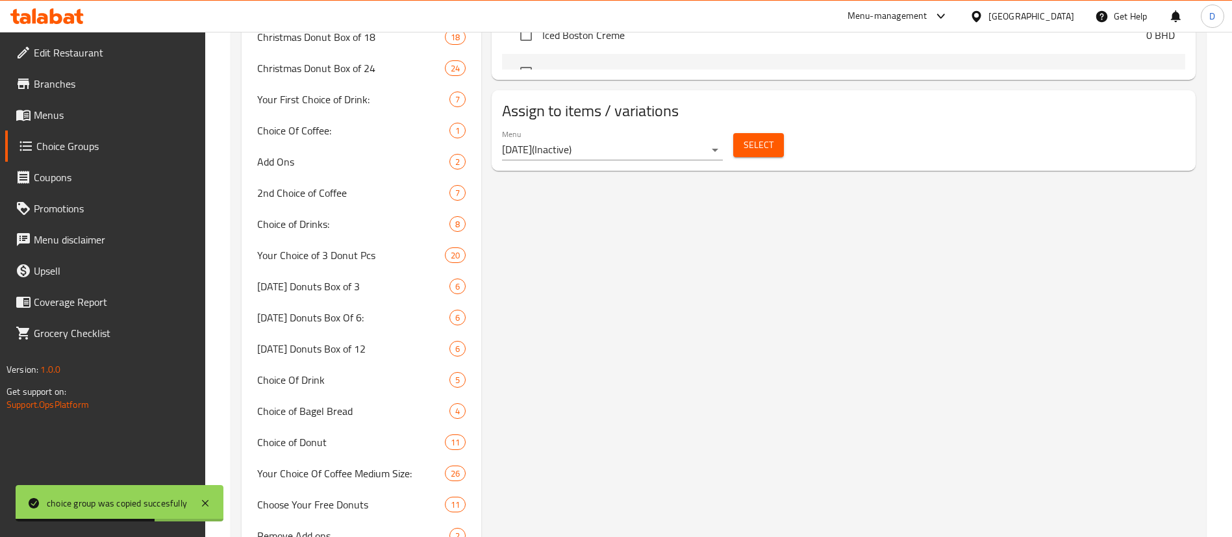
scroll to position [682, 0]
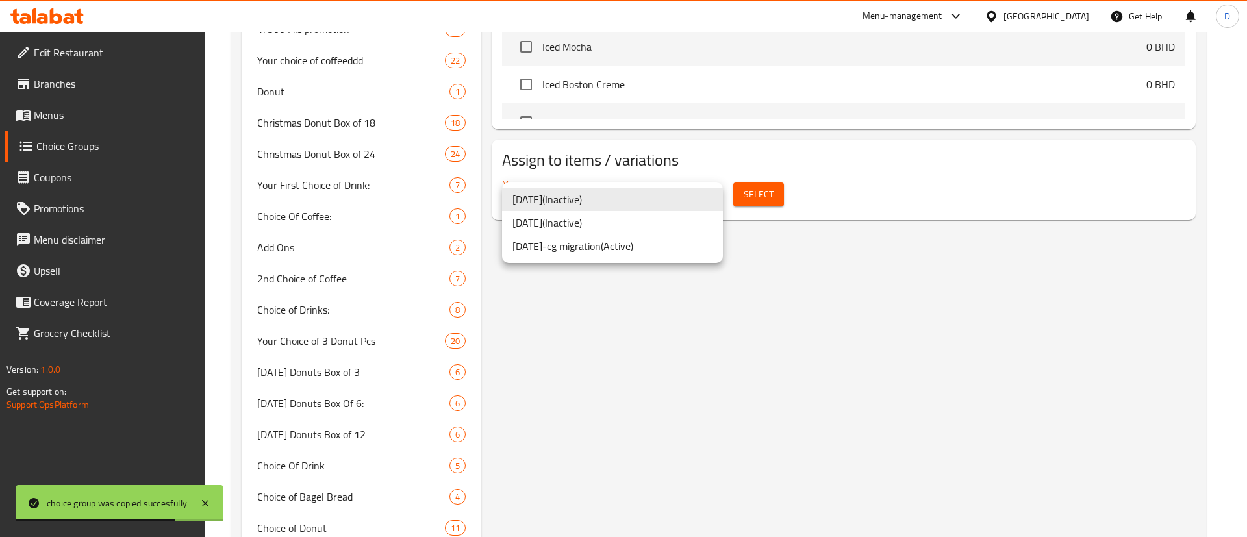
click at [636, 246] on li "[DATE]-cg migration ( Active )" at bounding box center [612, 245] width 221 height 23
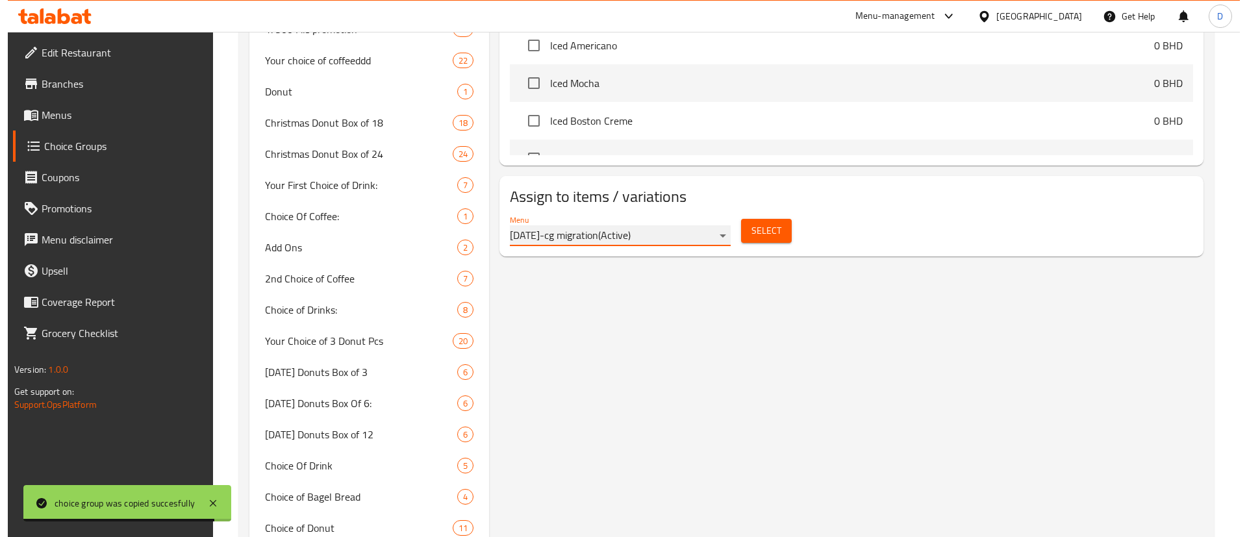
scroll to position [584, 0]
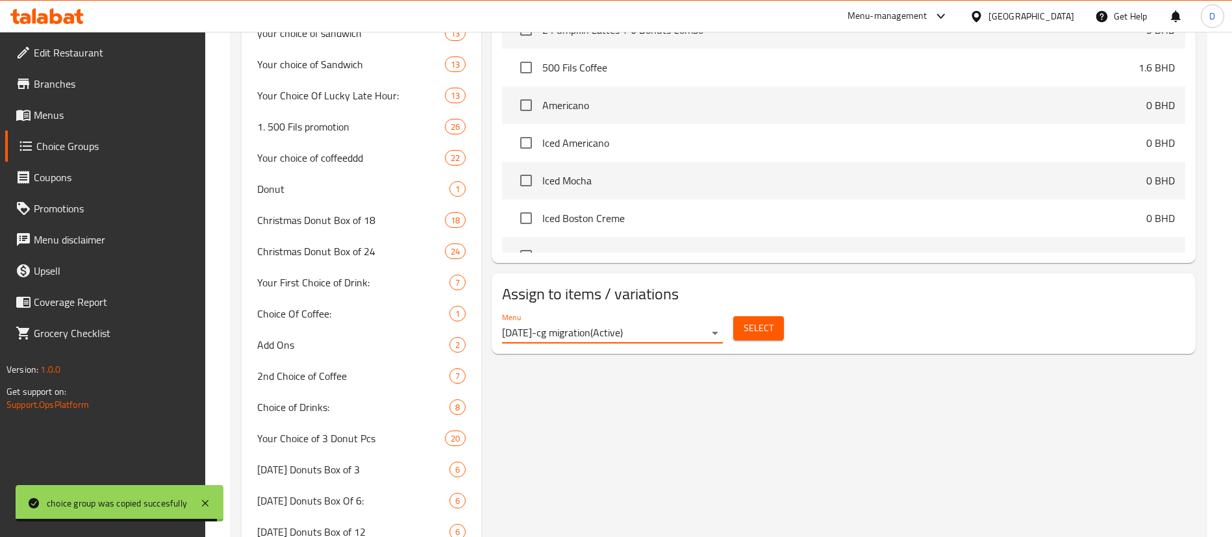
click at [756, 320] on span "Select" at bounding box center [758, 328] width 30 height 16
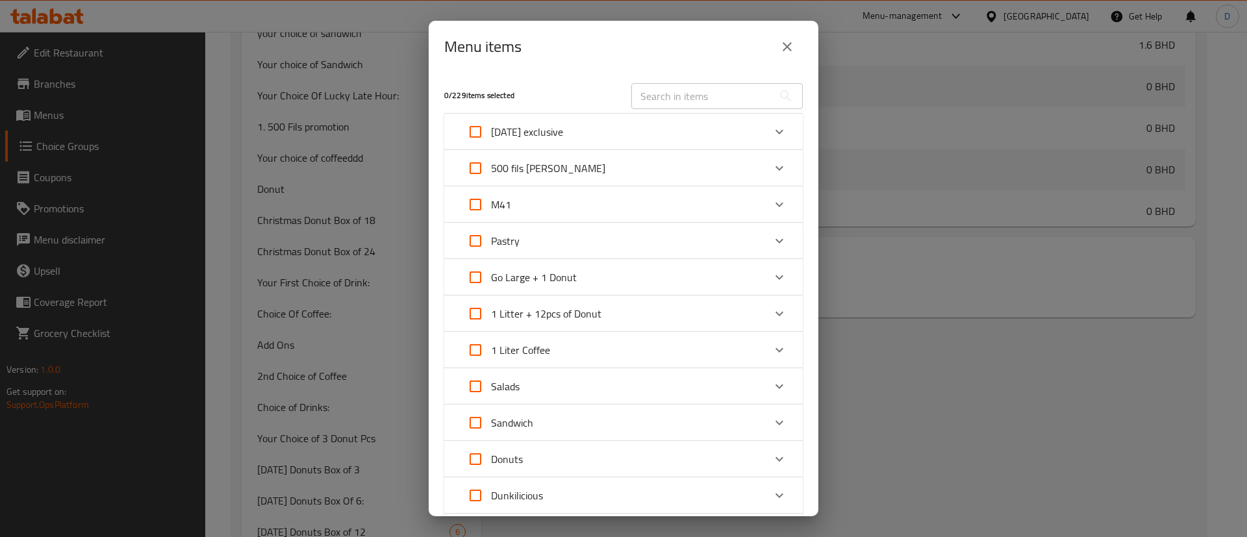
click at [785, 134] on div "[DATE] exclusive" at bounding box center [623, 132] width 358 height 36
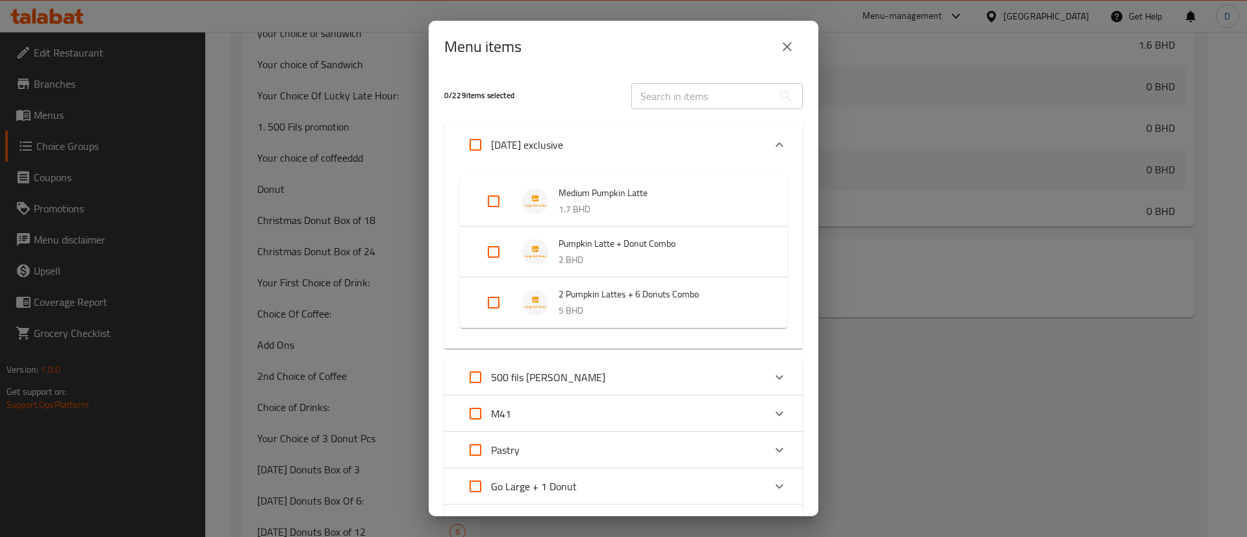
drag, startPoint x: 495, startPoint y: 299, endPoint x: 508, endPoint y: 320, distance: 25.1
click at [495, 299] on input "Expand" at bounding box center [493, 302] width 31 height 31
checkbox input "true"
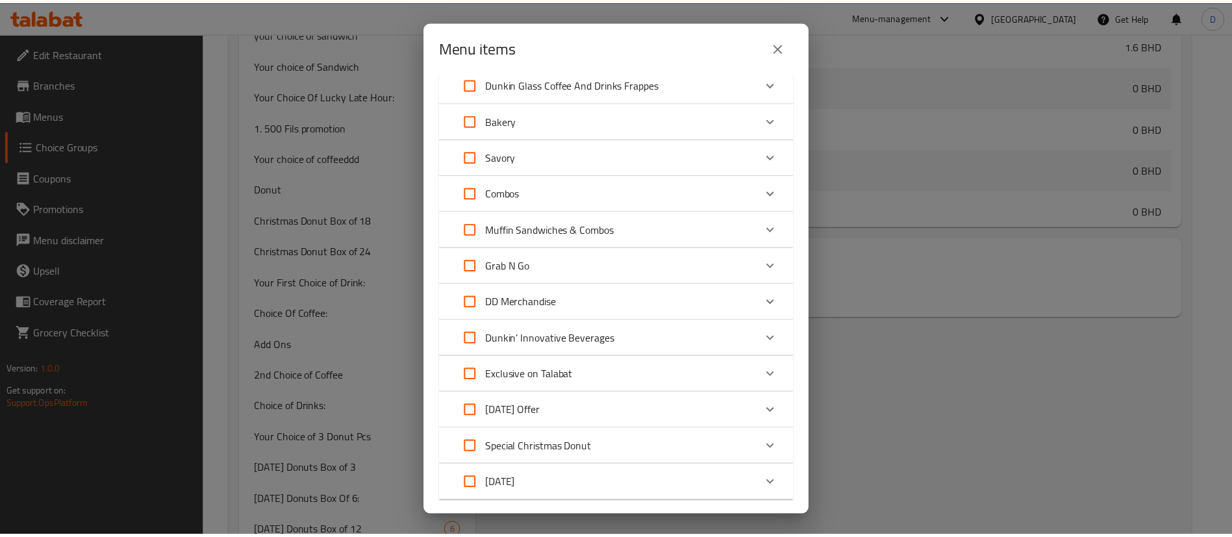
scroll to position [998, 0]
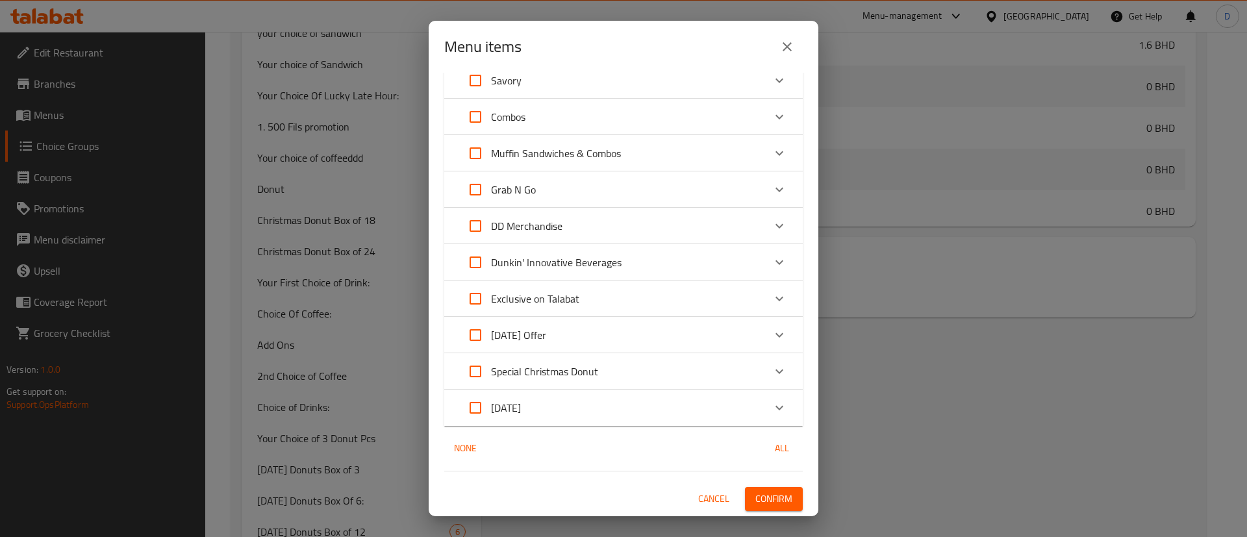
click at [773, 507] on button "Confirm" at bounding box center [774, 499] width 58 height 24
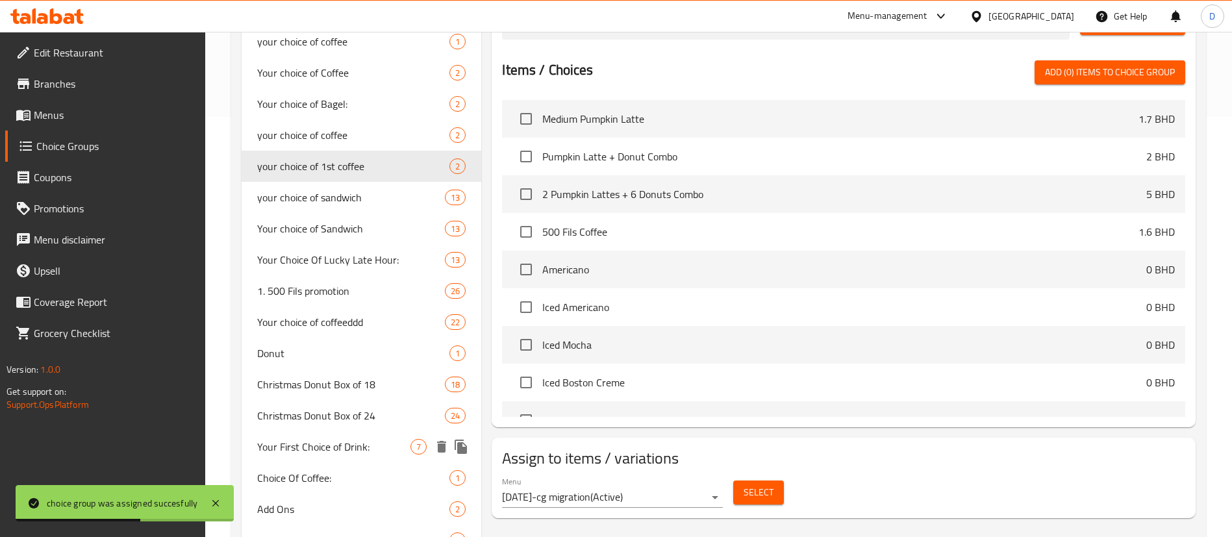
scroll to position [390, 0]
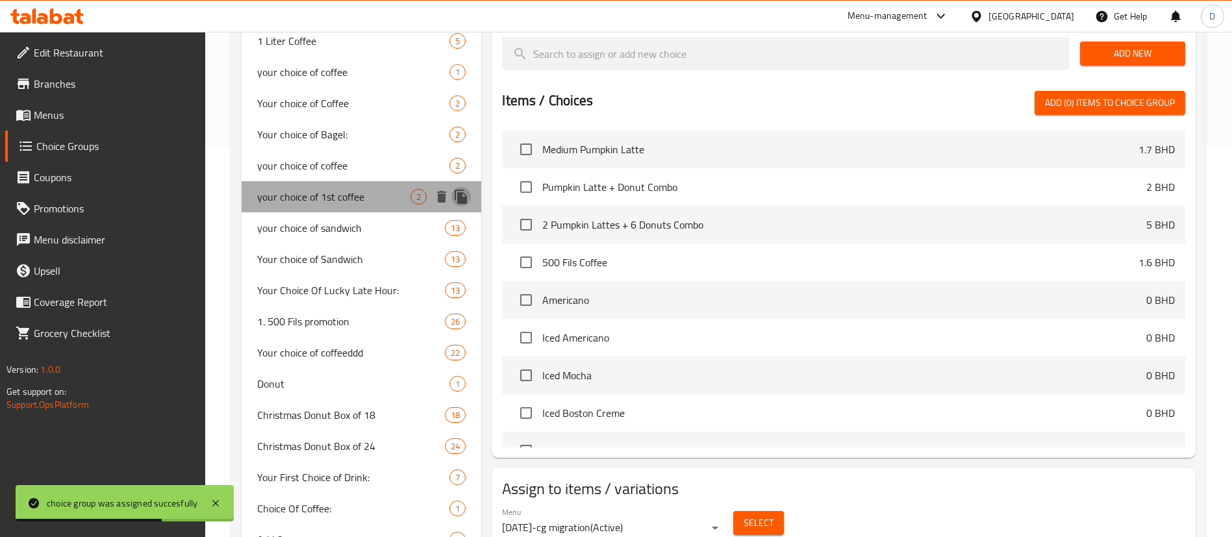
click at [462, 192] on icon "duplicate" at bounding box center [460, 197] width 12 height 14
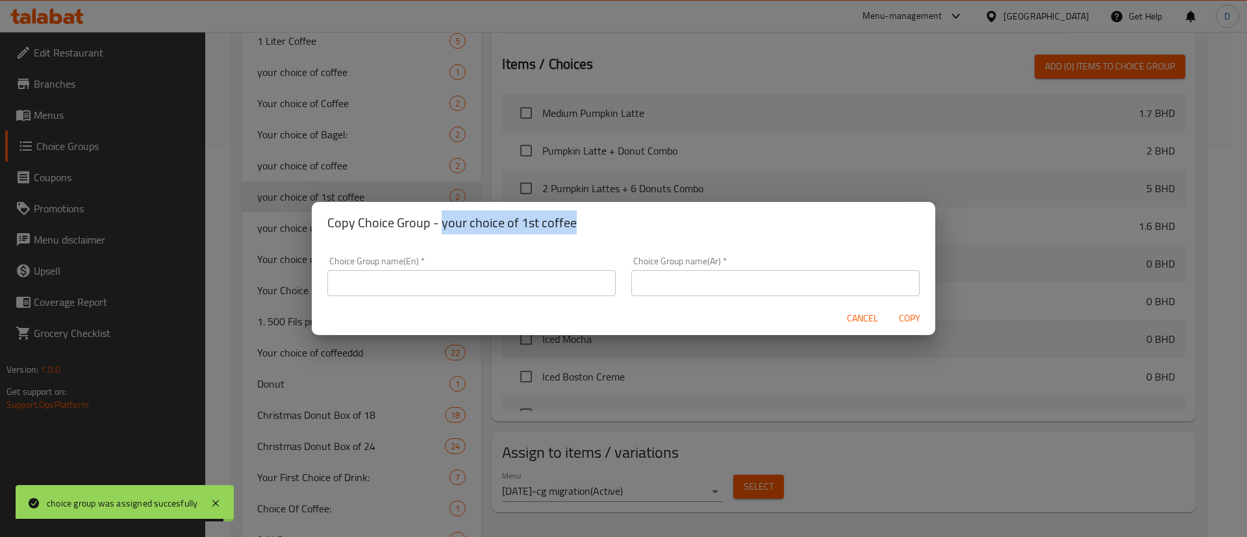
drag, startPoint x: 441, startPoint y: 224, endPoint x: 588, endPoint y: 213, distance: 147.1
click at [588, 209] on div "Copy Choice Group - your choice of 1st coffee" at bounding box center [623, 223] width 623 height 42
copy h2 "your choice of 1st coffee"
click at [534, 284] on input "text" at bounding box center [471, 283] width 288 height 26
paste input "your choice of 1st coffee"
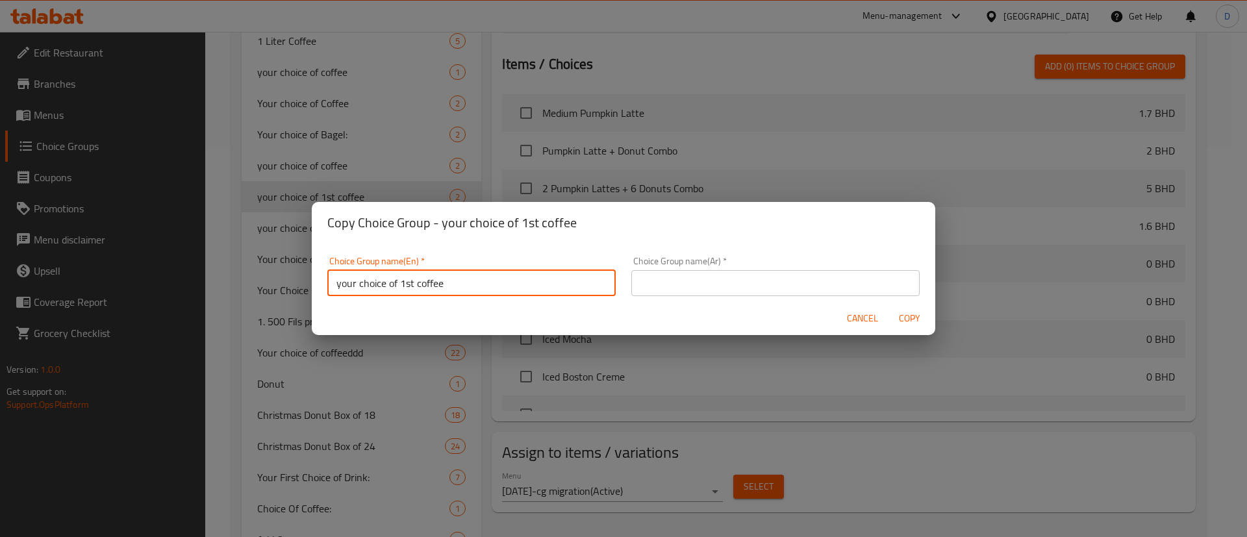
drag, startPoint x: 402, startPoint y: 279, endPoint x: 414, endPoint y: 280, distance: 12.4
click at [414, 280] on input "your choice of 1st coffee" at bounding box center [471, 283] width 288 height 26
click at [480, 277] on input "your choice of 2nd coffee" at bounding box center [471, 283] width 288 height 26
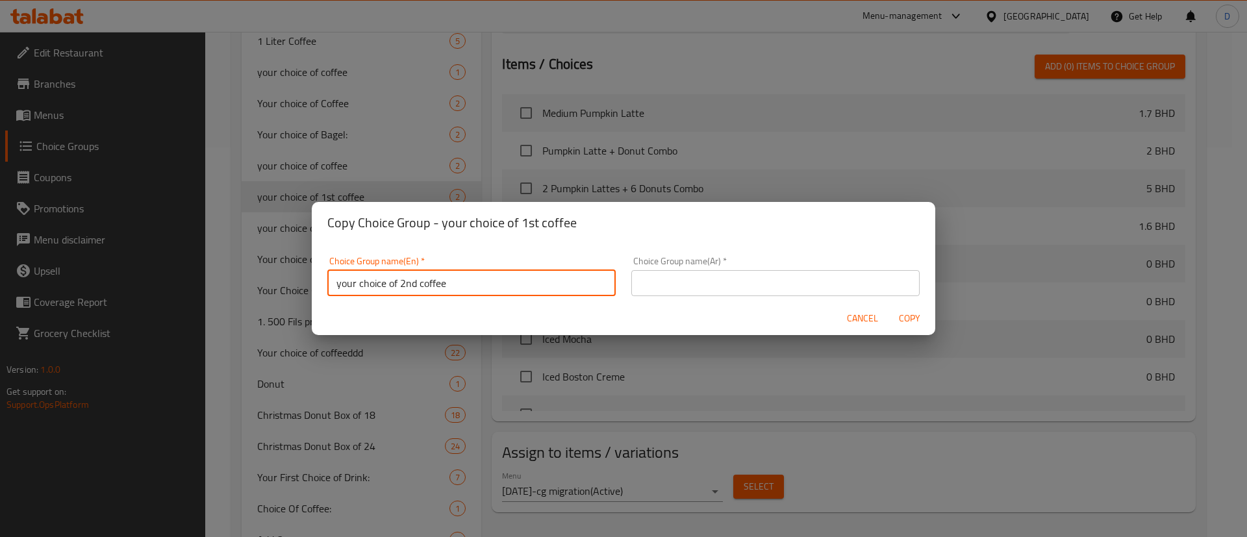
type input "your choice of 2nd coffee"
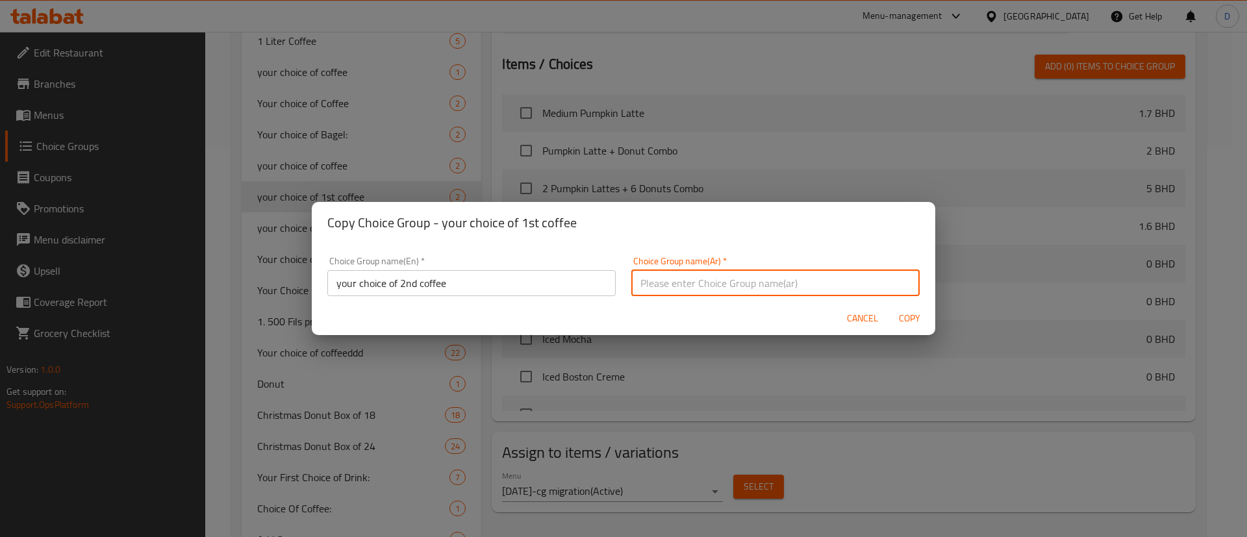
click at [660, 288] on input "text" at bounding box center [775, 283] width 288 height 26
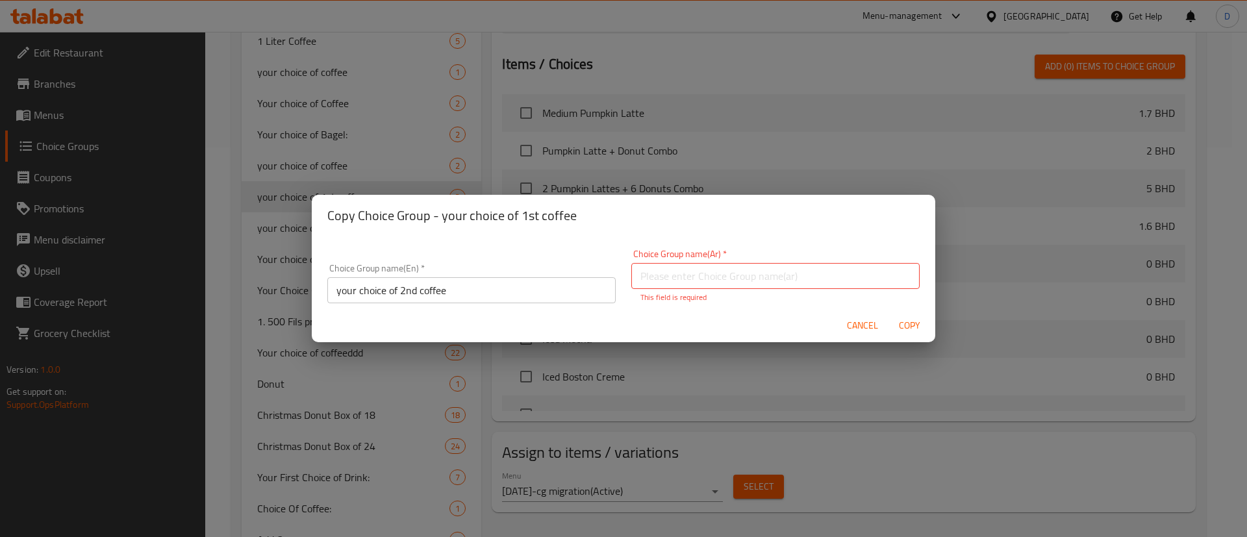
click at [653, 245] on div "Choice Group name(Ar)   * Choice Group name(Ar) * This field is required" at bounding box center [775, 276] width 304 height 69
click at [667, 269] on input "text" at bounding box center [775, 276] width 288 height 26
click at [667, 275] on input "text" at bounding box center [775, 276] width 288 height 26
paste input "اختيارك من القهوة الثانية"
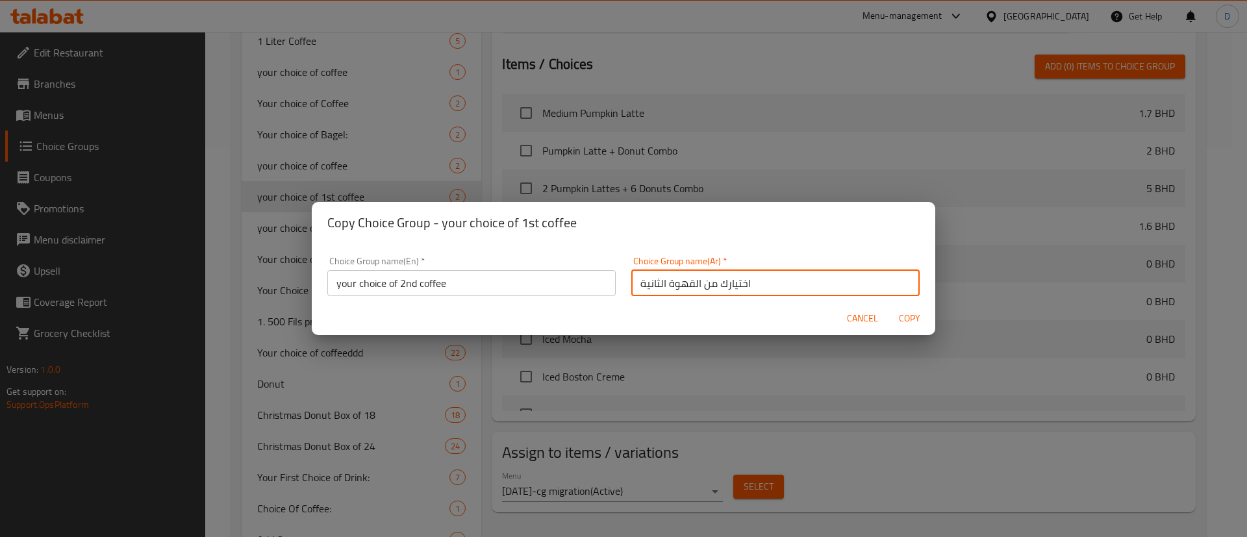
type input "اختيارك من القهوة الثانية"
click at [662, 233] on div "Copy Choice Group - your choice of 1st coffee" at bounding box center [623, 223] width 623 height 42
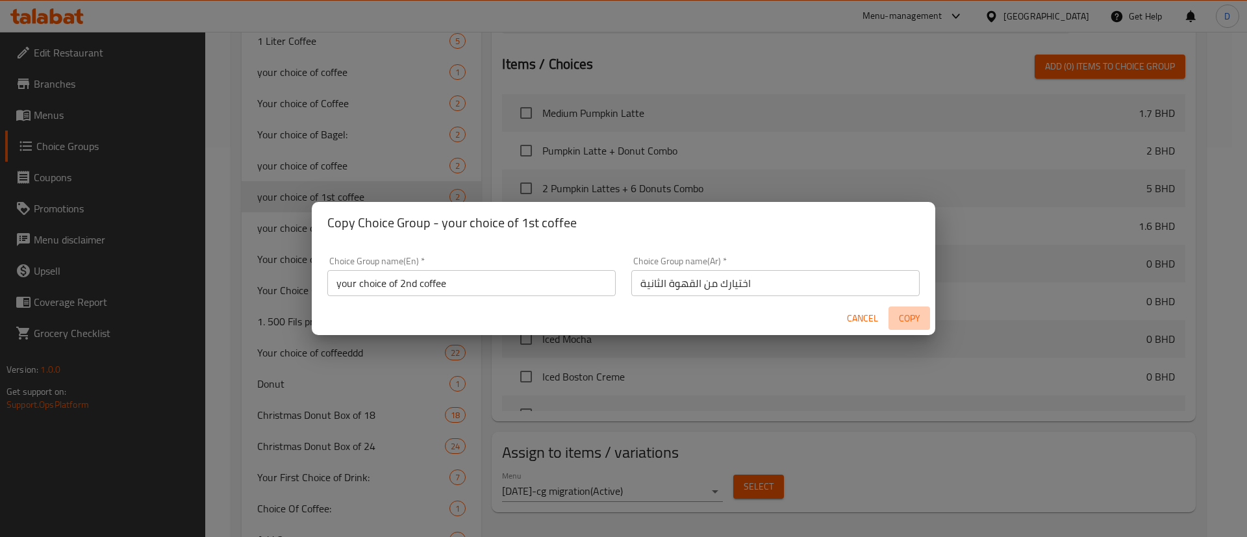
click at [904, 314] on span "Copy" at bounding box center [908, 318] width 31 height 16
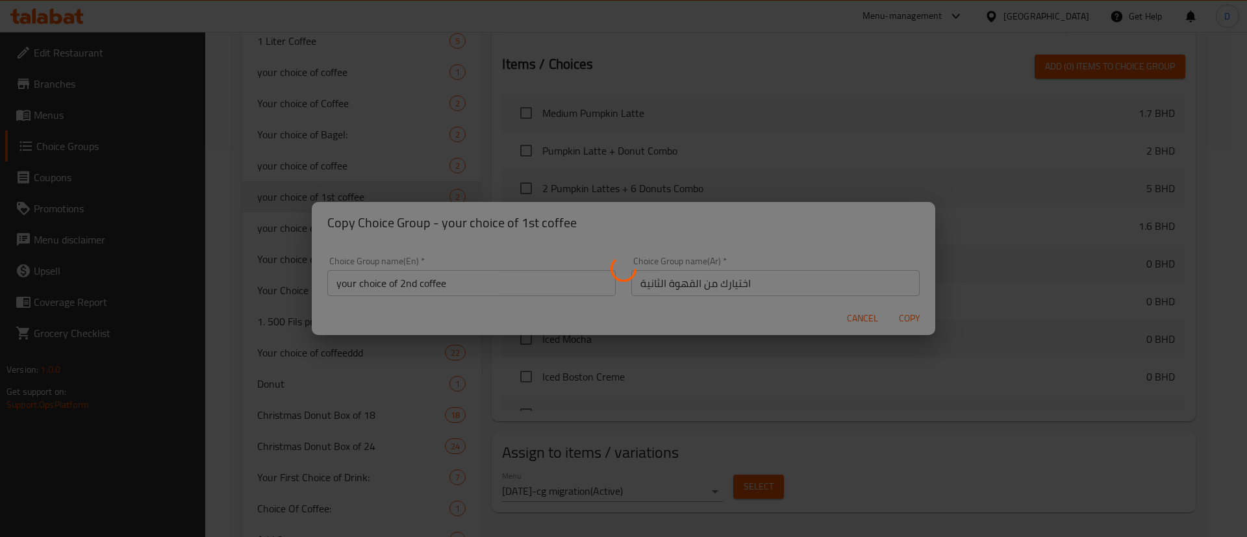
type input "your choice of 2nd coffee"
type input "اختيارك من القهوة الثانية"
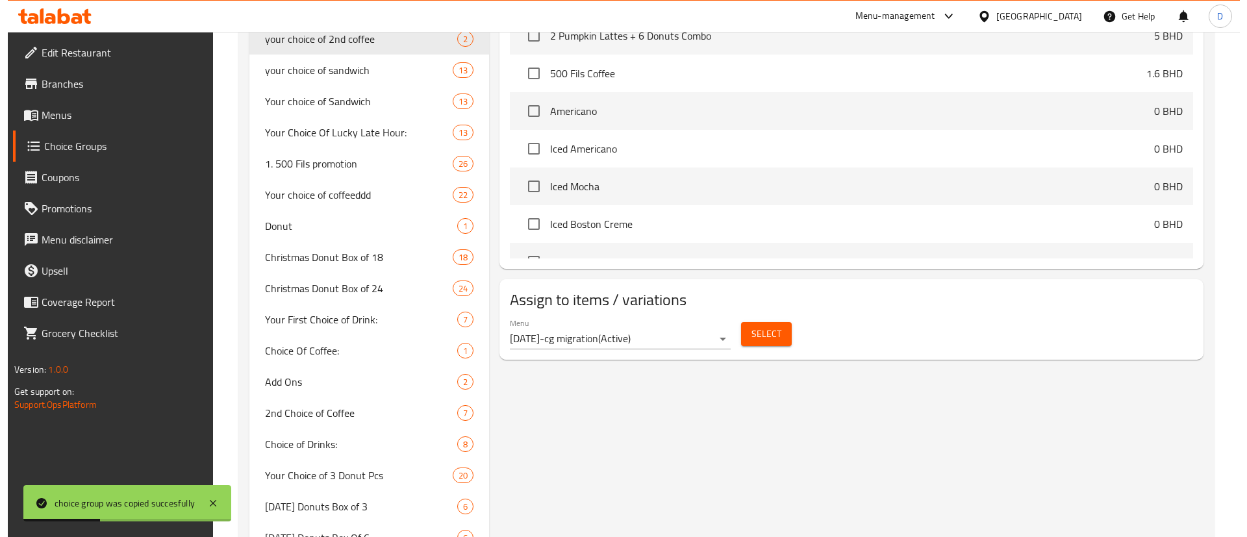
scroll to position [584, 0]
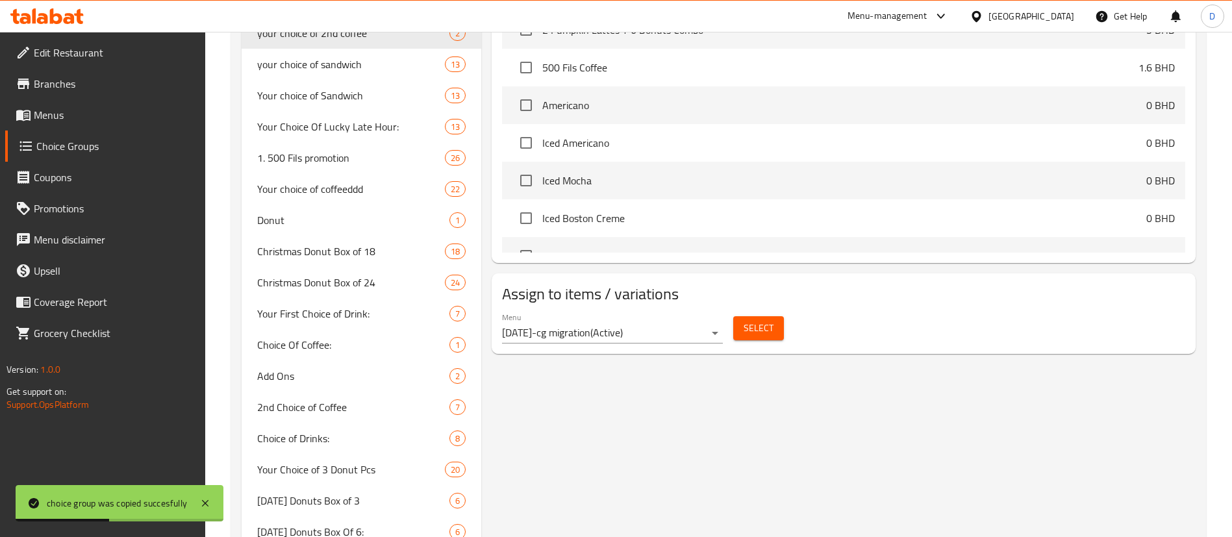
click at [764, 320] on span "Select" at bounding box center [758, 328] width 30 height 16
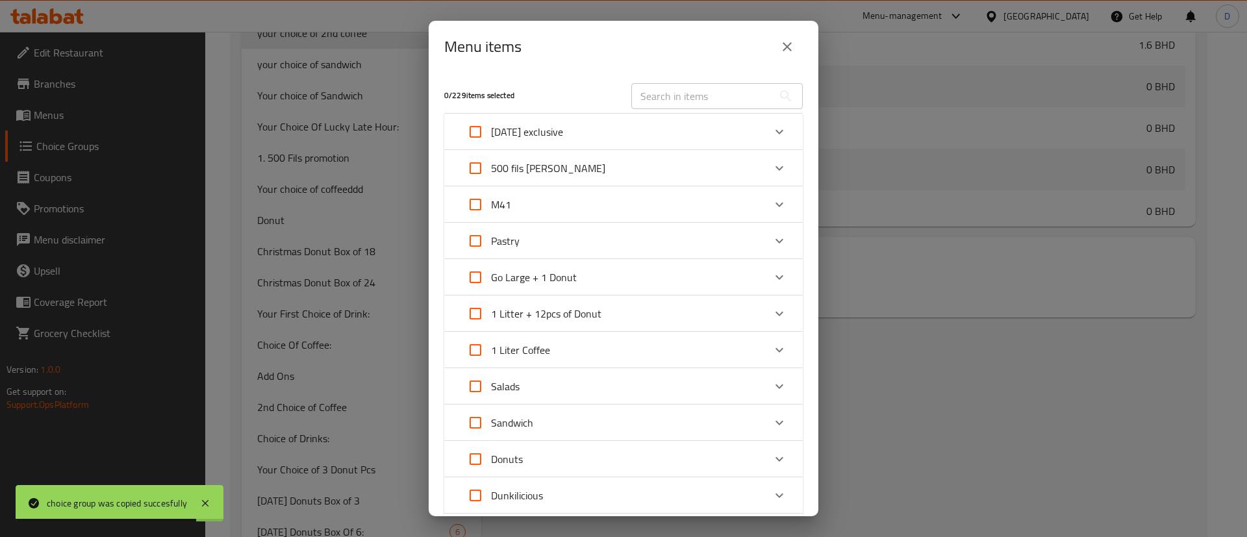
click at [782, 134] on div "[DATE] exclusive" at bounding box center [623, 132] width 358 height 36
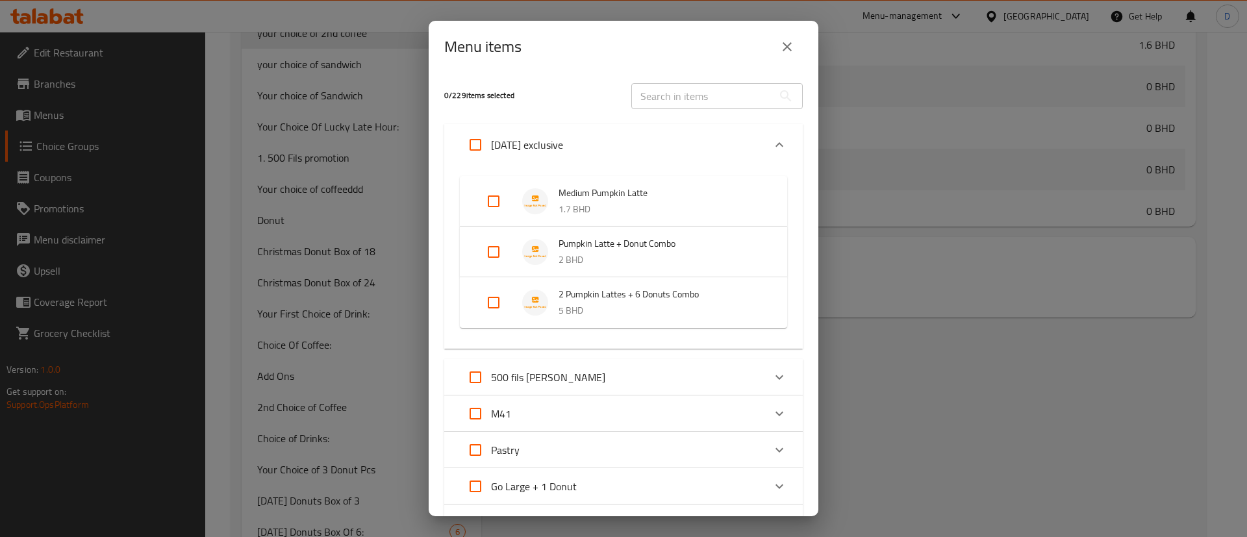
click at [495, 308] on input "Expand" at bounding box center [493, 302] width 31 height 31
checkbox input "true"
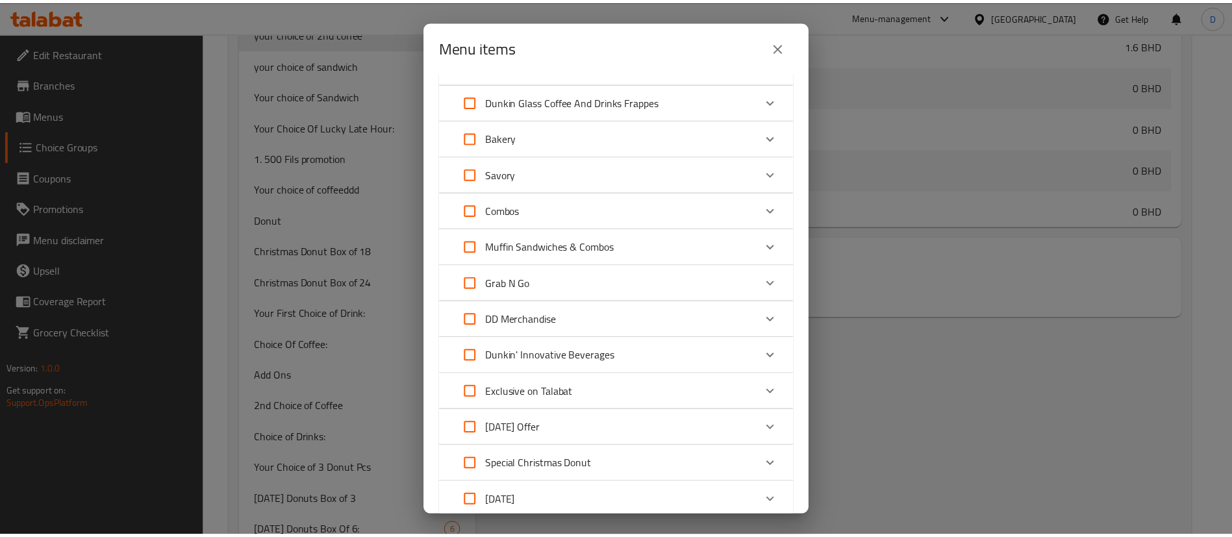
scroll to position [998, 0]
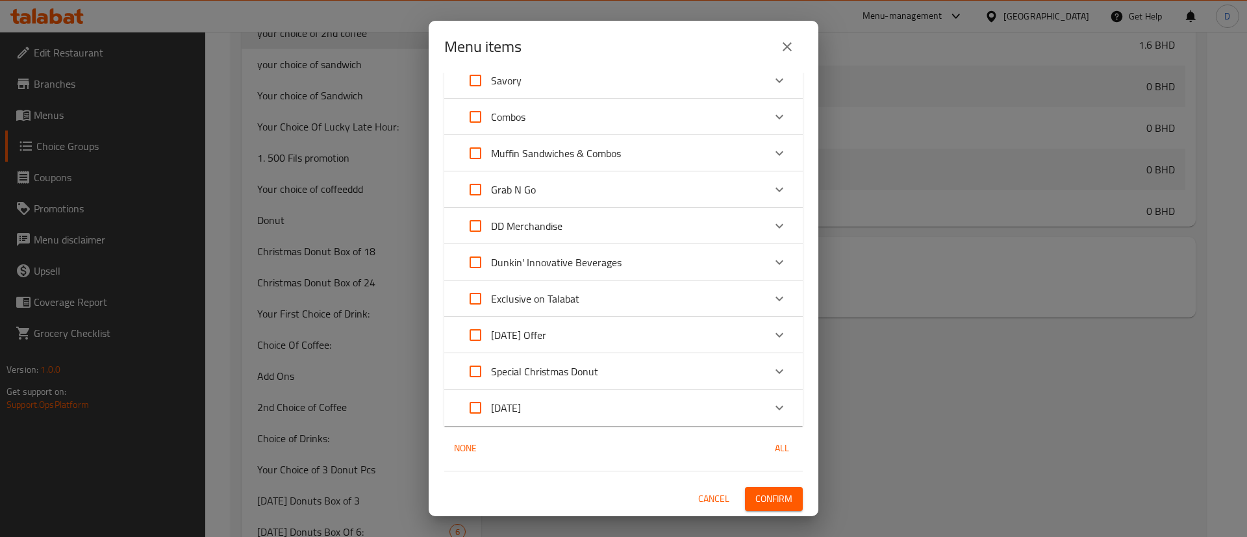
click at [760, 492] on span "Confirm" at bounding box center [773, 499] width 37 height 16
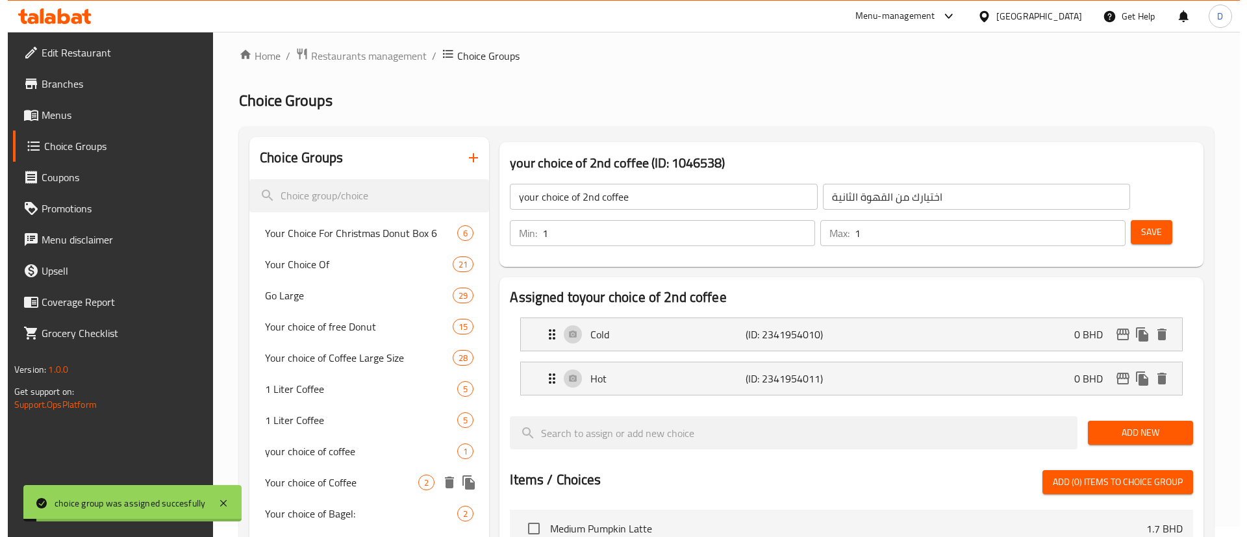
scroll to position [0, 0]
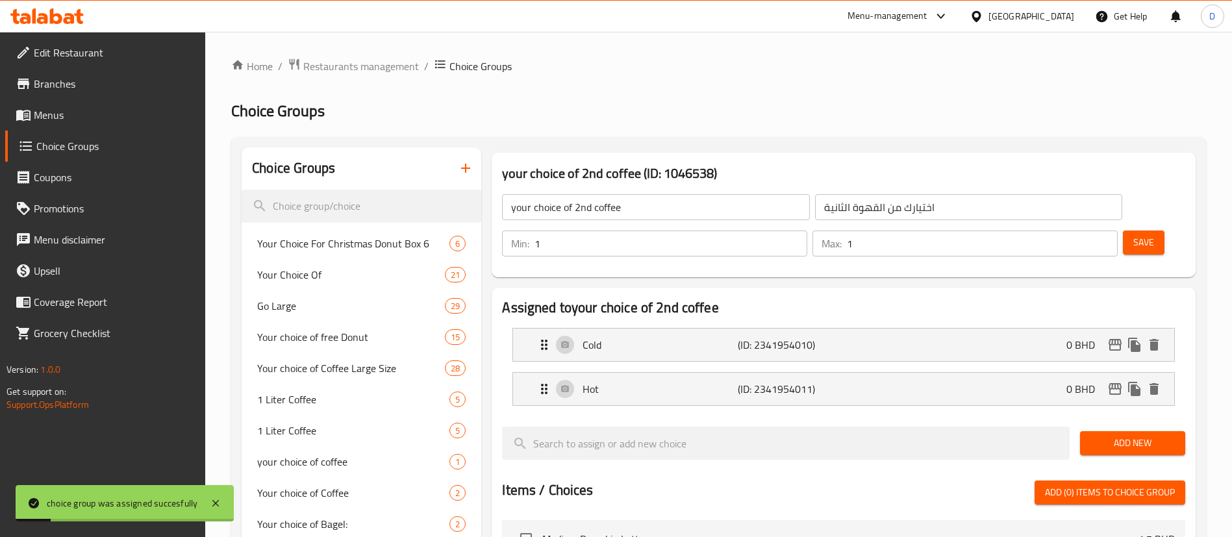
click at [559, 101] on h2 "Choice Groups" at bounding box center [718, 111] width 975 height 21
click at [52, 118] on span "Menus" at bounding box center [115, 115] width 162 height 16
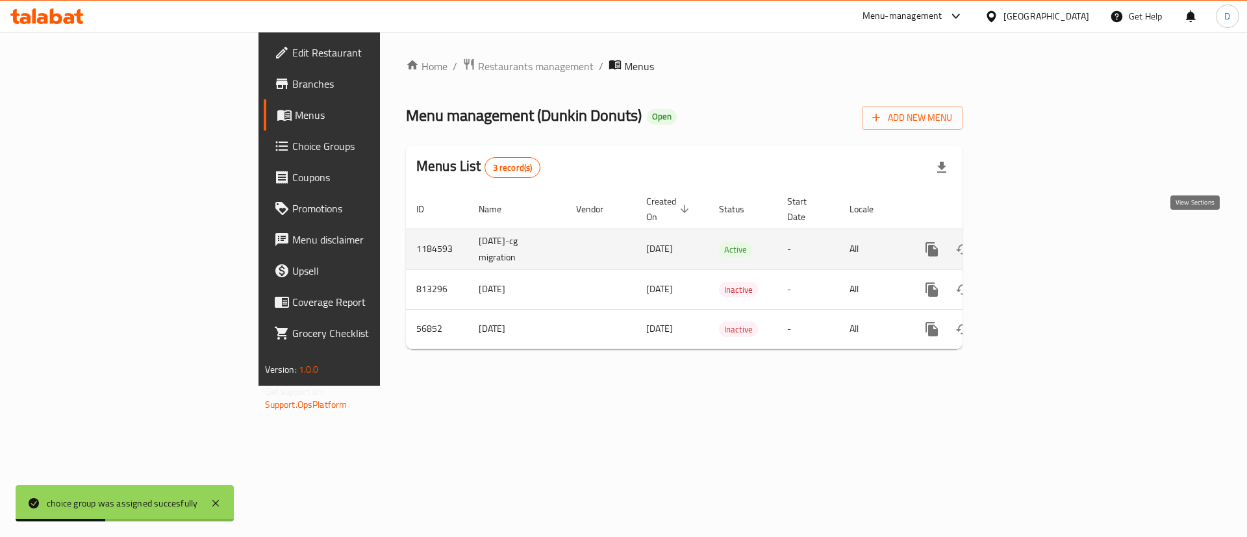
click at [1041, 234] on link "enhanced table" at bounding box center [1025, 249] width 31 height 31
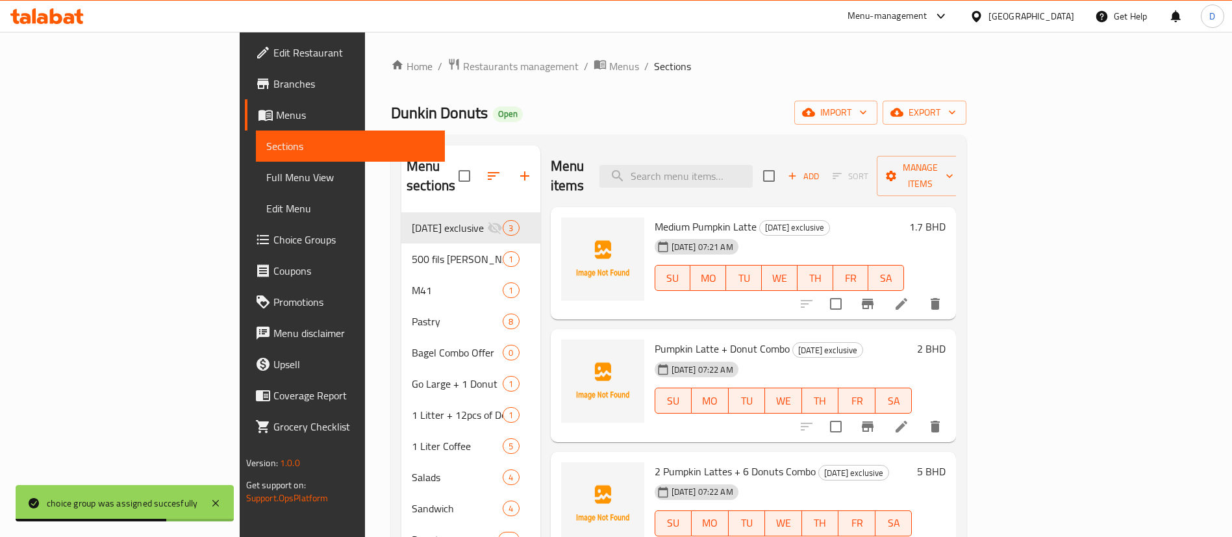
click at [919, 292] on li at bounding box center [901, 303] width 36 height 23
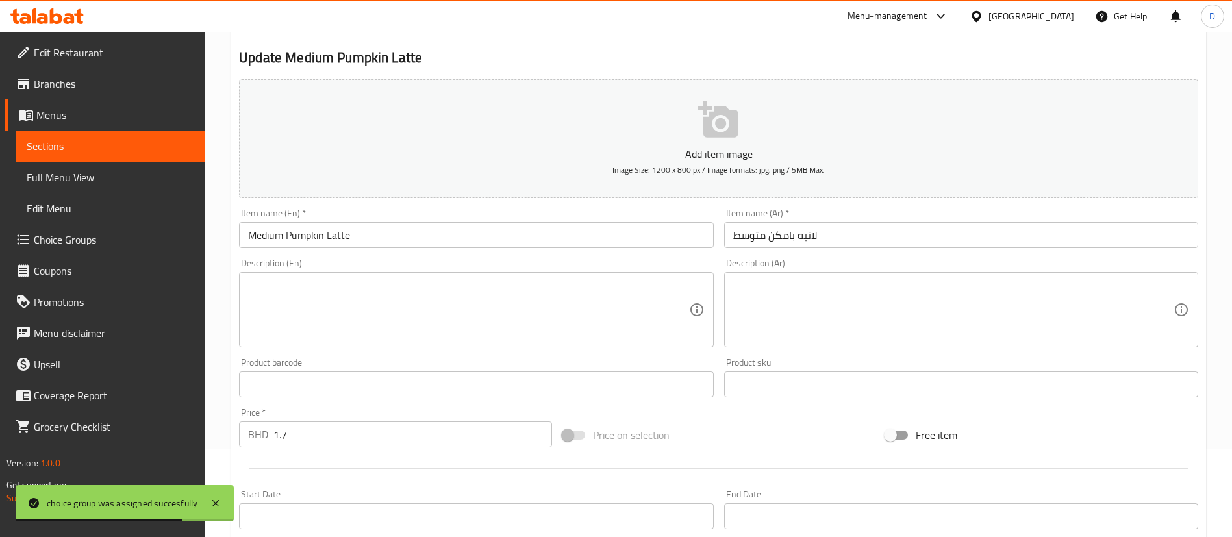
scroll to position [372, 0]
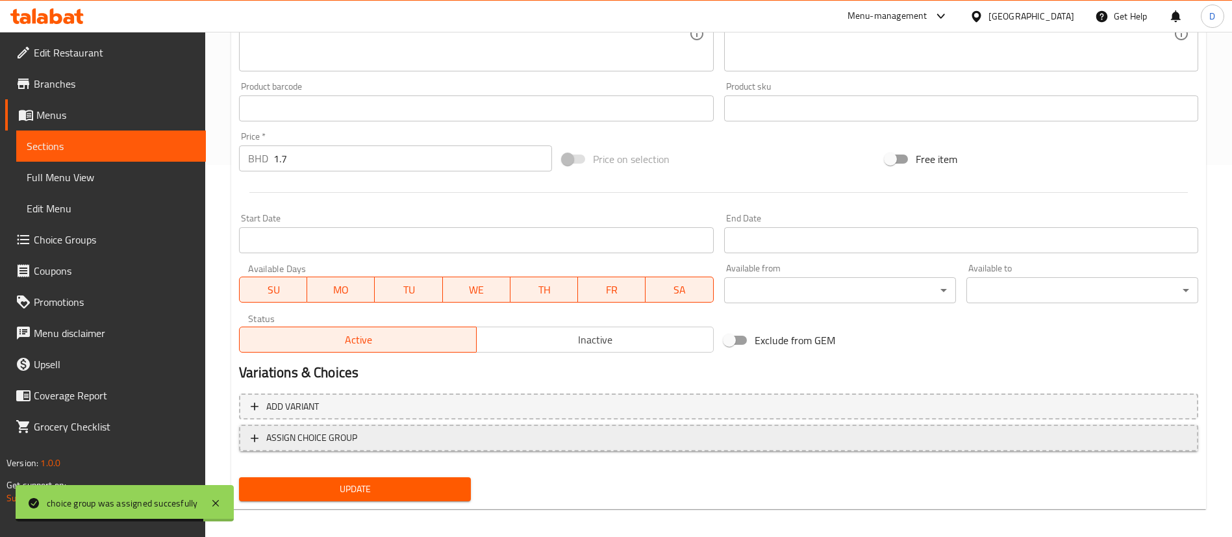
click at [328, 438] on span "ASSIGN CHOICE GROUP" at bounding box center [311, 438] width 91 height 16
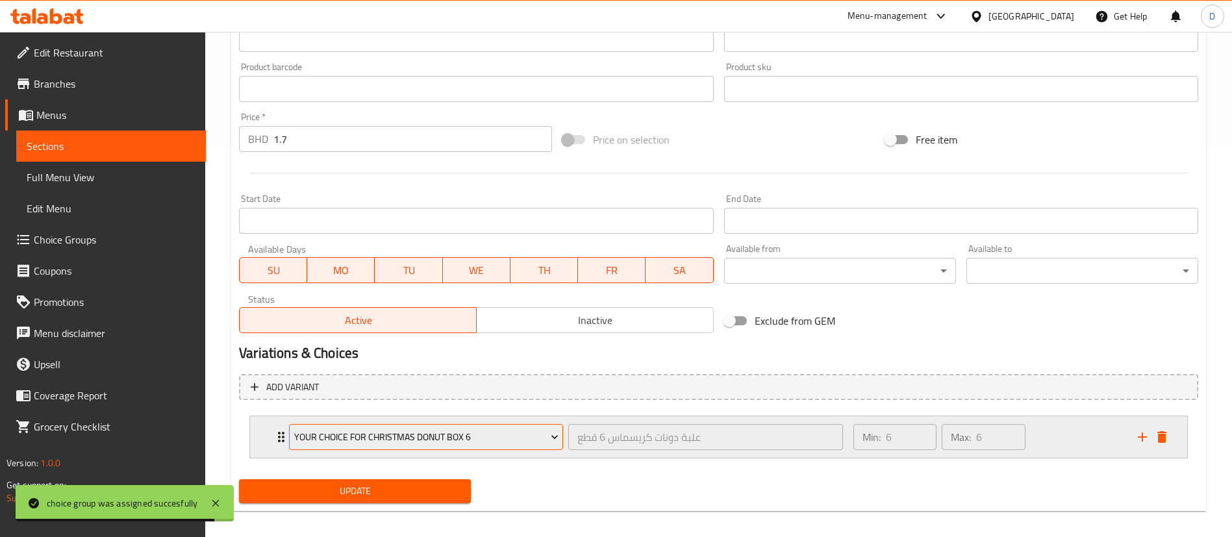
scroll to position [402, 0]
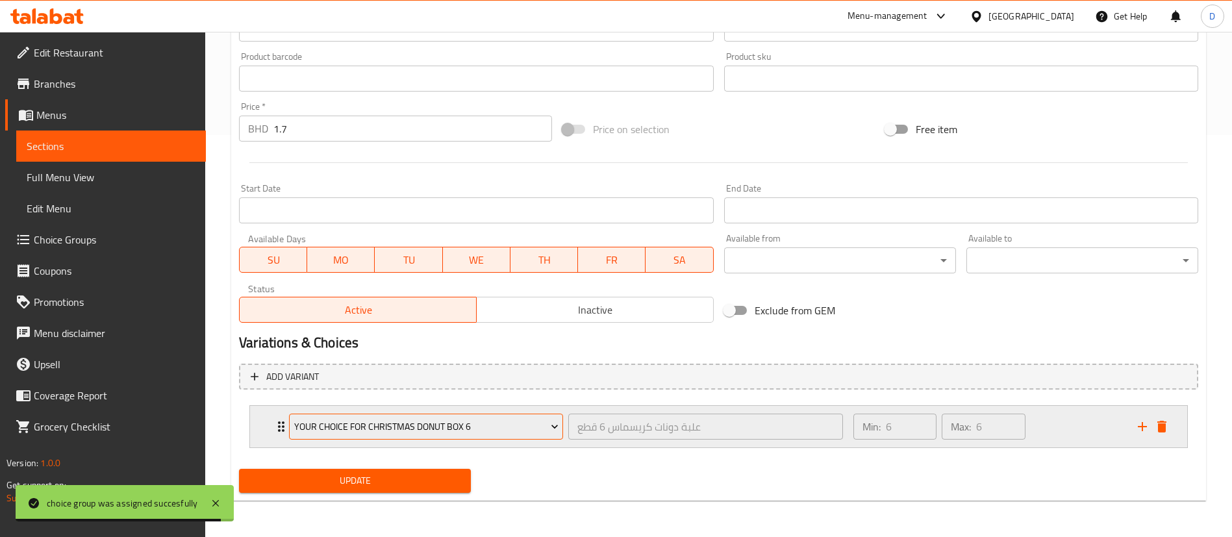
click at [508, 434] on span "Your Choice For Christmas Donut Box 6" at bounding box center [426, 427] width 264 height 16
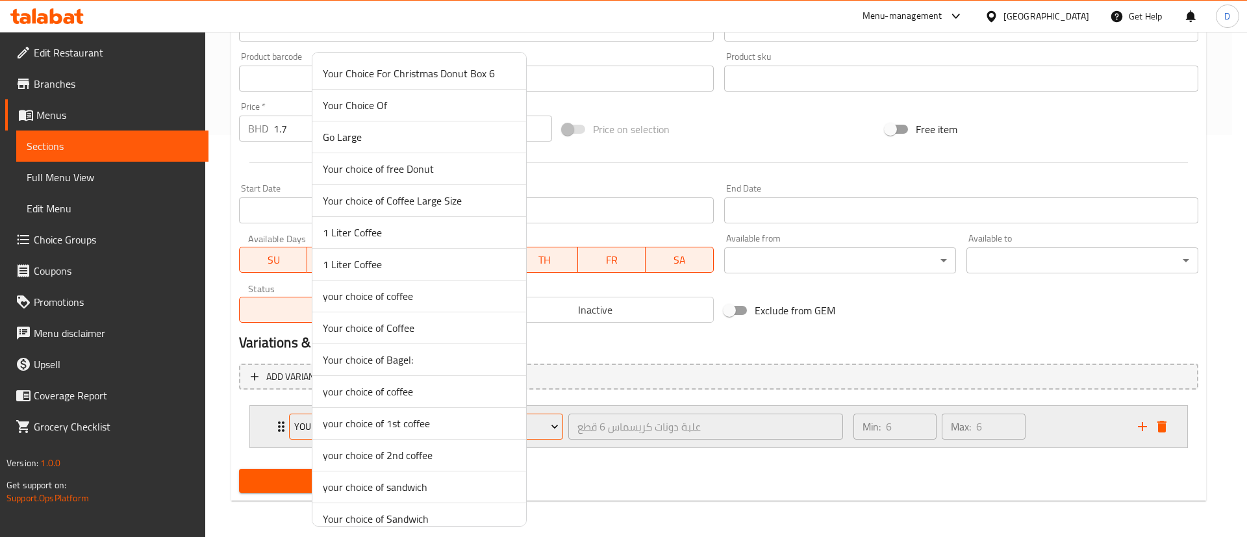
click at [508, 434] on li "your choice of 1st coffee" at bounding box center [419, 424] width 214 height 32
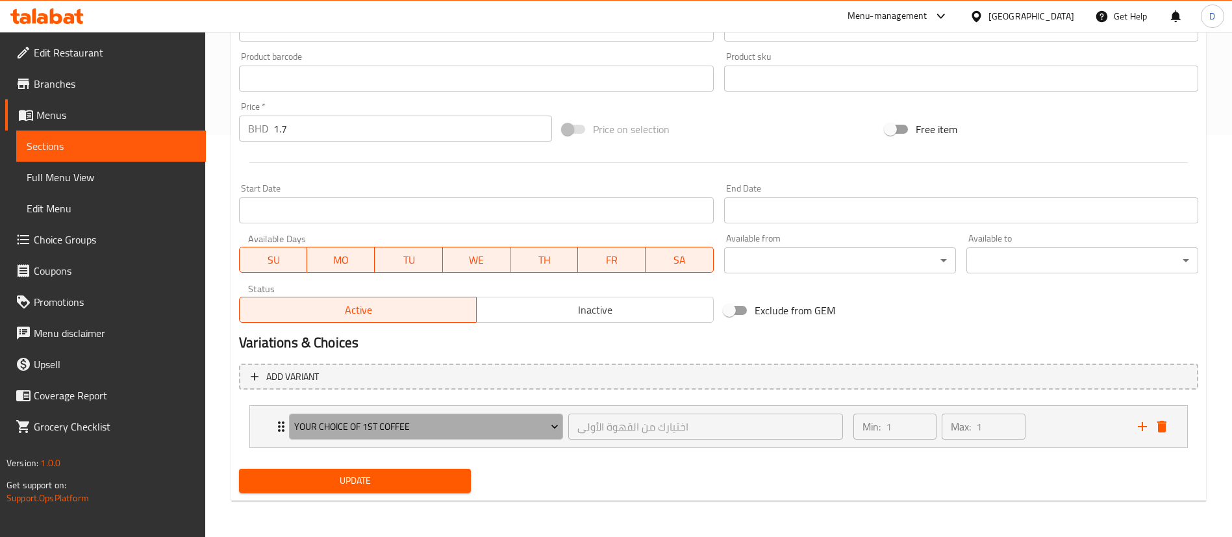
click at [508, 434] on span "your choice of 1st coffee" at bounding box center [426, 427] width 264 height 16
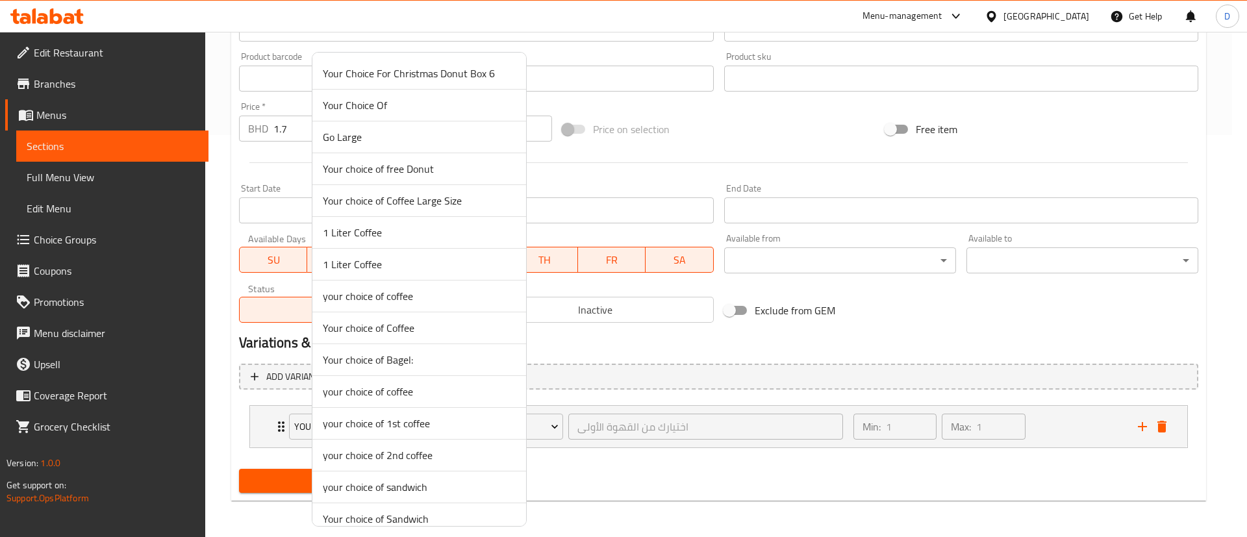
click at [408, 289] on span "your choice of coffee" at bounding box center [419, 296] width 193 height 16
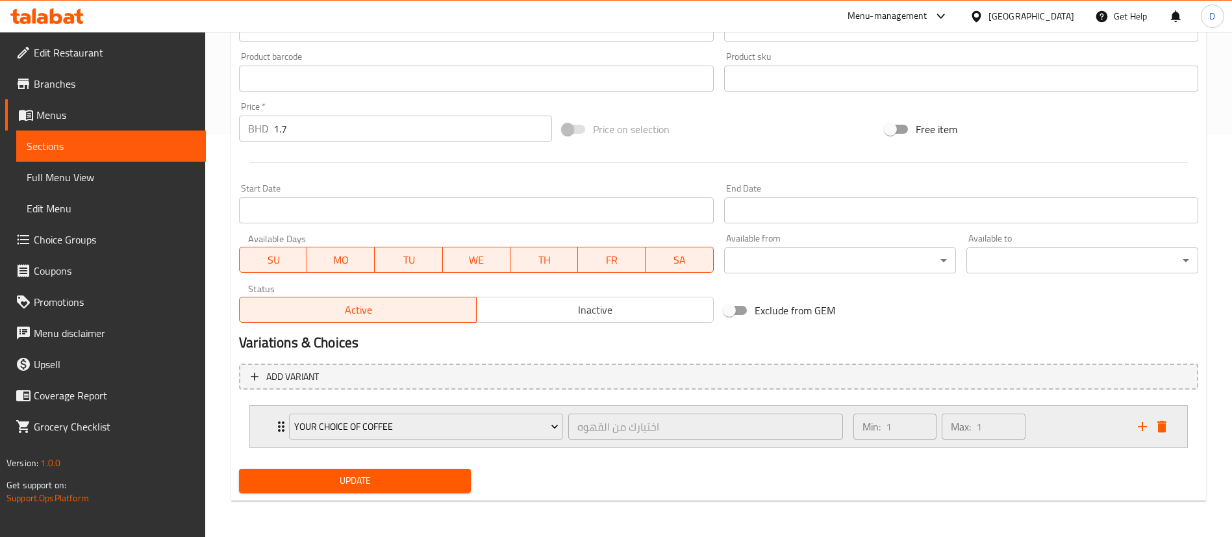
click at [266, 434] on div "your choice of coffee اختيارك من القهوه ​ Min: 1 ​ Max: 1 ​" at bounding box center [718, 427] width 937 height 42
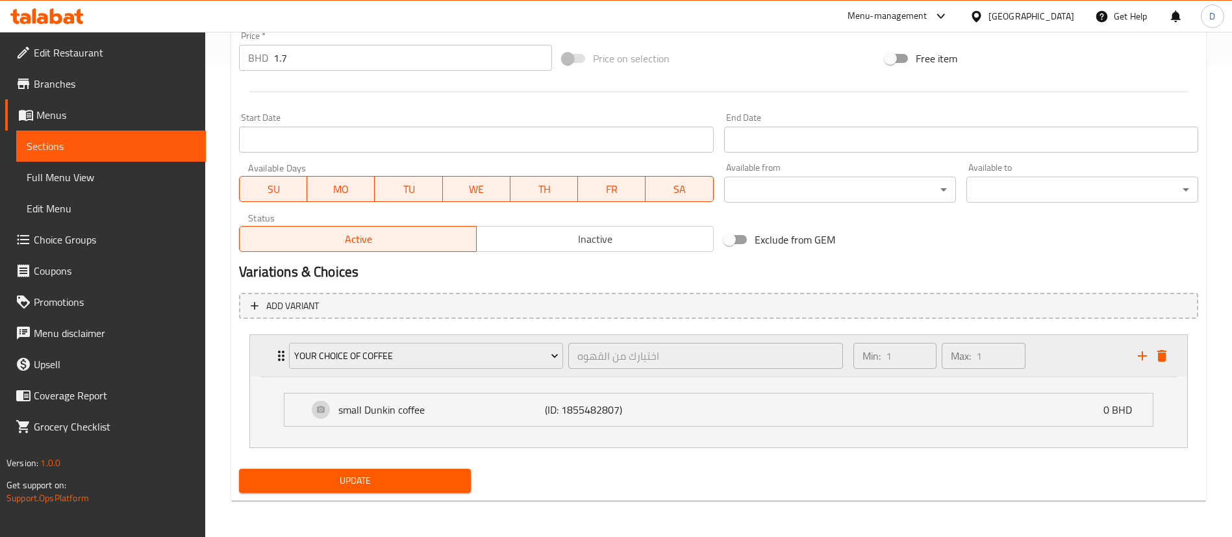
click at [404, 369] on div "your choice of coffee" at bounding box center [425, 355] width 279 height 31
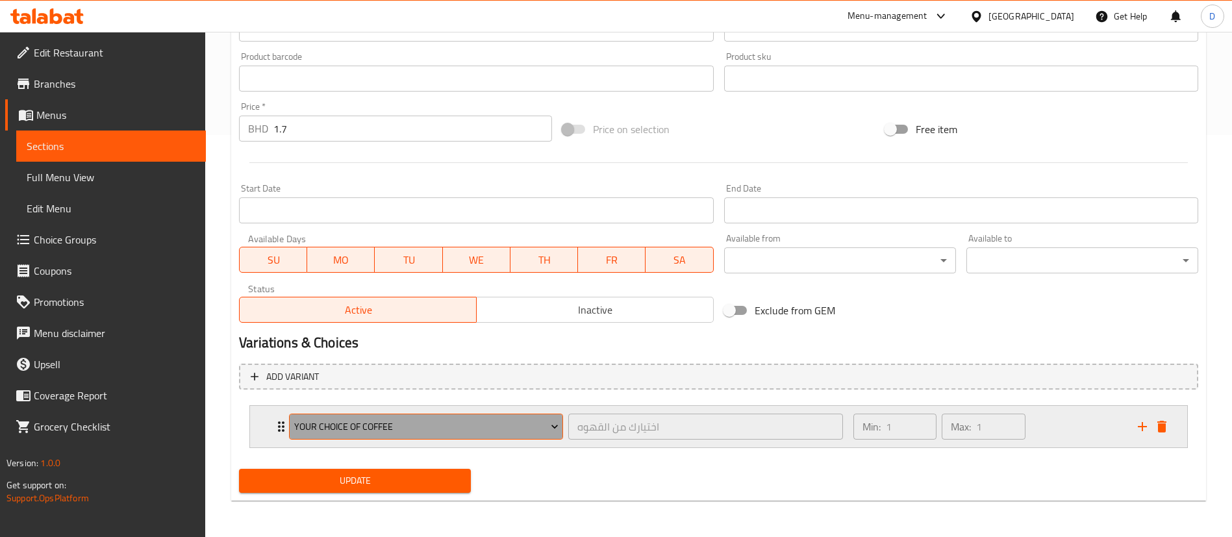
click at [460, 430] on span "your choice of coffee" at bounding box center [426, 427] width 264 height 16
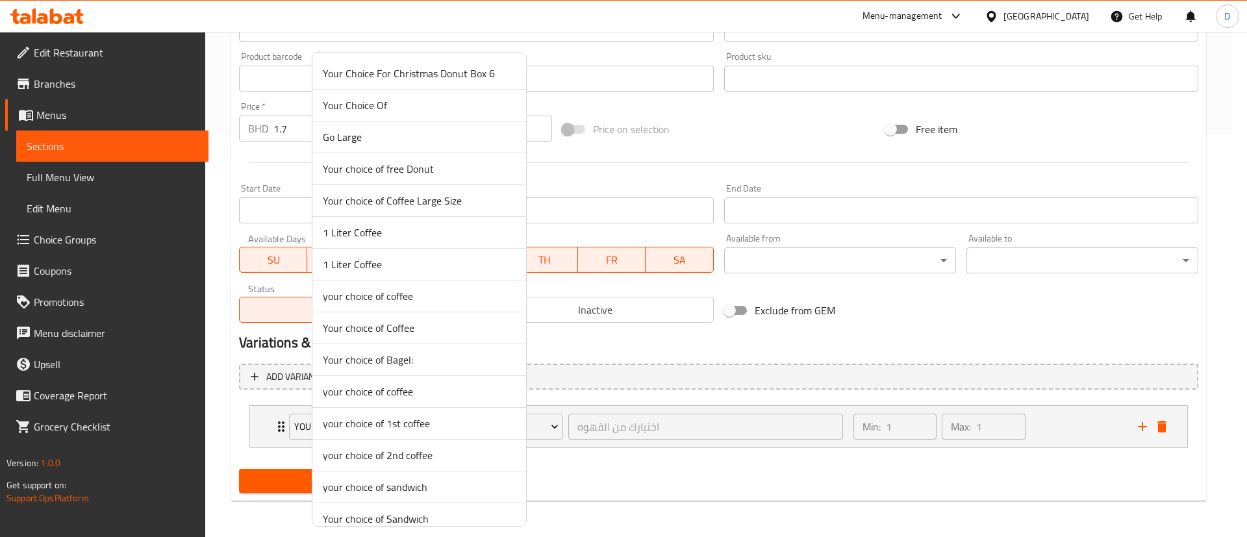
click at [391, 298] on span "your choice of coffee" at bounding box center [419, 296] width 193 height 16
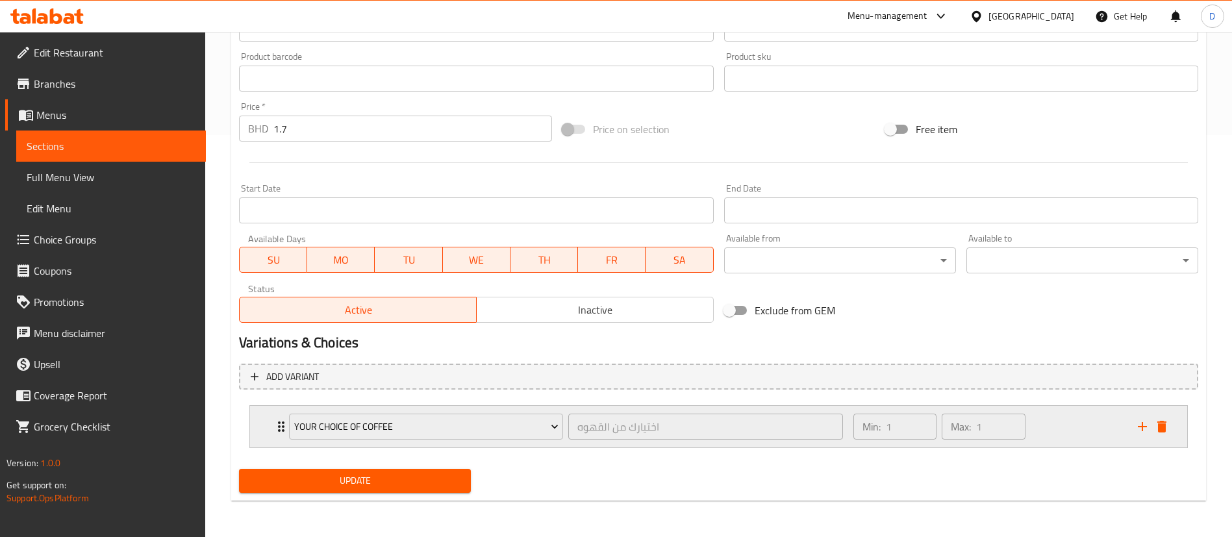
click at [277, 426] on icon "Expand" at bounding box center [281, 427] width 16 height 16
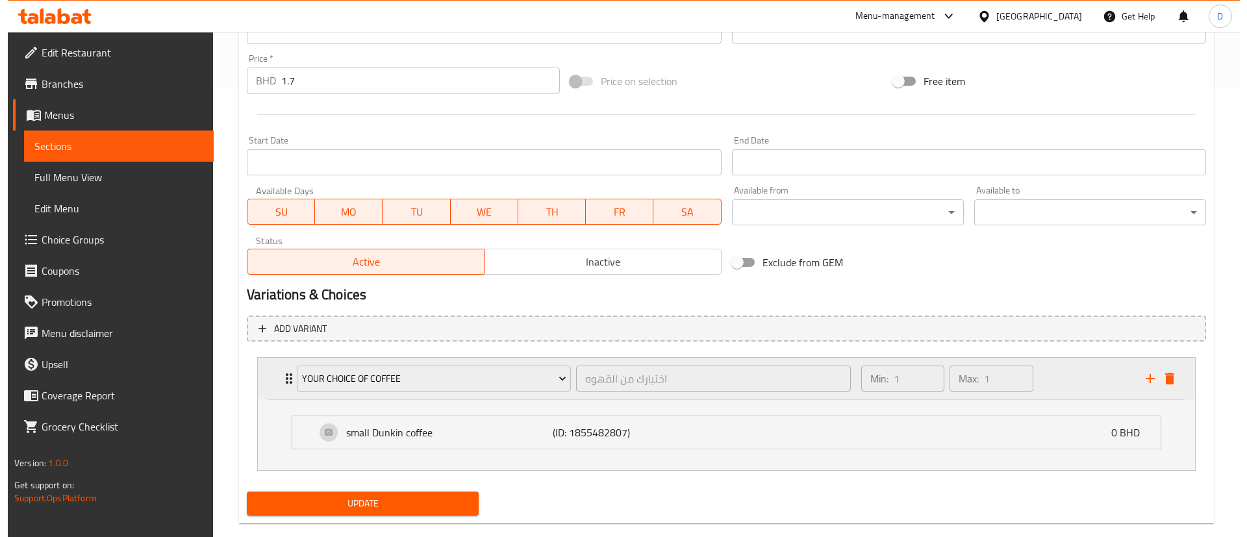
scroll to position [473, 0]
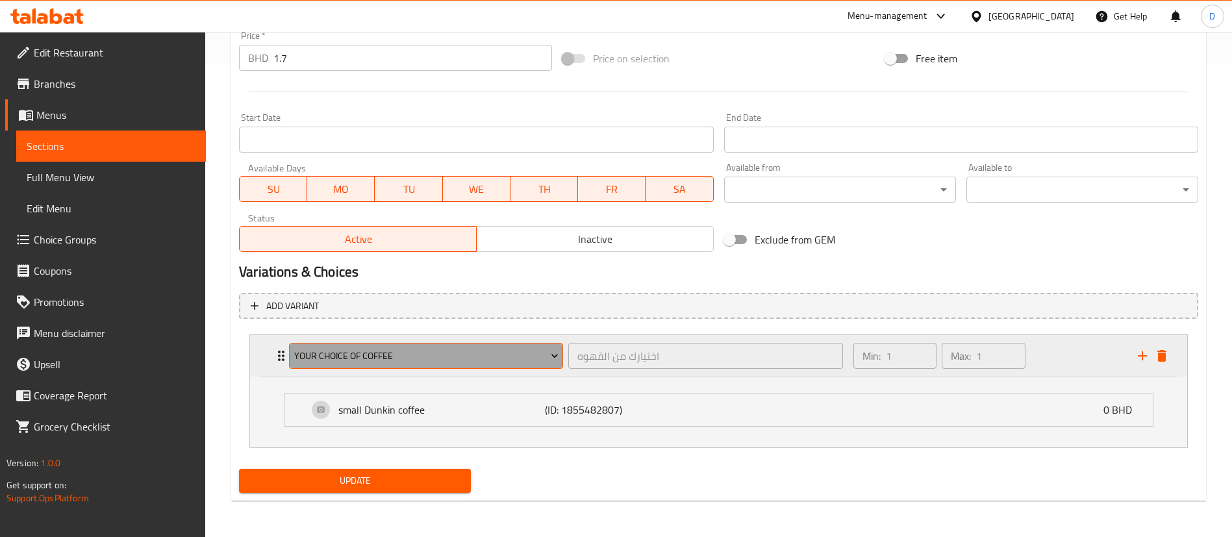
click at [323, 366] on button "your choice of coffee" at bounding box center [426, 356] width 274 height 26
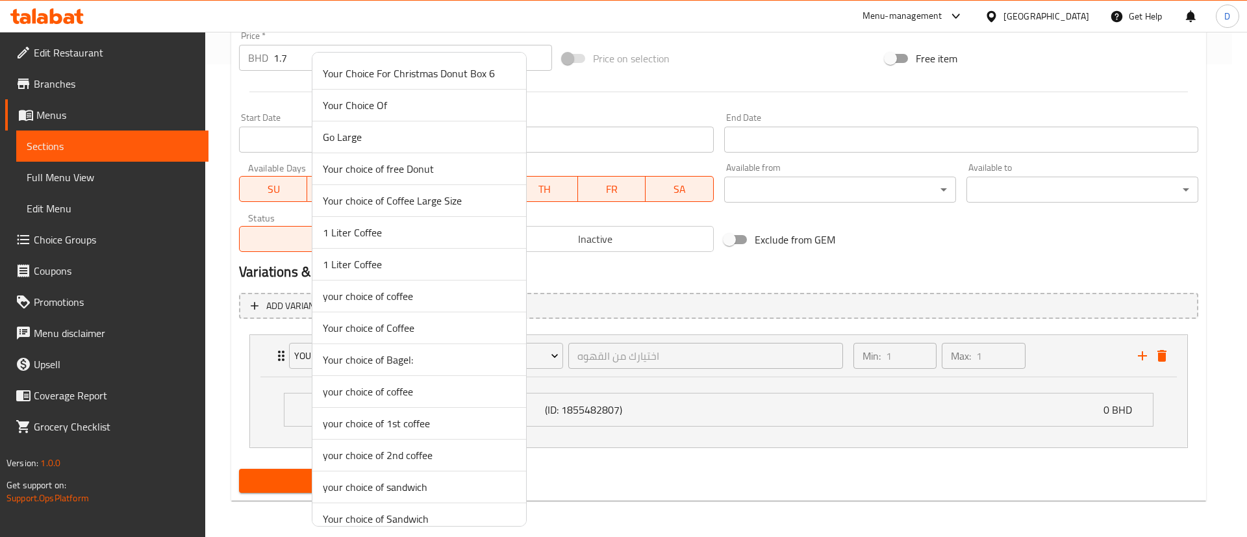
click at [365, 330] on span "Your choice of Coffee" at bounding box center [419, 328] width 193 height 16
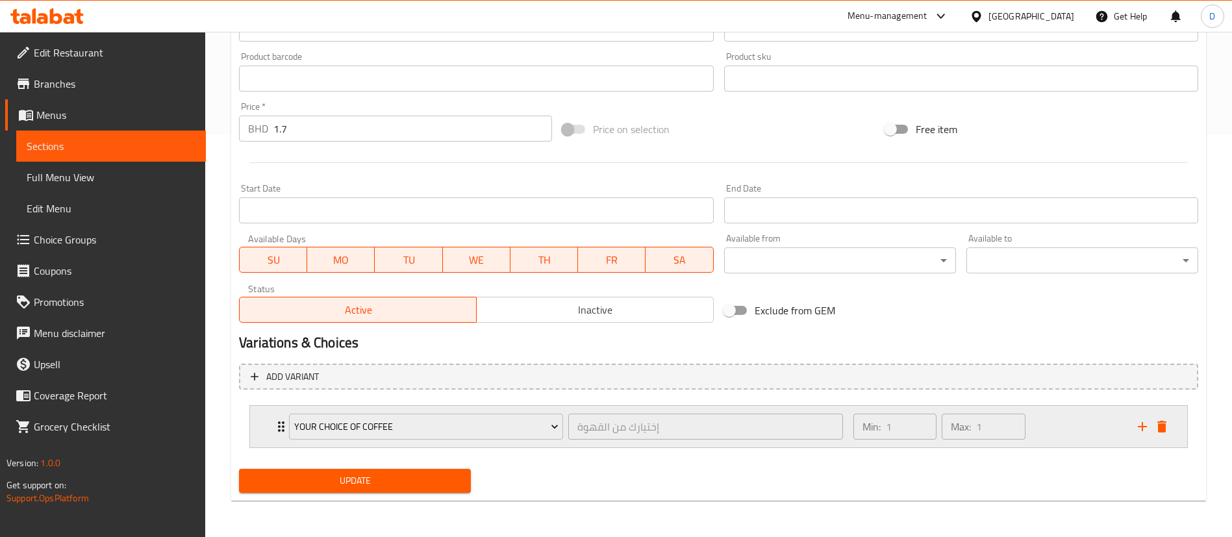
click at [273, 427] on div "Your choice of Coffee إختيارك من القهوة ​ Min: 1 ​ Max: 1 ​" at bounding box center [718, 427] width 937 height 42
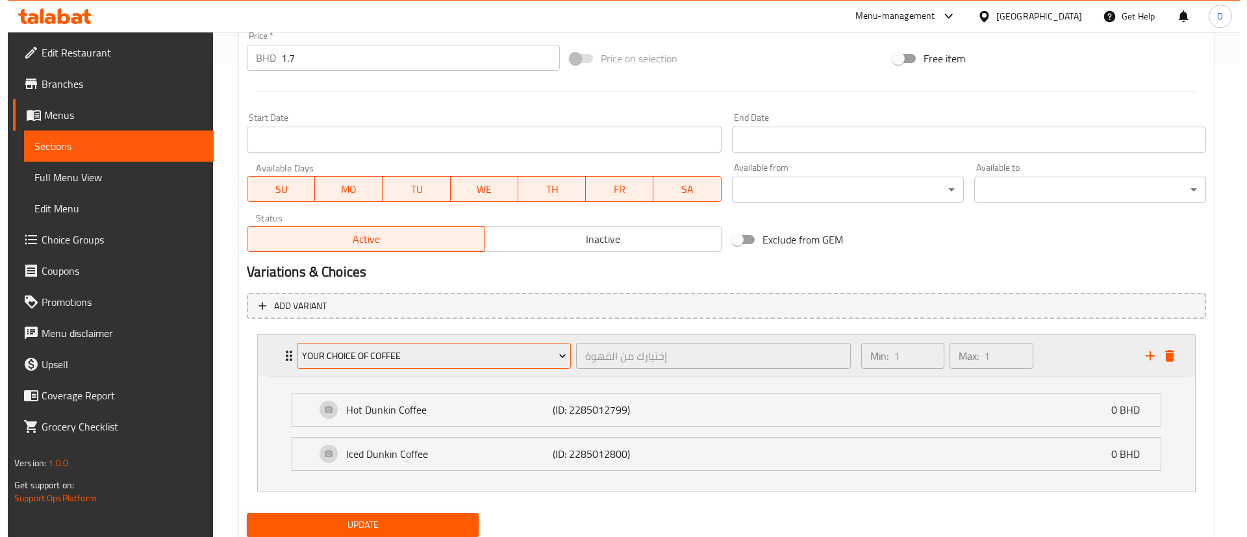
scroll to position [517, 0]
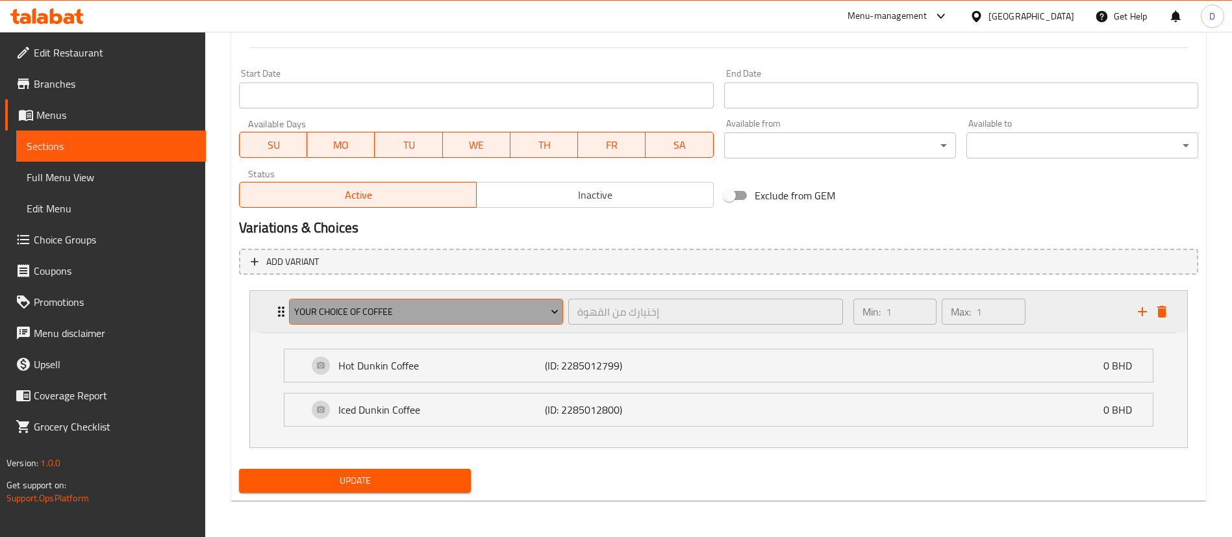
click at [385, 317] on span "Your choice of Coffee" at bounding box center [426, 312] width 264 height 16
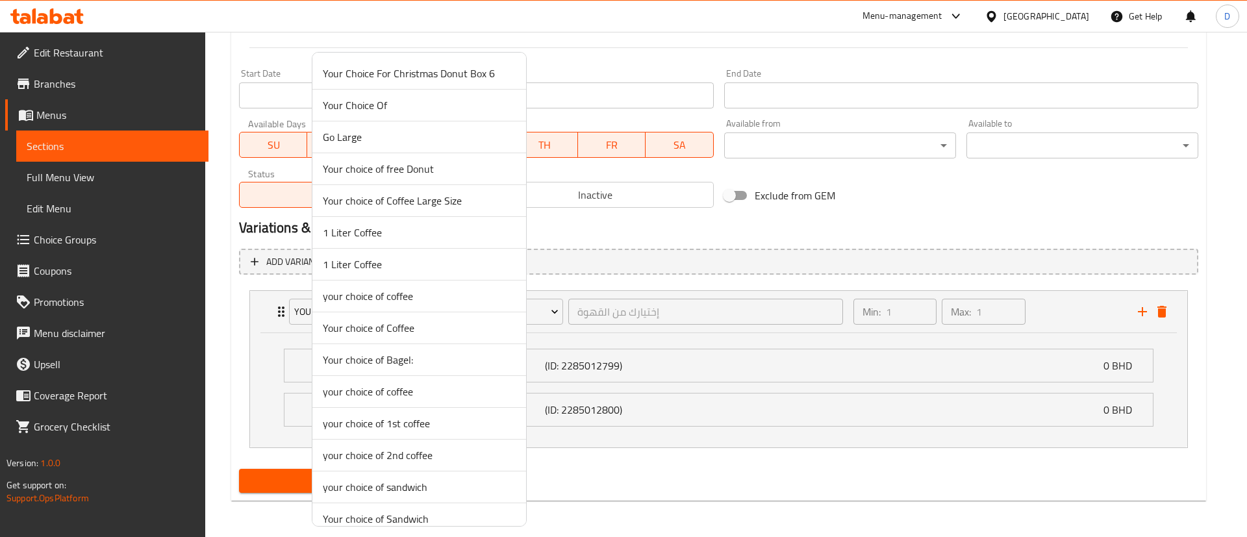
click at [396, 388] on span "your choice of coffee" at bounding box center [419, 392] width 193 height 16
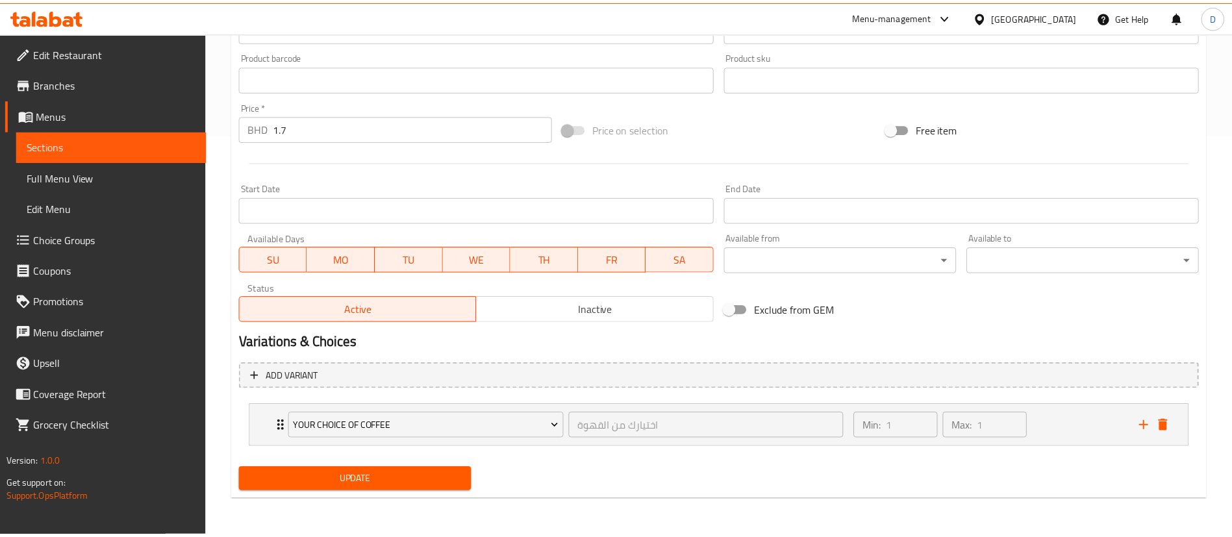
scroll to position [402, 0]
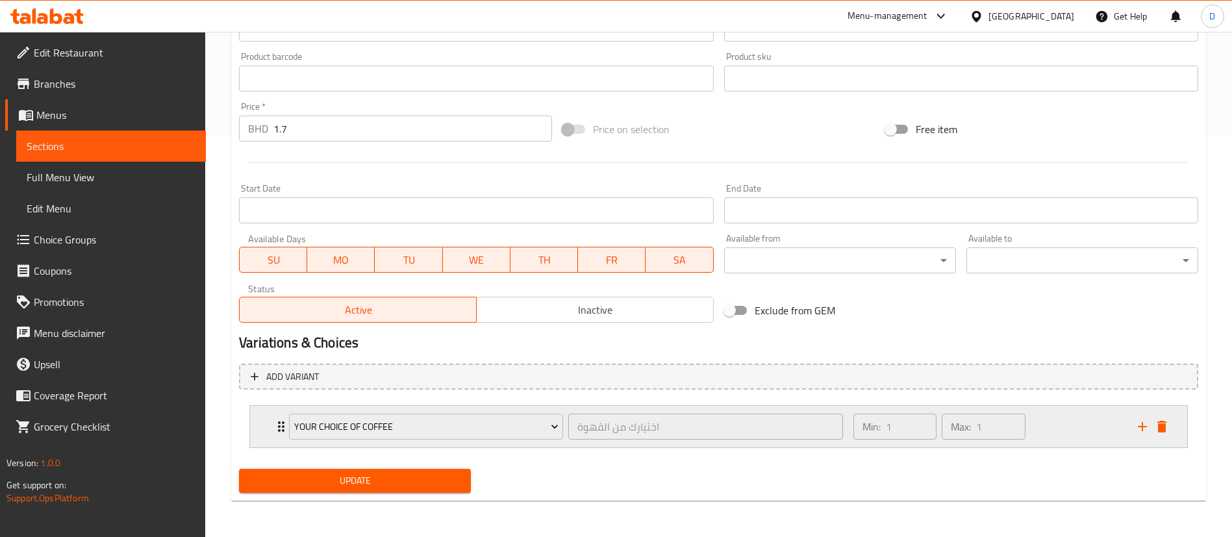
click at [275, 425] on icon "Expand" at bounding box center [281, 427] width 16 height 16
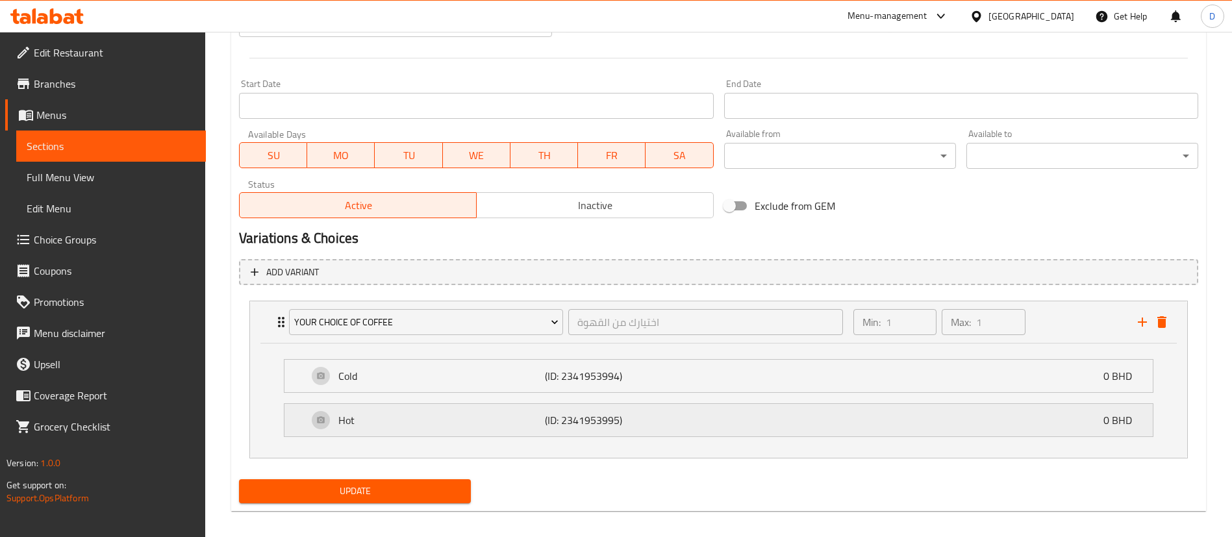
scroll to position [517, 0]
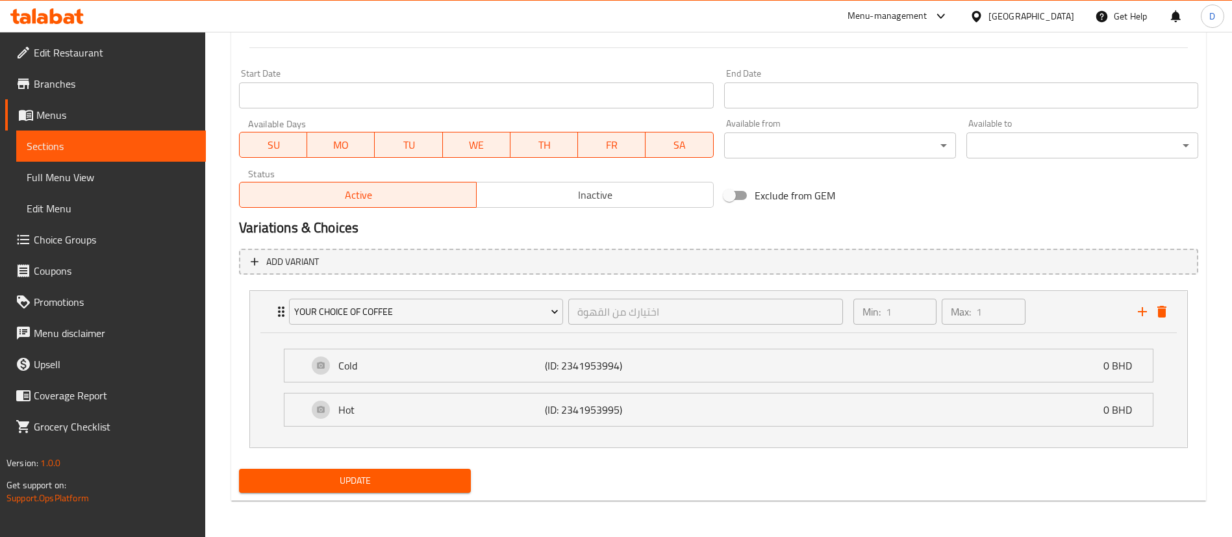
click at [416, 486] on span "Update" at bounding box center [354, 481] width 211 height 16
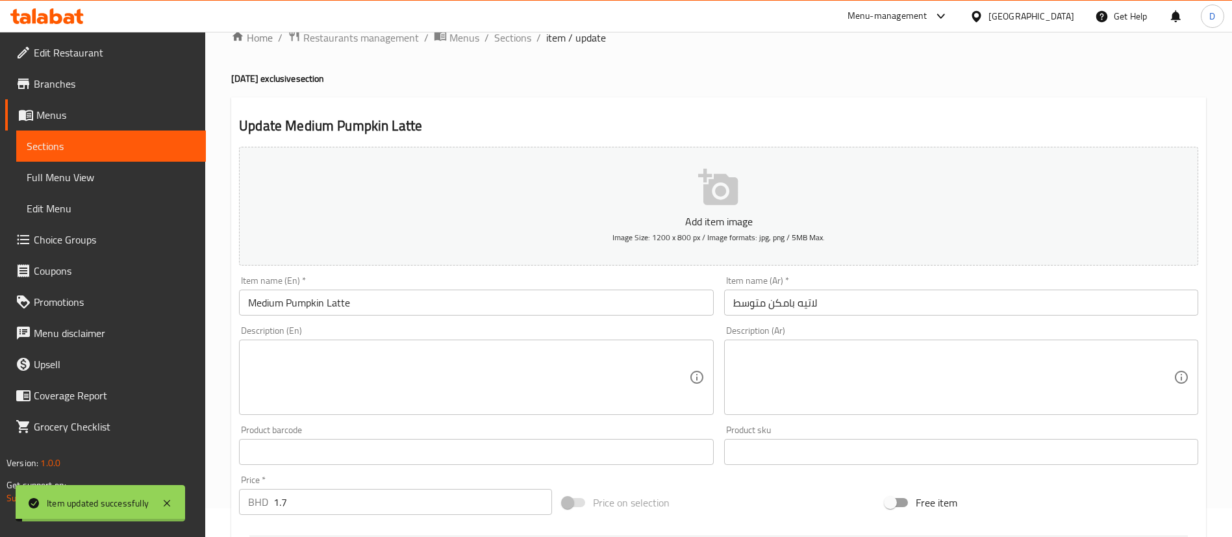
scroll to position [0, 0]
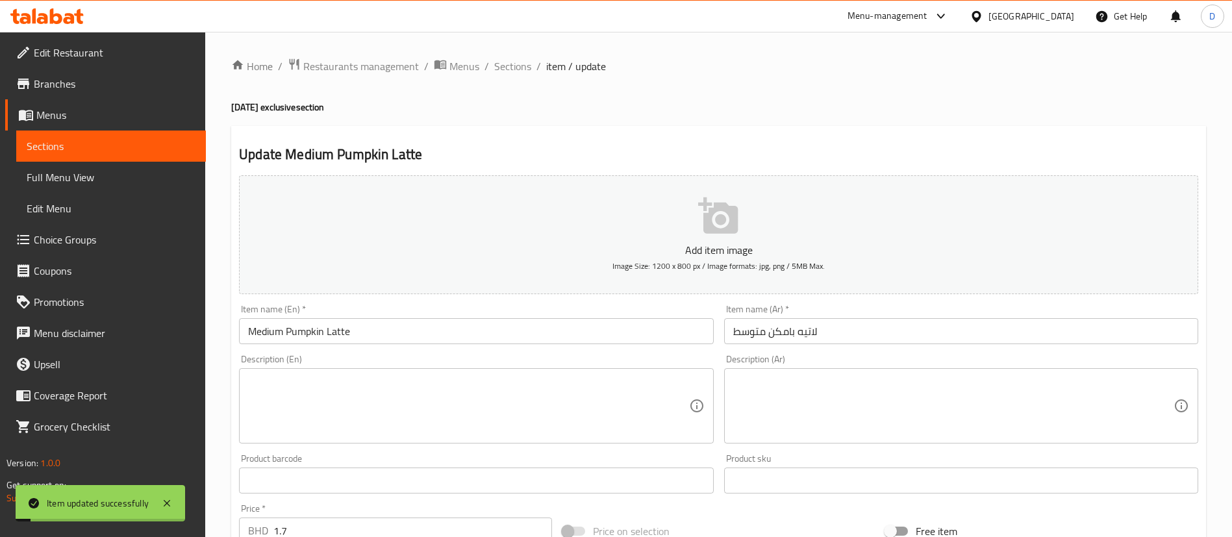
click at [525, 74] on span "Sections" at bounding box center [512, 66] width 37 height 16
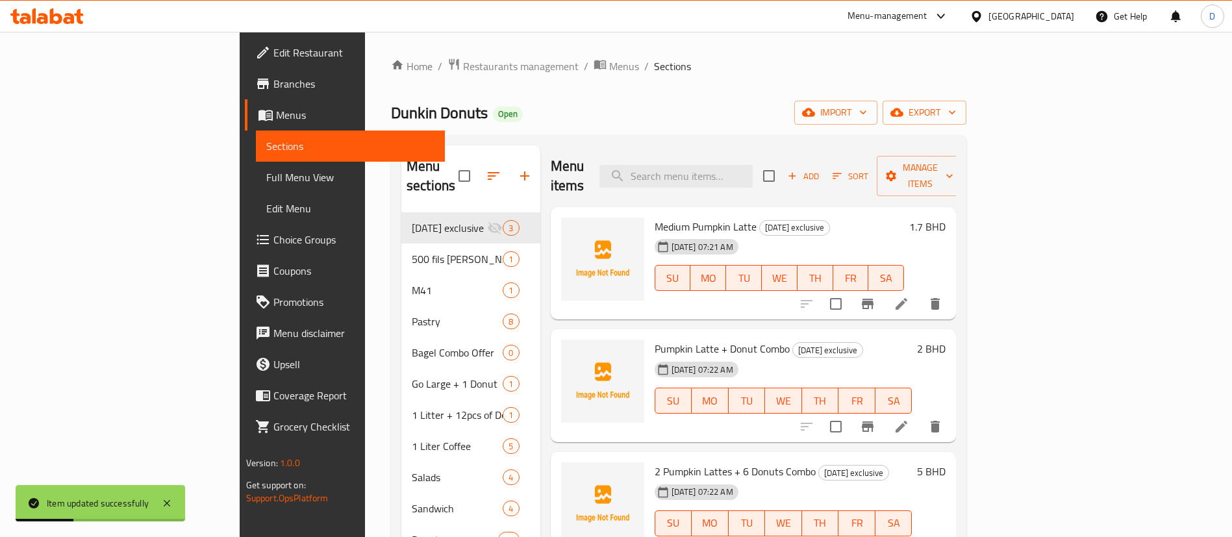
click at [645, 104] on div "Dunkin Donuts Open import export" at bounding box center [678, 113] width 575 height 24
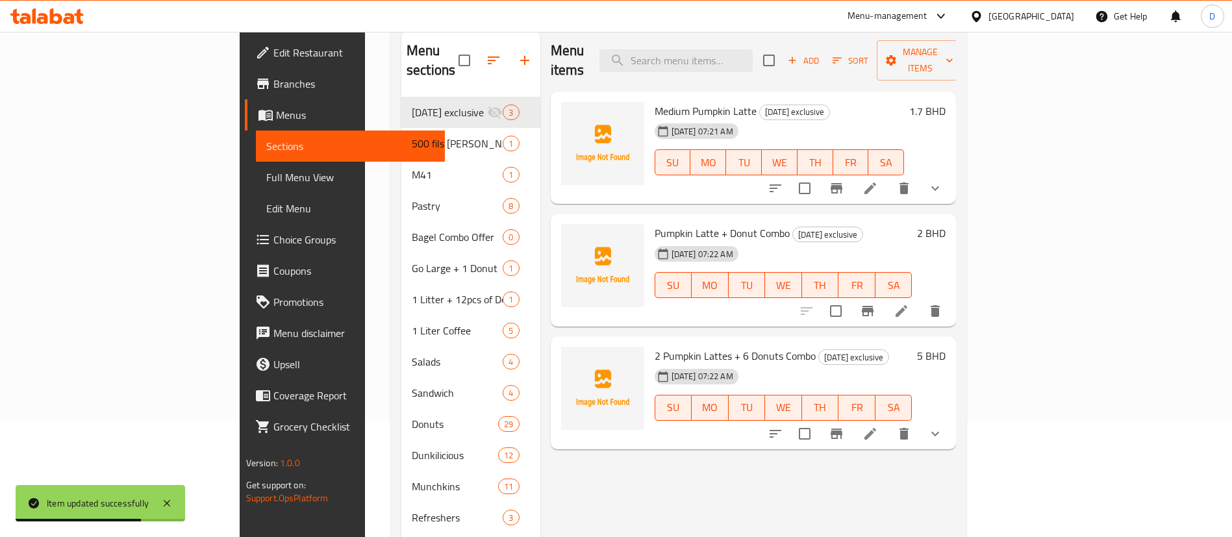
scroll to position [97, 0]
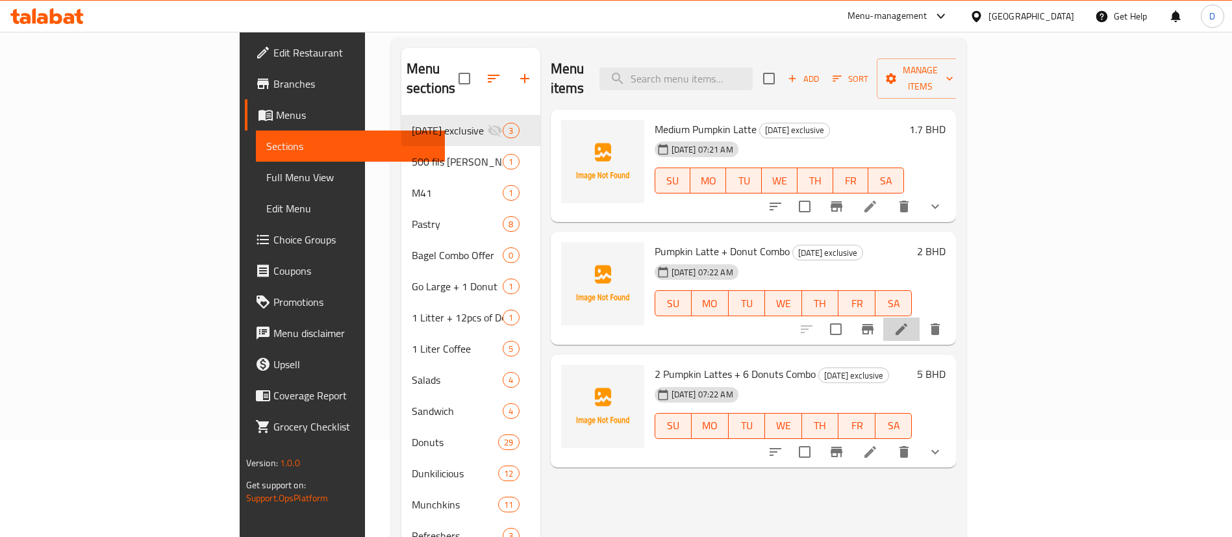
click at [919, 317] on li at bounding box center [901, 328] width 36 height 23
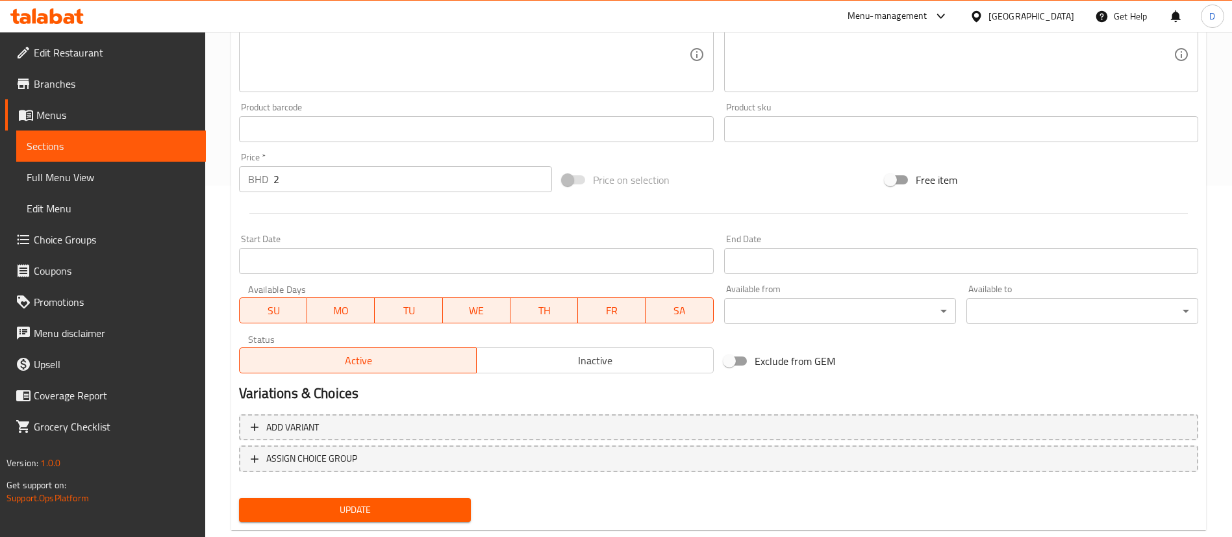
scroll to position [380, 0]
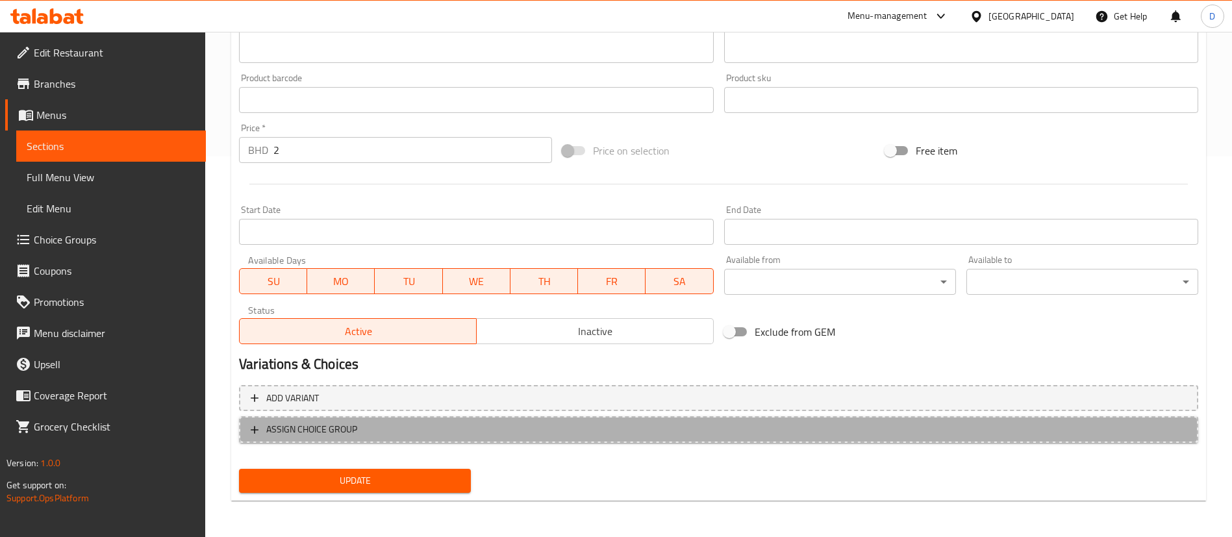
click at [359, 423] on span "ASSIGN CHOICE GROUP" at bounding box center [719, 429] width 936 height 16
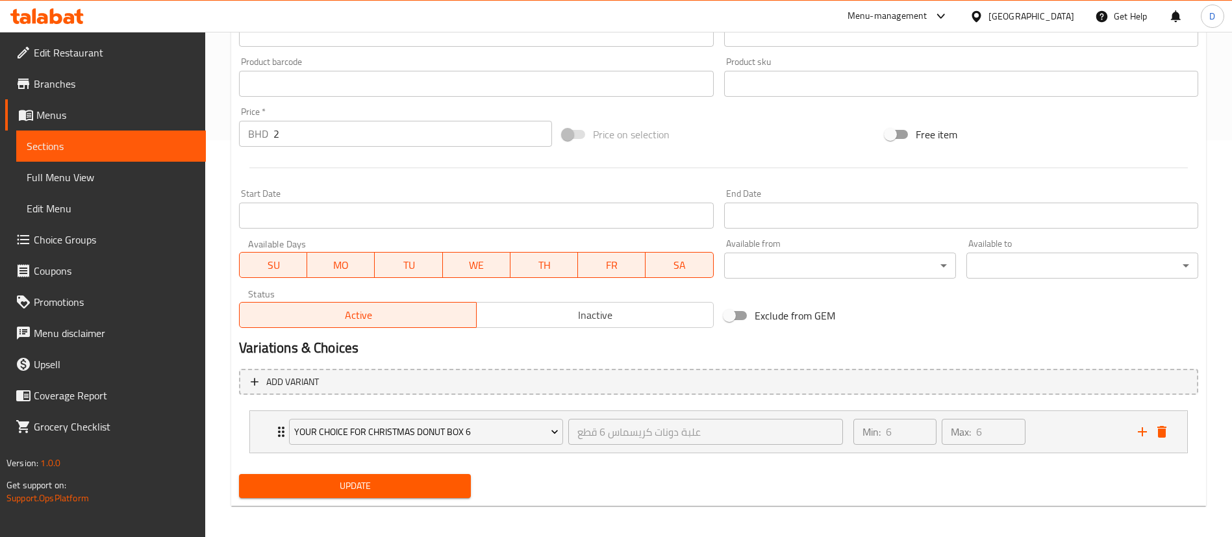
scroll to position [402, 0]
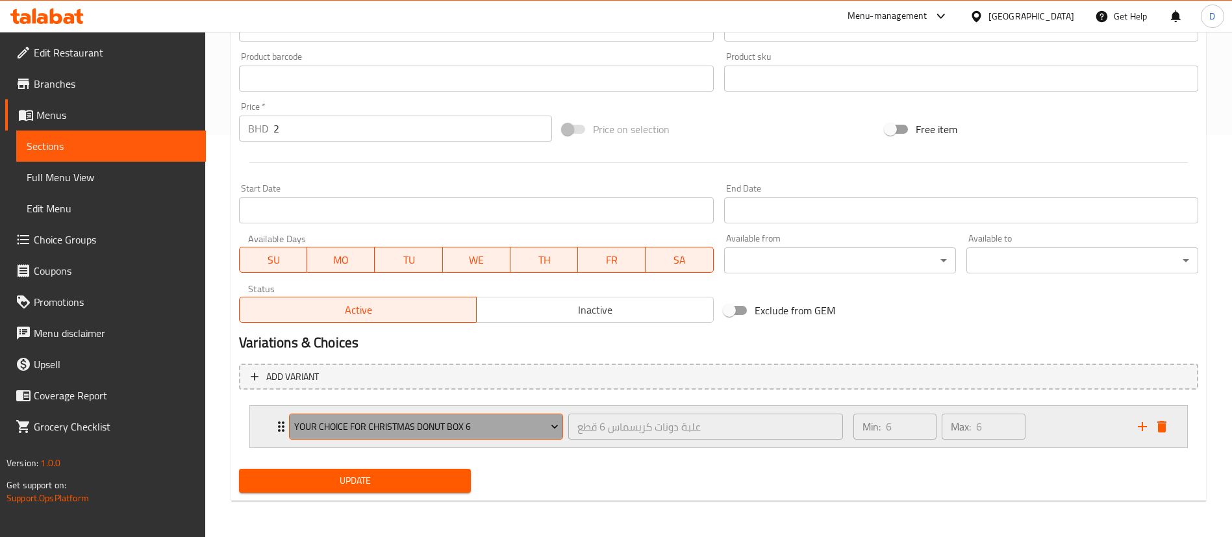
click at [436, 429] on span "Your Choice For Christmas Donut Box 6" at bounding box center [426, 427] width 264 height 16
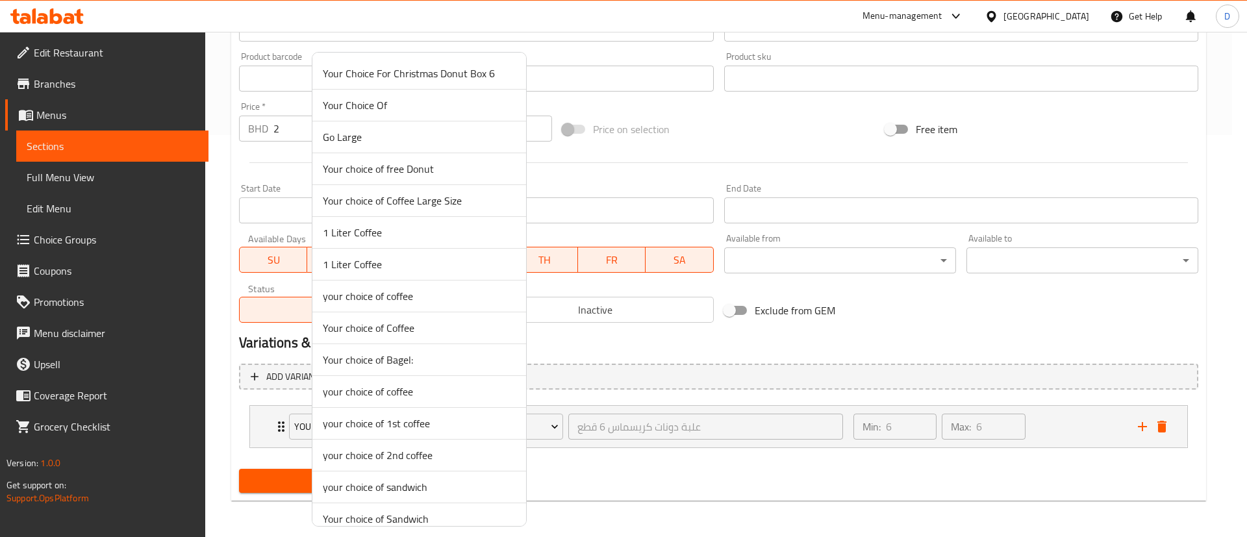
click at [388, 387] on span "your choice of coffee" at bounding box center [419, 392] width 193 height 16
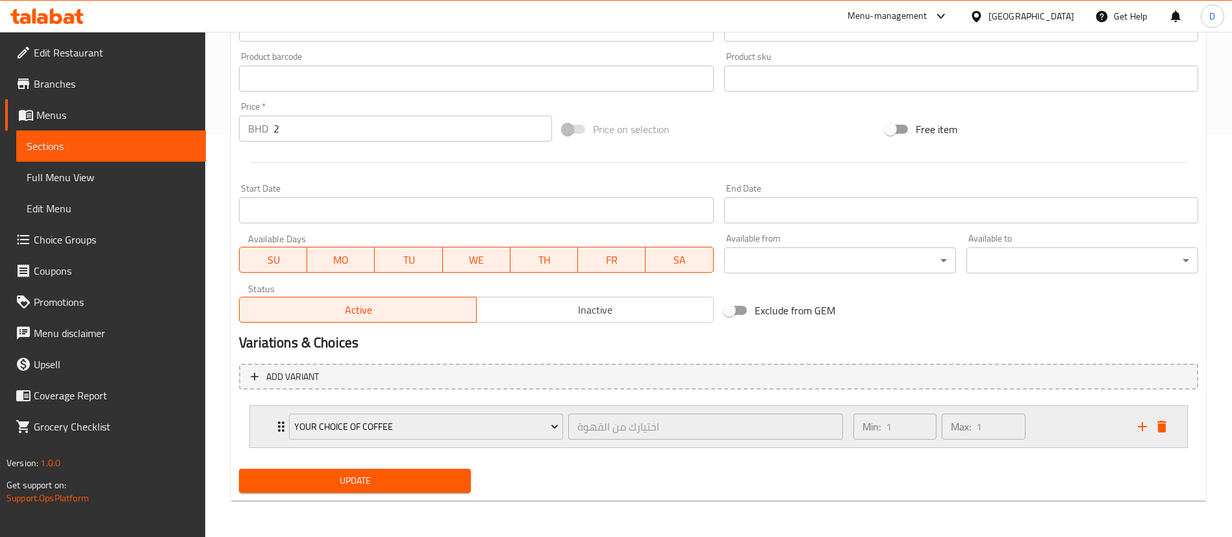
click at [278, 432] on icon "Expand" at bounding box center [281, 427] width 16 height 16
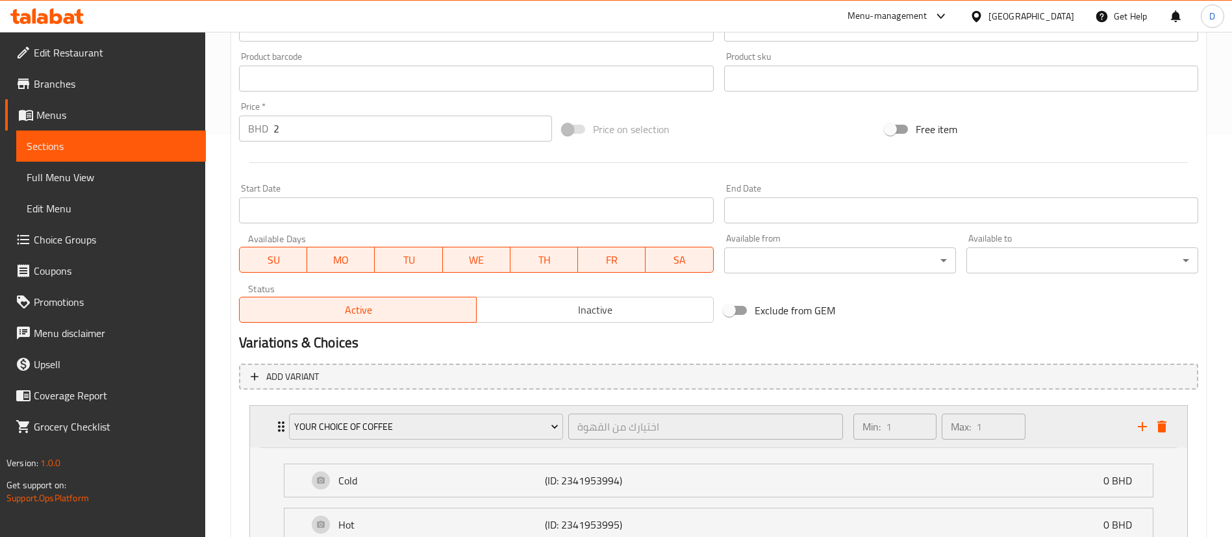
scroll to position [517, 0]
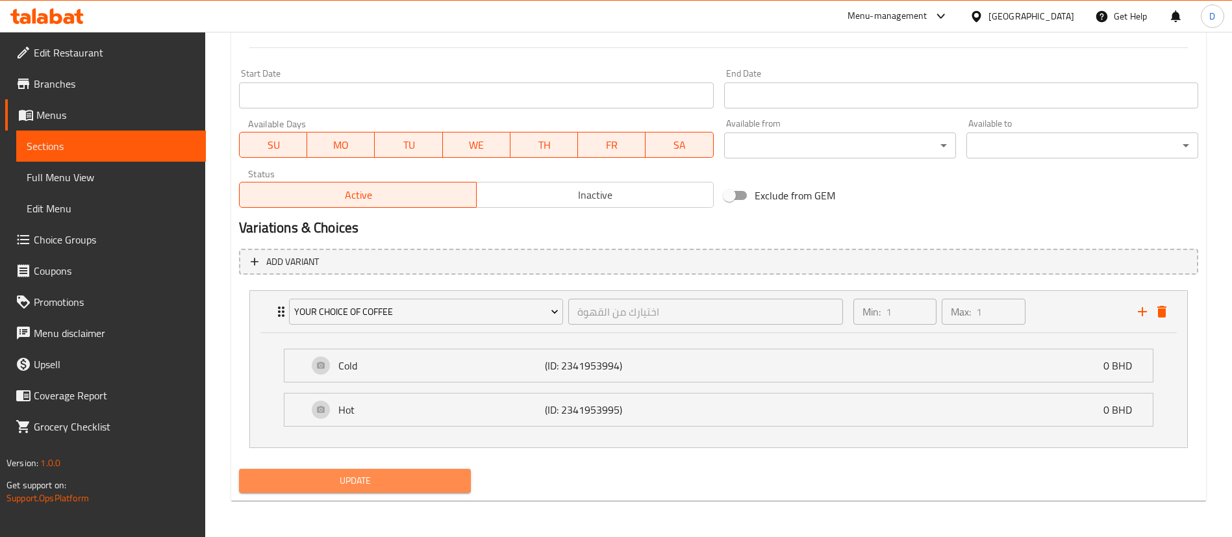
click at [336, 483] on span "Update" at bounding box center [354, 481] width 211 height 16
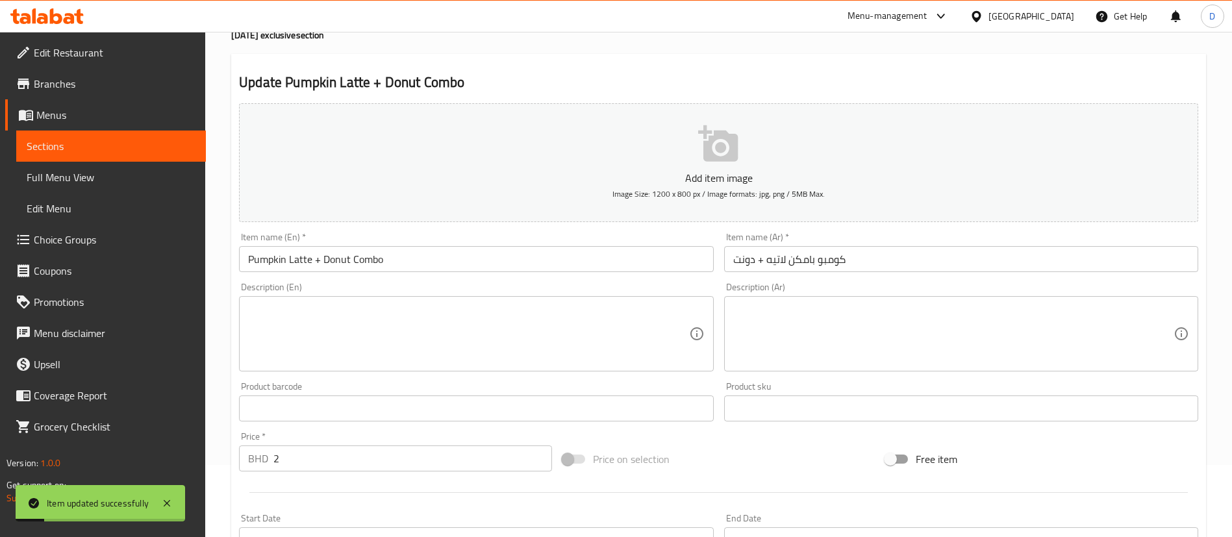
scroll to position [0, 0]
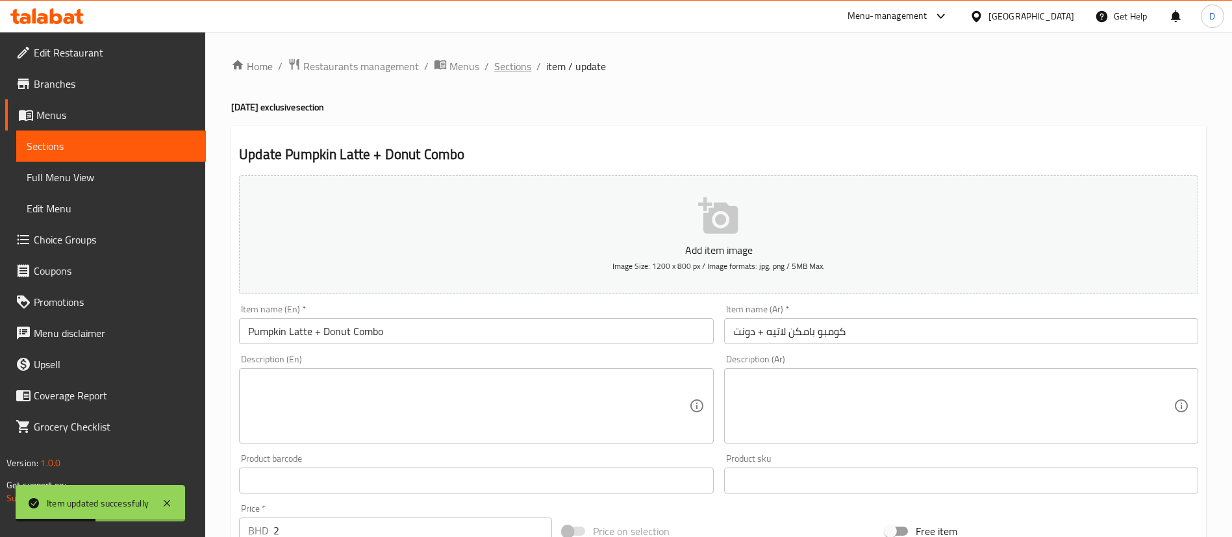
click at [521, 68] on span "Sections" at bounding box center [512, 66] width 37 height 16
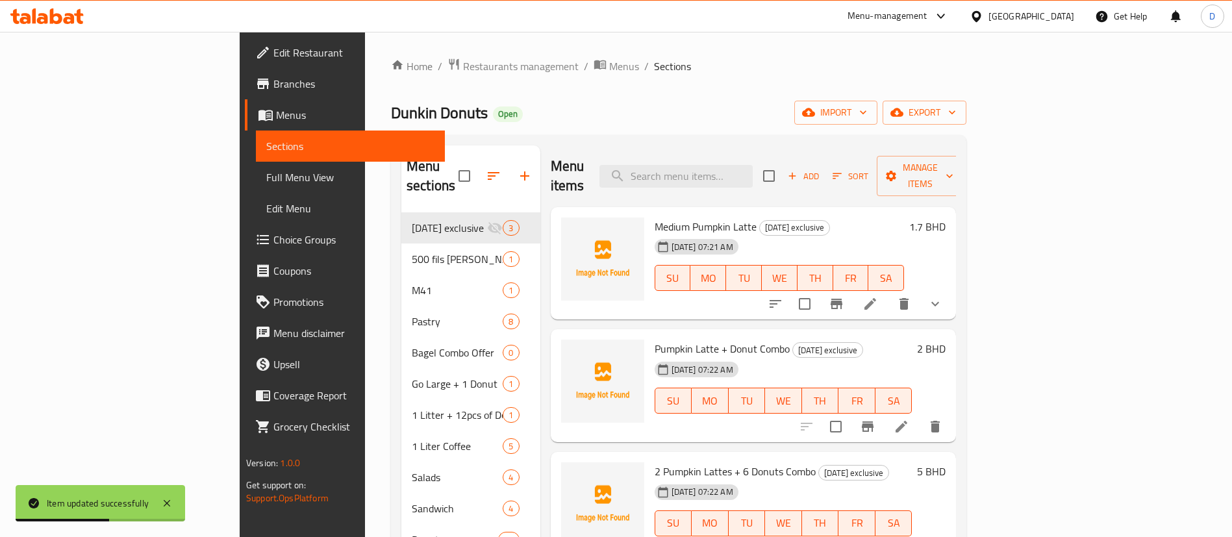
click at [836, 112] on div "Dunkin Donuts Open import export" at bounding box center [678, 113] width 575 height 24
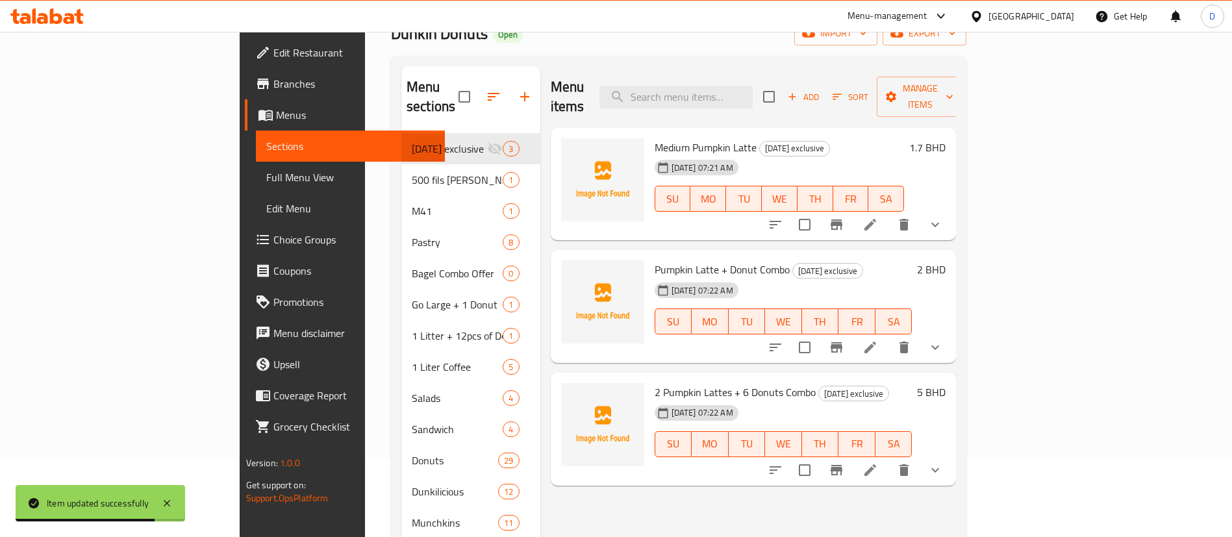
scroll to position [78, 0]
click at [951, 210] on button "show more" at bounding box center [934, 225] width 31 height 31
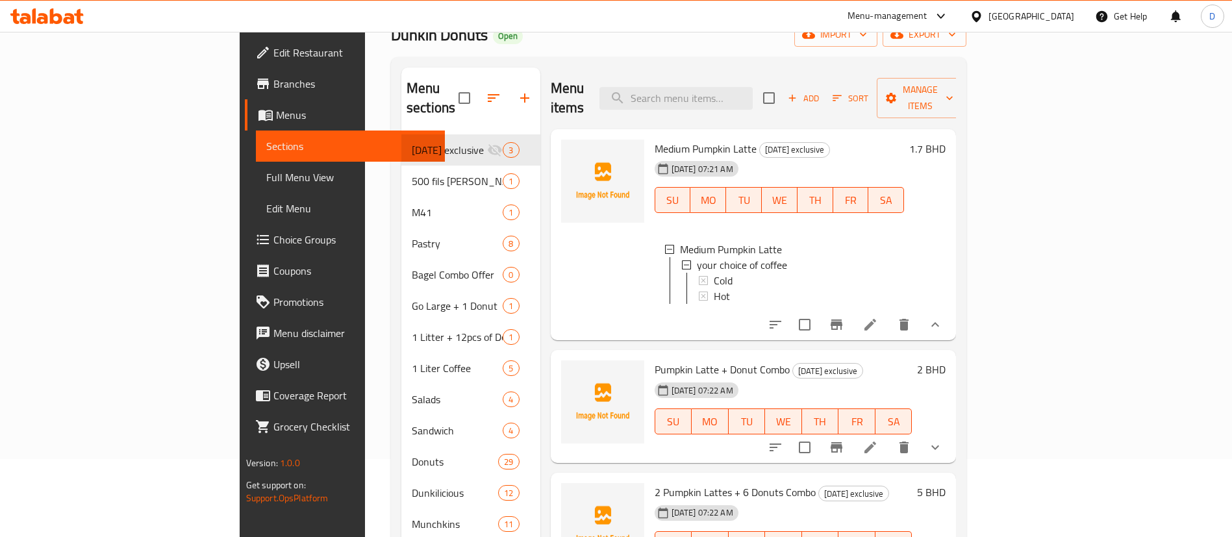
scroll to position [136, 0]
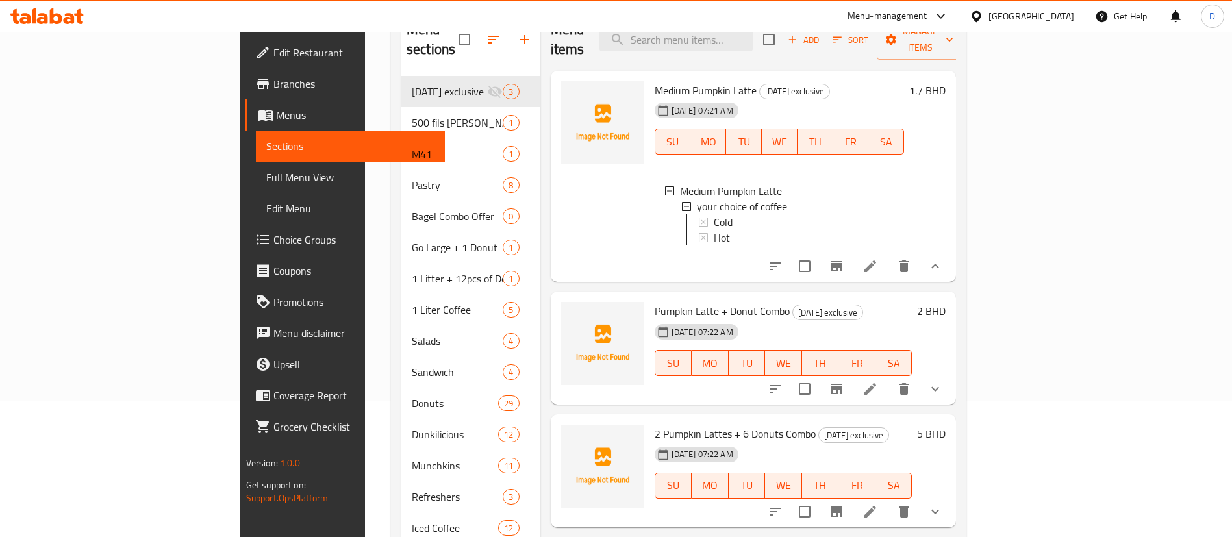
click at [951, 251] on button "show more" at bounding box center [934, 266] width 31 height 31
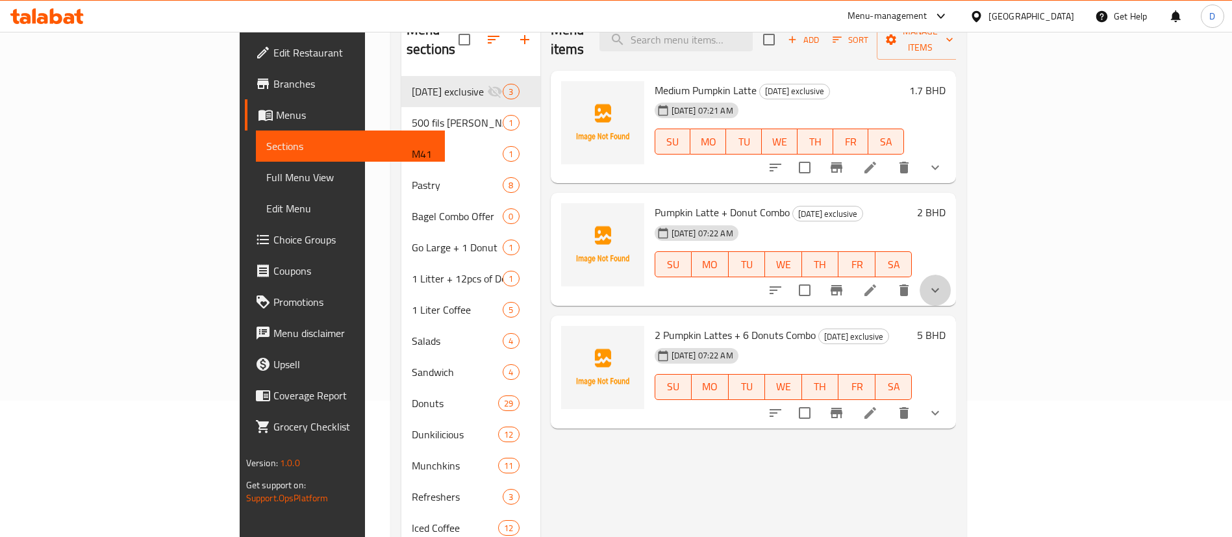
click at [951, 275] on button "show more" at bounding box center [934, 290] width 31 height 31
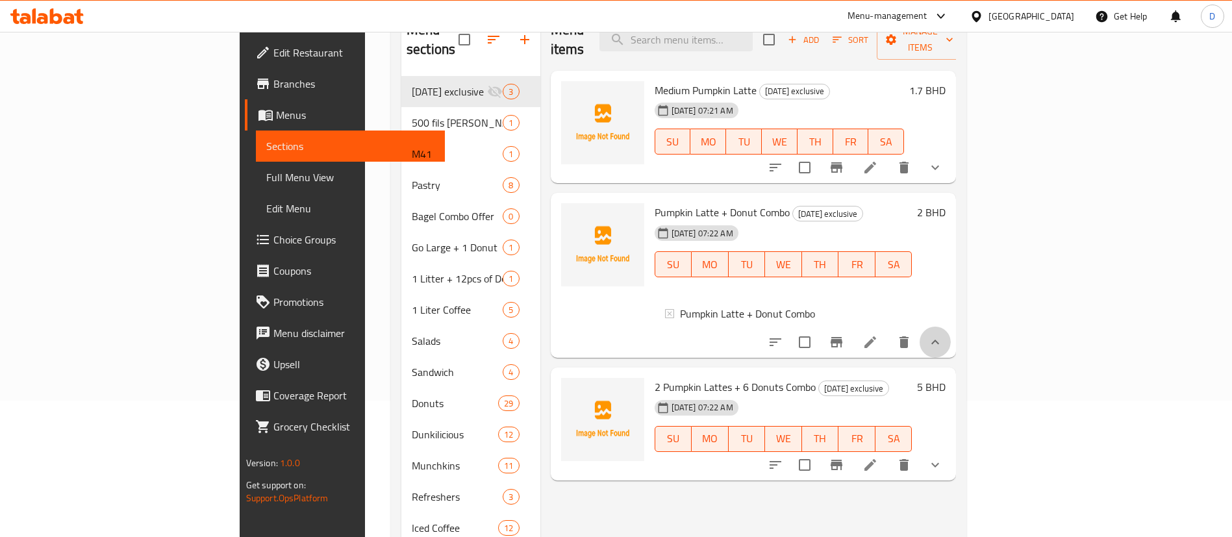
click at [939, 340] on icon "show more" at bounding box center [935, 342] width 8 height 5
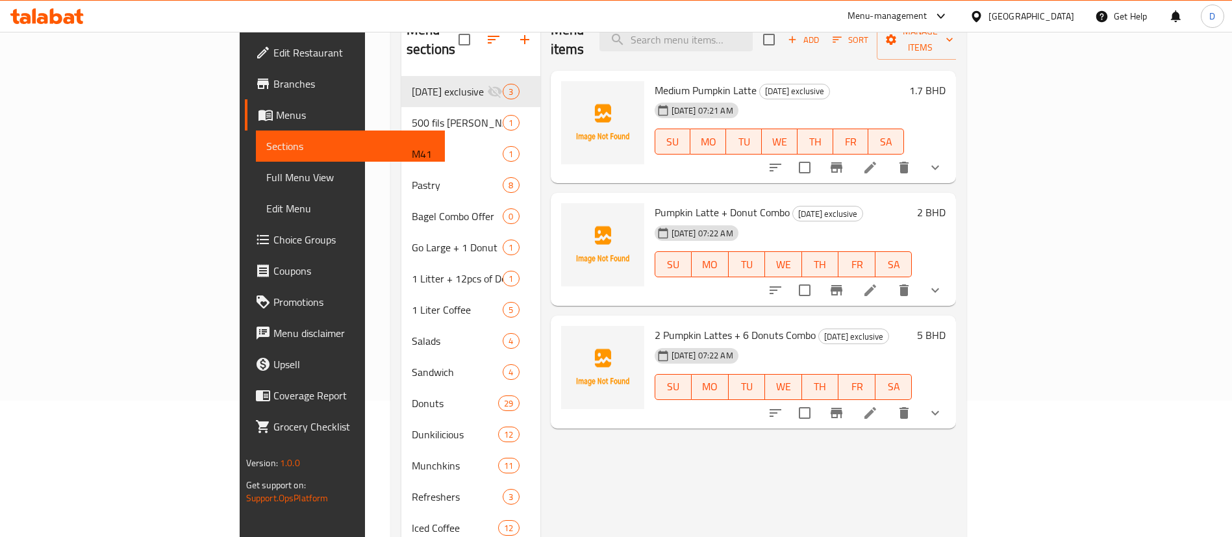
click at [878, 282] on icon at bounding box center [870, 290] width 16 height 16
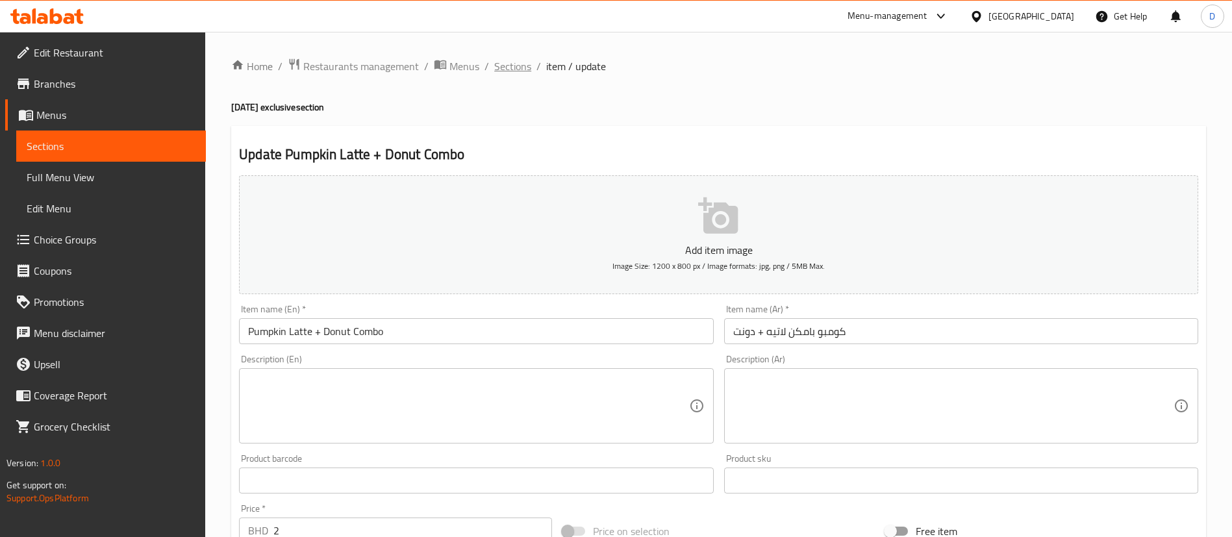
click at [510, 69] on span "Sections" at bounding box center [512, 66] width 37 height 16
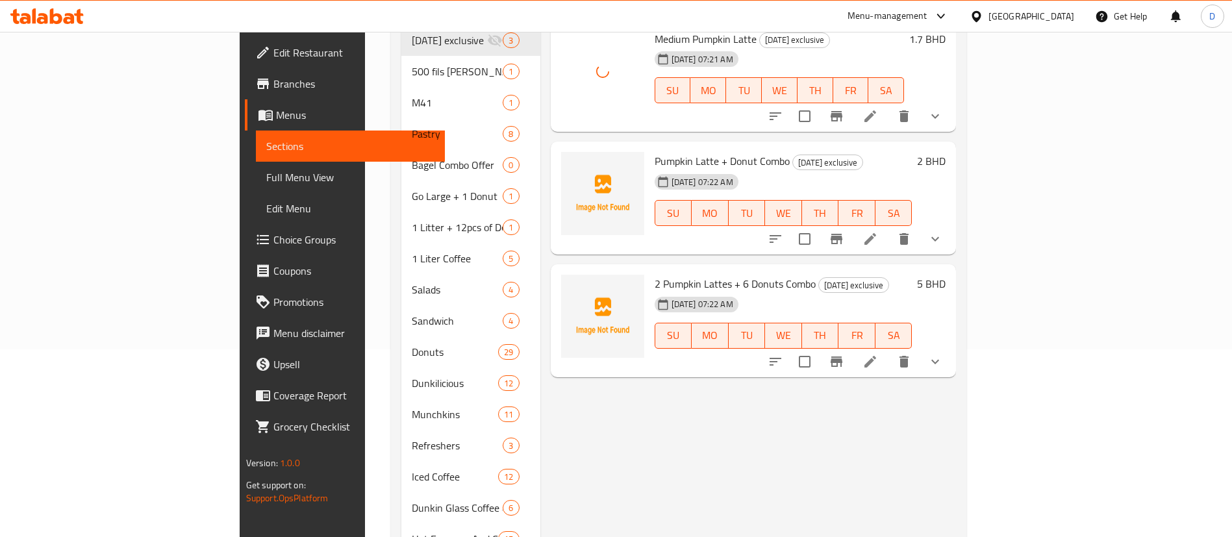
scroll to position [195, 0]
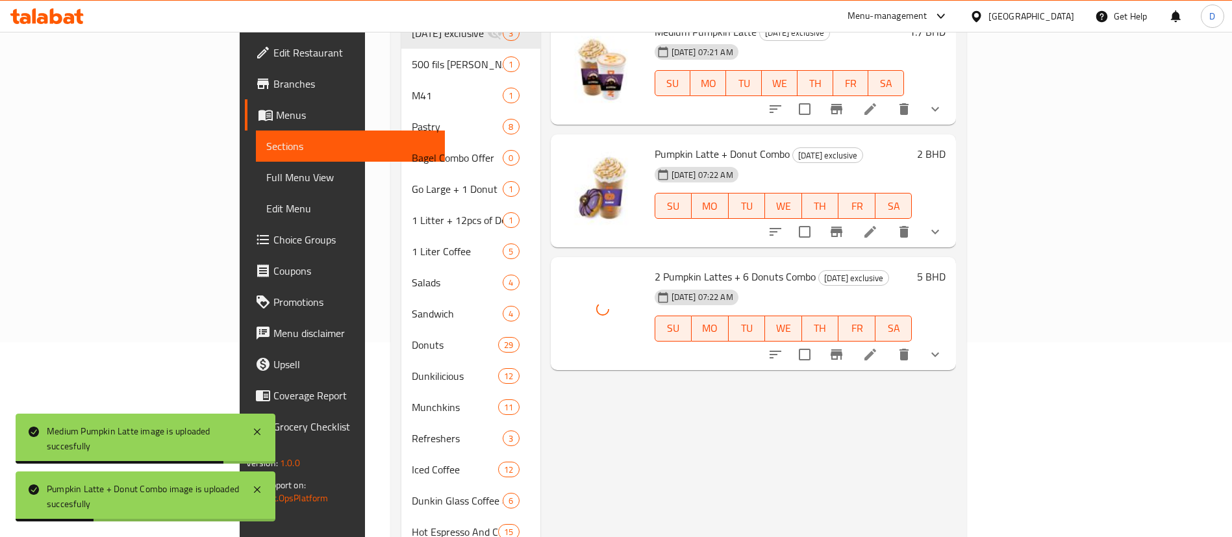
click at [901, 427] on div "Menu items Add Sort Manage items Medium Pumpkin Latte [DATE] exclusive [DATE] 0…" at bounding box center [748, 470] width 416 height 1038
click at [893, 419] on div "Menu items Add Sort Manage items Medium Pumpkin Latte [DATE] exclusive [DATE] 0…" at bounding box center [748, 470] width 416 height 1038
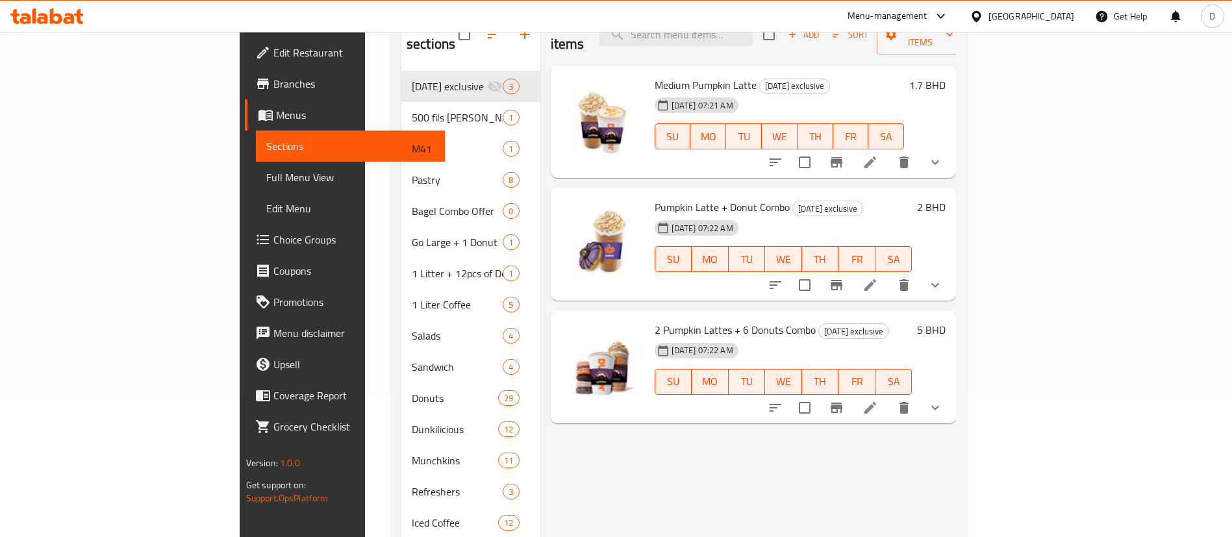
scroll to position [97, 0]
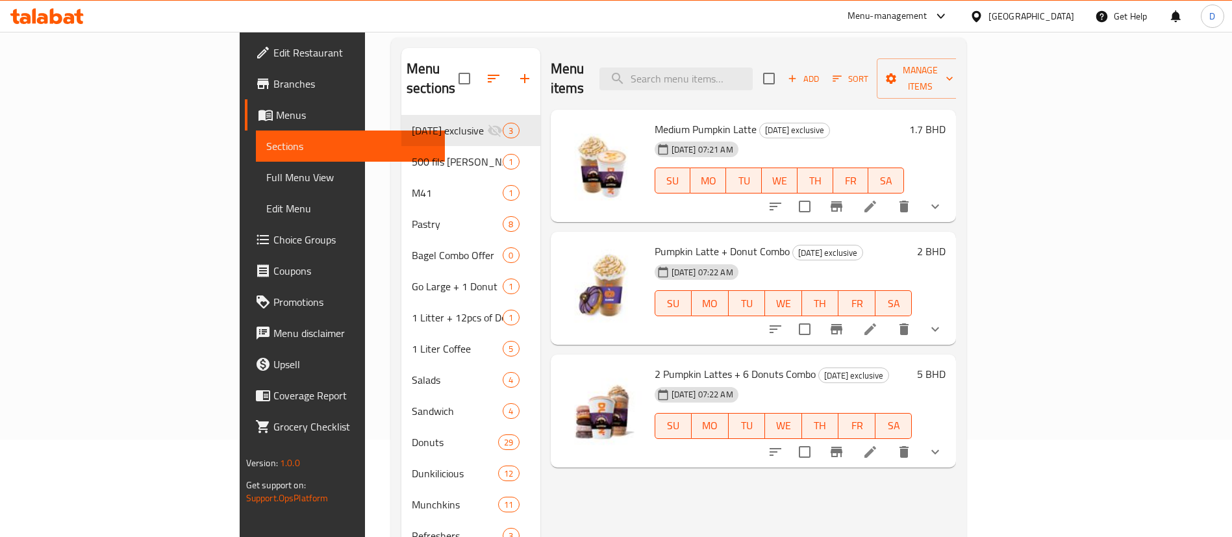
click at [951, 293] on div "Pumpkin Latte + Donut Combo [DATE] exclusive [DATE] 07:22 AM SU MO TU WE TH FR …" at bounding box center [800, 288] width 302 height 103
click at [951, 314] on button "show more" at bounding box center [934, 329] width 31 height 31
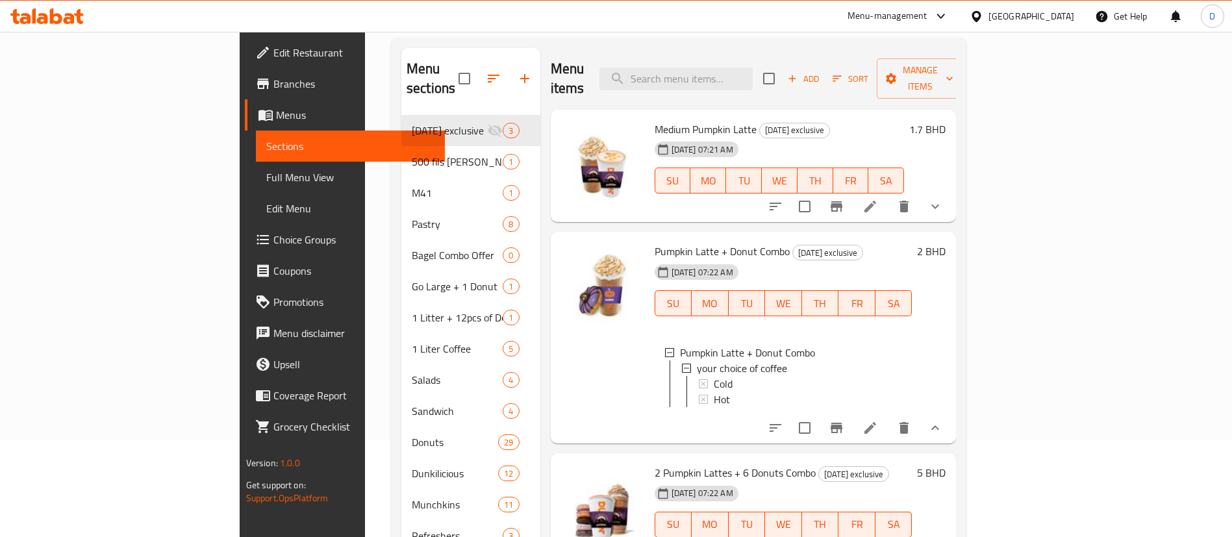
click at [945, 303] on div "2 BHD" at bounding box center [929, 337] width 34 height 191
click at [943, 430] on icon "show more" at bounding box center [935, 428] width 16 height 16
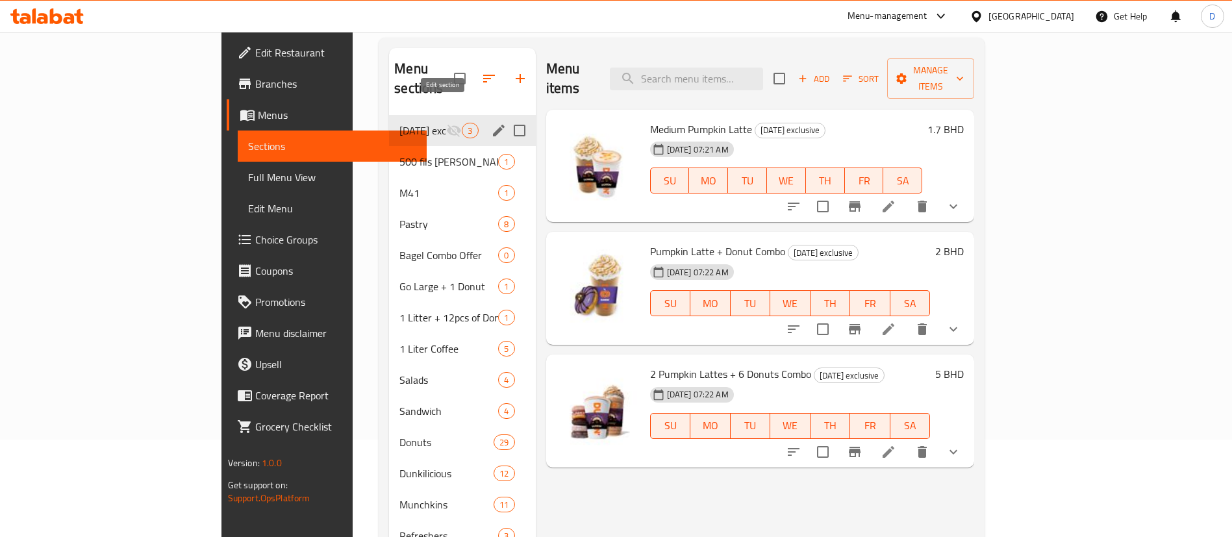
click at [491, 123] on icon "edit" at bounding box center [499, 131] width 16 height 16
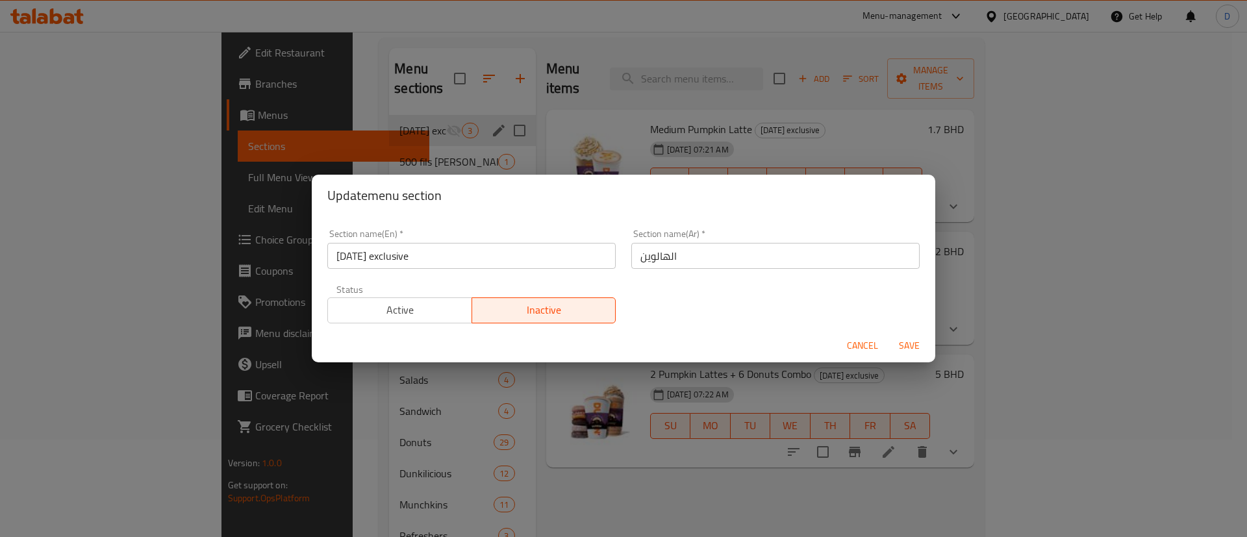
click at [430, 307] on span "Active" at bounding box center [400, 310] width 134 height 19
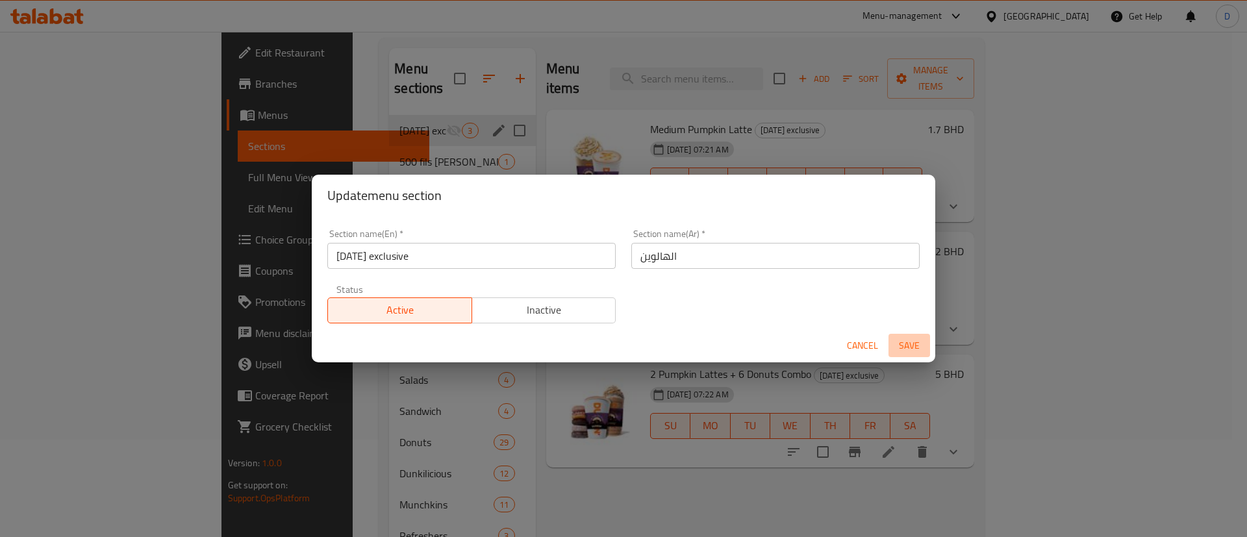
click at [908, 340] on span "Save" at bounding box center [908, 346] width 31 height 16
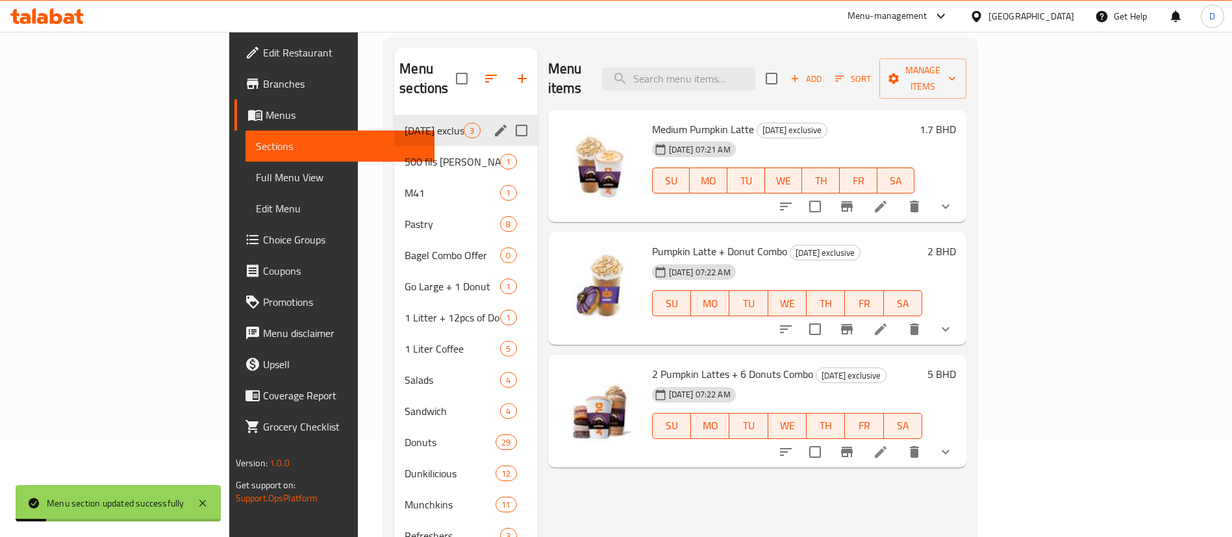
click at [579, 68] on div "Menu items Add Sort Manage items" at bounding box center [757, 79] width 419 height 62
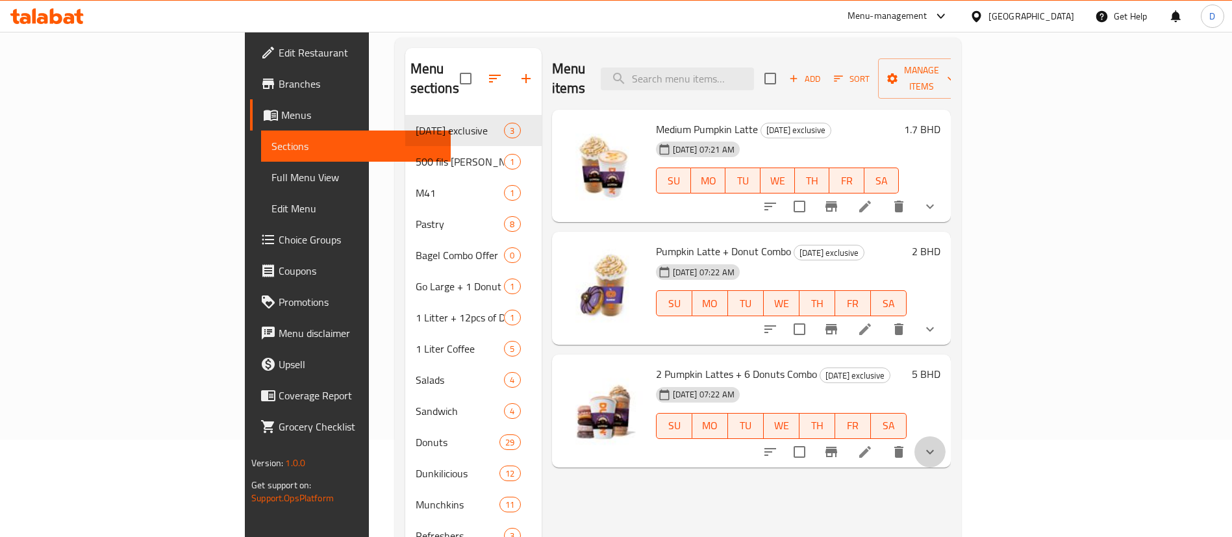
click at [938, 444] on icon "show more" at bounding box center [930, 452] width 16 height 16
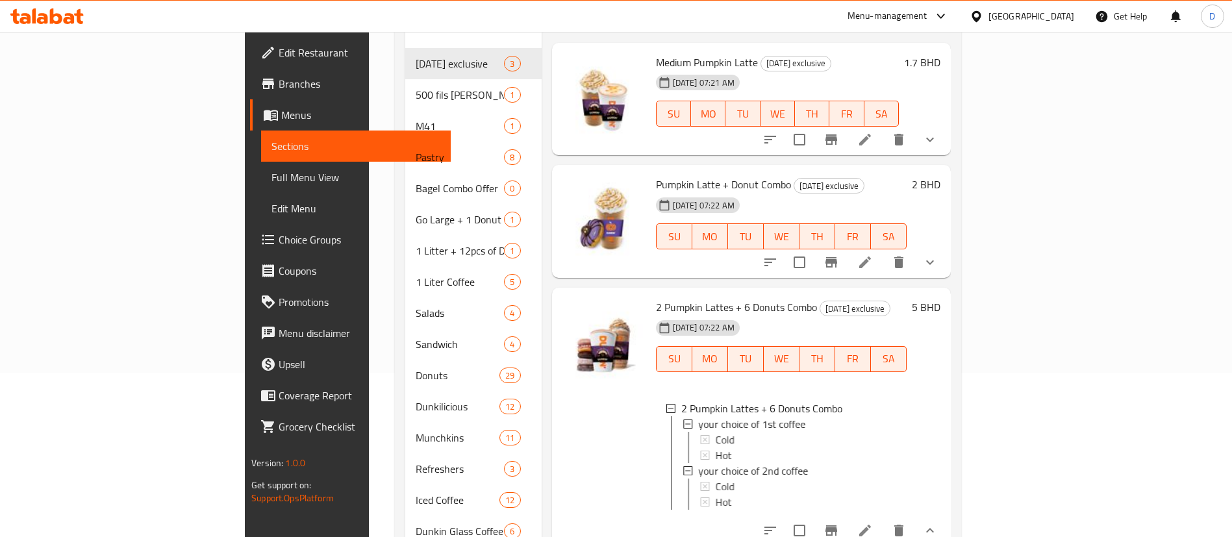
scroll to position [195, 0]
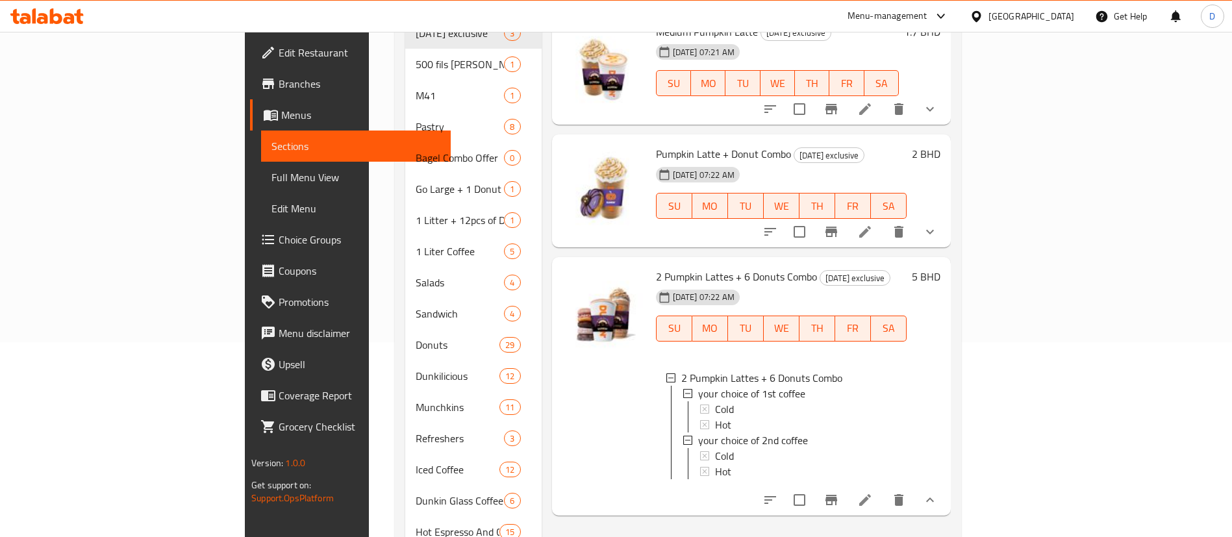
click at [945, 222] on button "show more" at bounding box center [929, 231] width 31 height 31
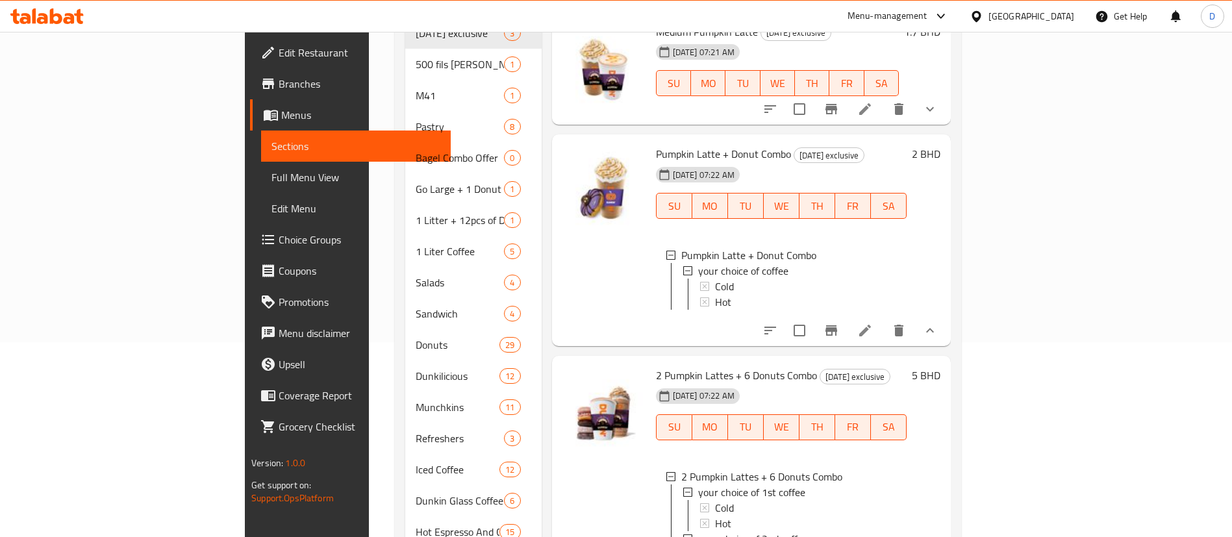
click at [938, 101] on icon "show more" at bounding box center [930, 109] width 16 height 16
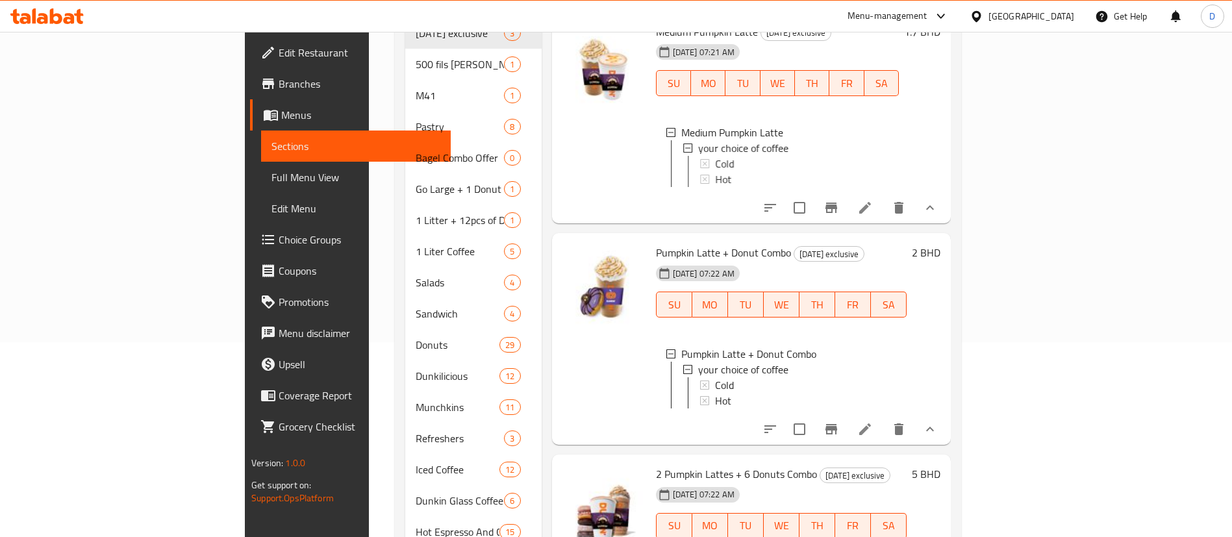
scroll to position [0, 0]
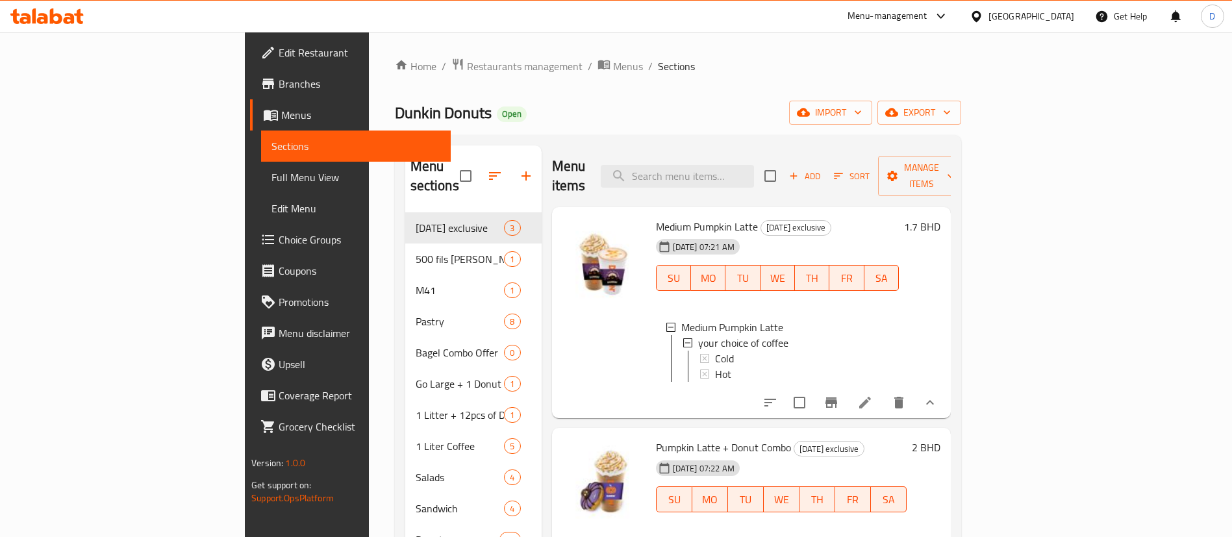
click at [575, 73] on ol "Home / Restaurants management / Menus / Sections" at bounding box center [678, 66] width 566 height 17
